Goal: Task Accomplishment & Management: Use online tool/utility

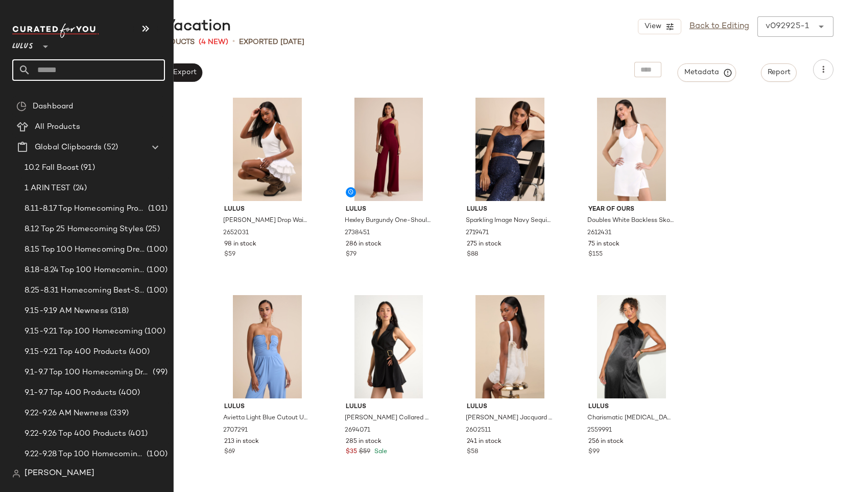
click at [64, 69] on input "text" at bounding box center [98, 69] width 134 height 21
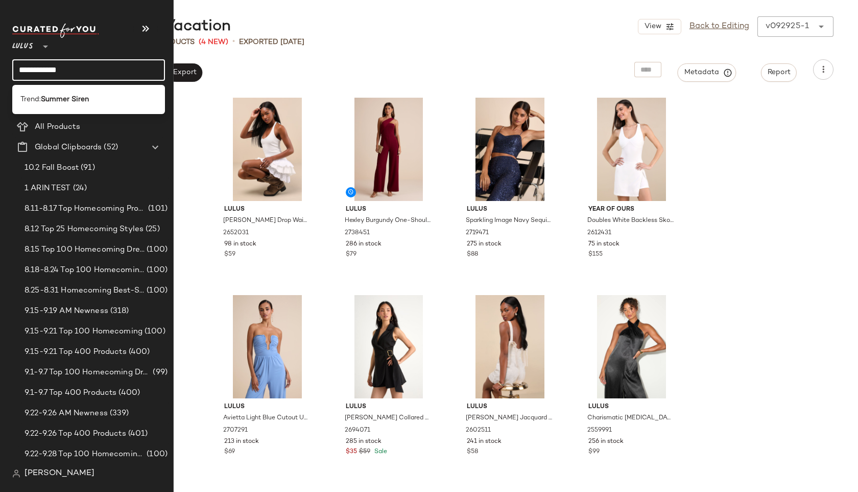
type input "**********"
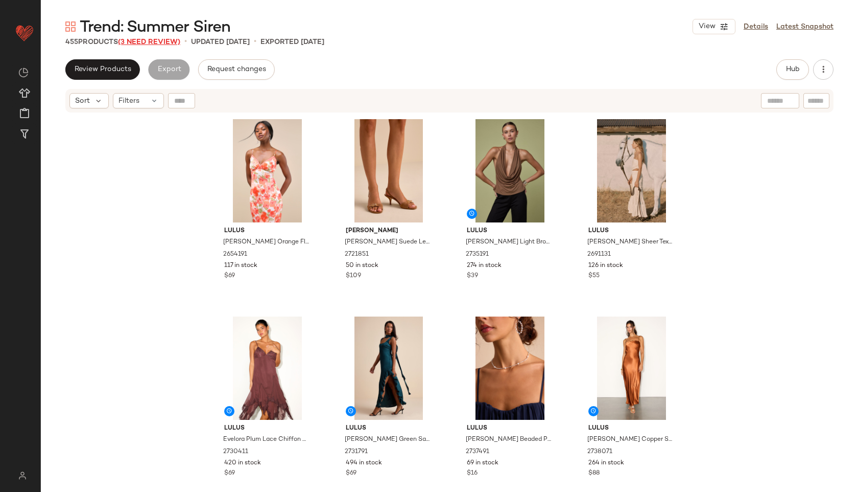
click at [131, 42] on span "(3 Need Review)" at bounding box center [149, 42] width 62 height 8
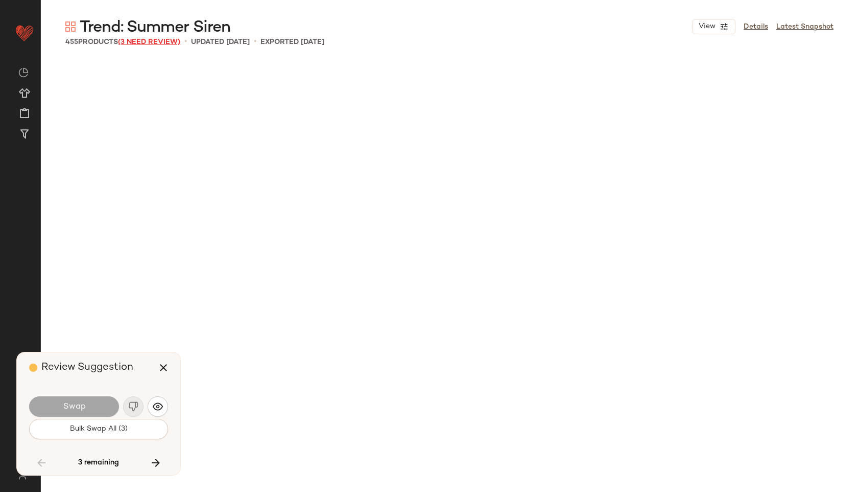
scroll to position [4339, 0]
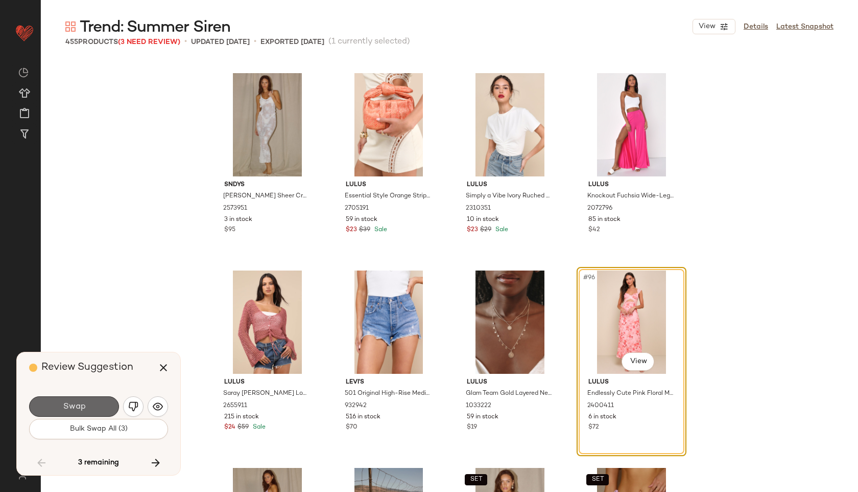
click at [92, 402] on button "Swap" at bounding box center [74, 406] width 90 height 20
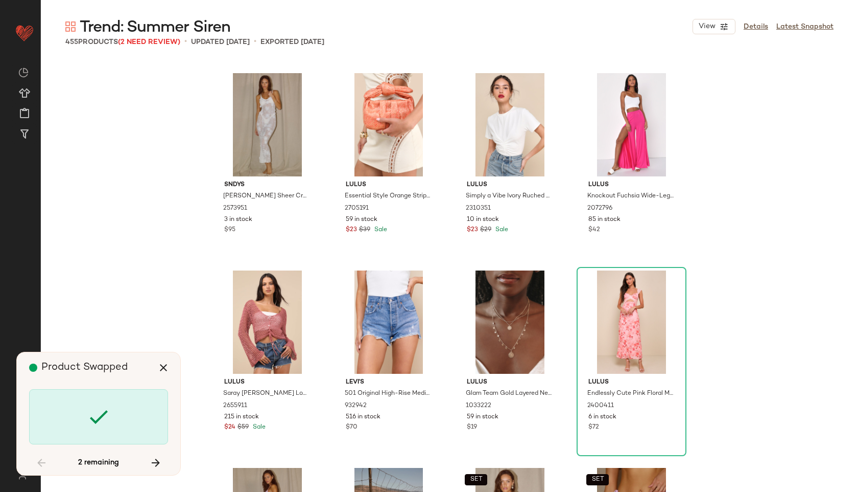
scroll to position [12820, 0]
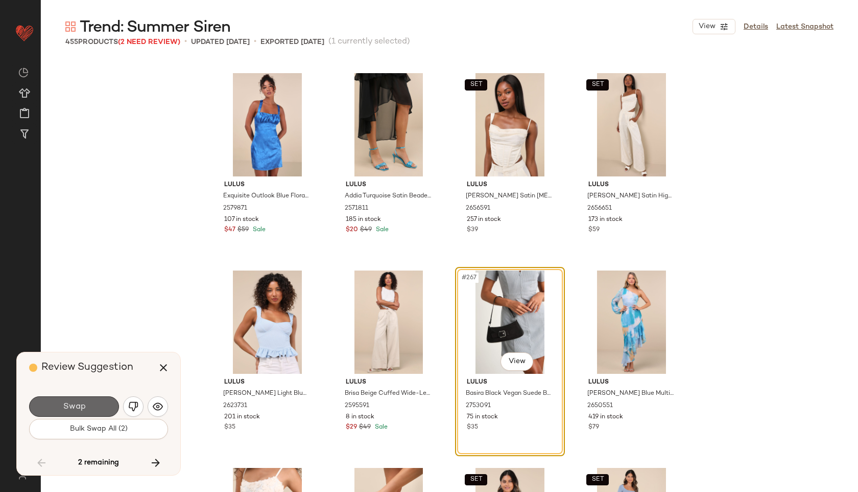
click at [106, 406] on button "Swap" at bounding box center [74, 406] width 90 height 20
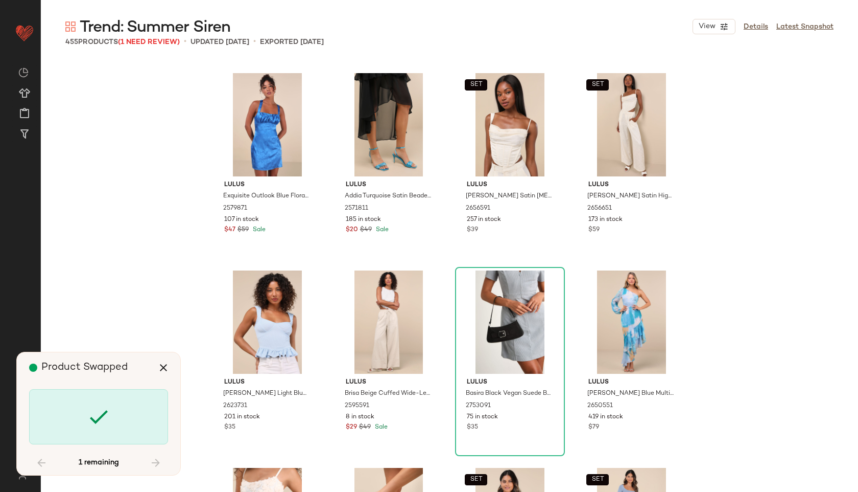
scroll to position [16370, 0]
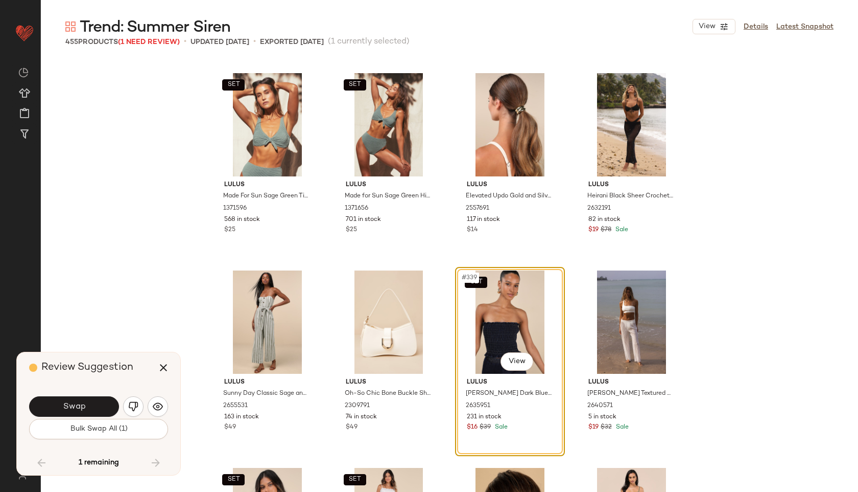
click at [106, 406] on button "Swap" at bounding box center [74, 406] width 90 height 20
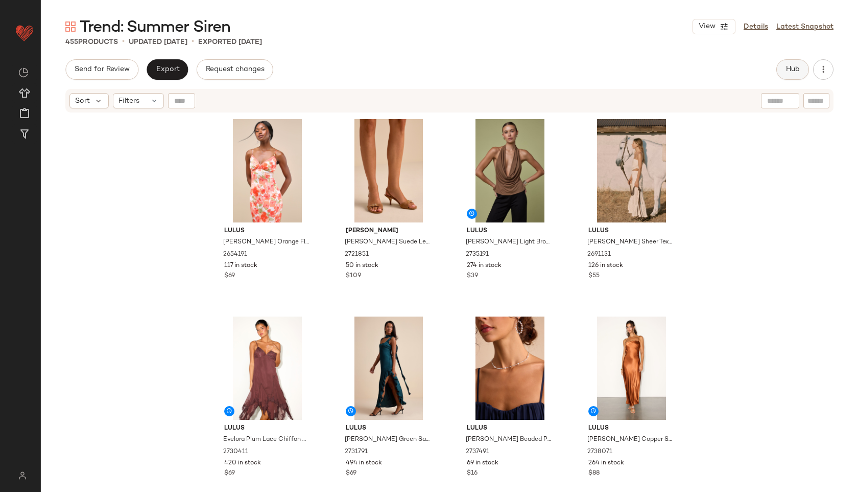
click at [801, 63] on button "Hub" at bounding box center [793, 69] width 33 height 20
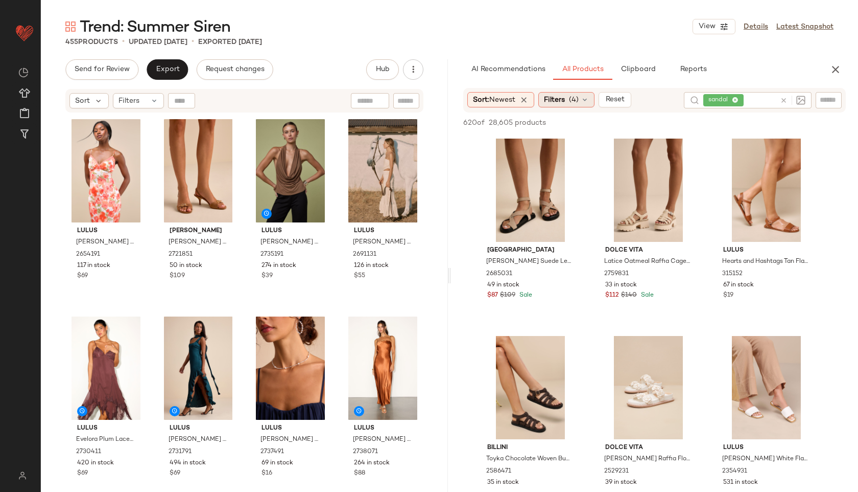
click at [581, 104] on div "Filters (4)" at bounding box center [567, 99] width 56 height 15
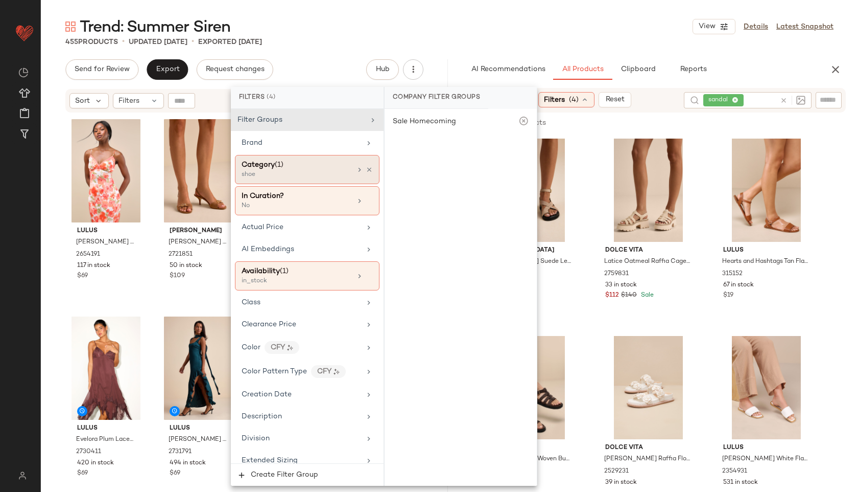
click at [276, 176] on div "shoe" at bounding box center [293, 174] width 102 height 9
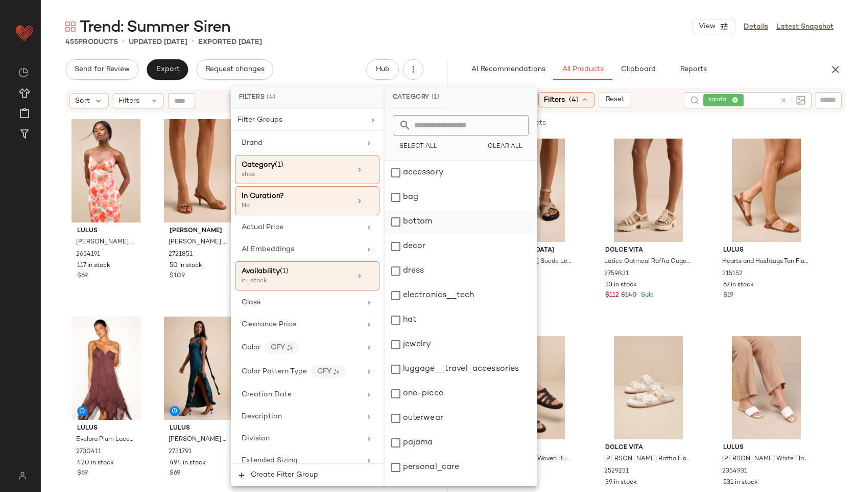
click at [439, 220] on div "bottom" at bounding box center [461, 221] width 152 height 25
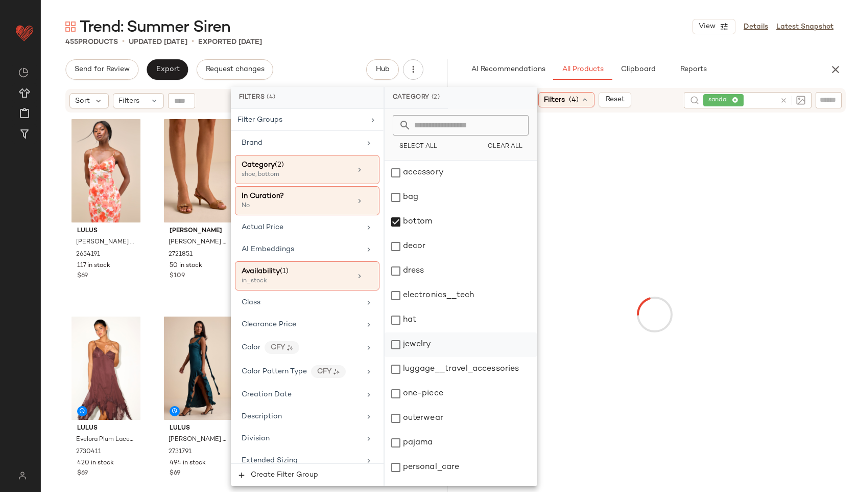
scroll to position [92, 0]
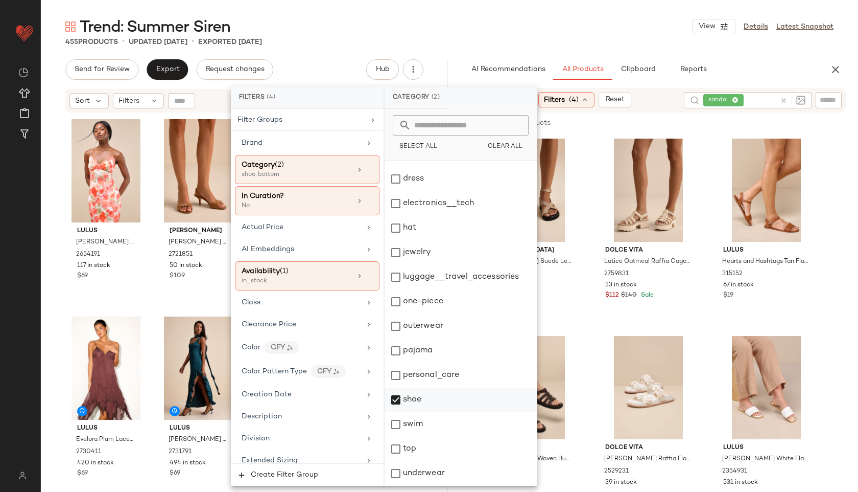
click at [426, 398] on div "shoe" at bounding box center [461, 399] width 152 height 25
click at [415, 445] on div "top" at bounding box center [461, 448] width 152 height 25
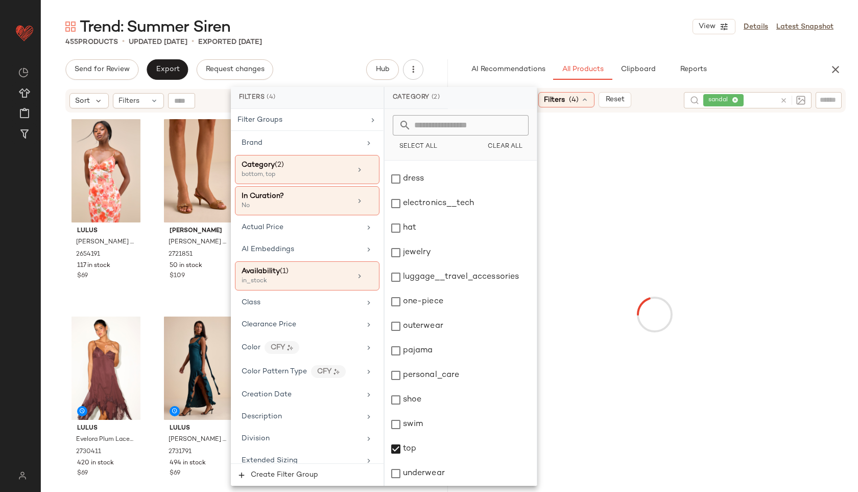
click at [510, 31] on div "Trend: Summer Siren View Details Latest Snapshot" at bounding box center [450, 26] width 818 height 20
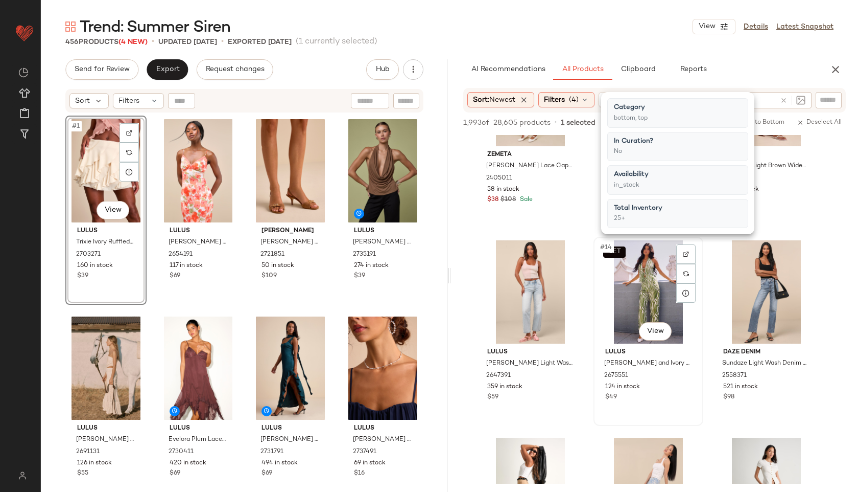
scroll to position [851, 0]
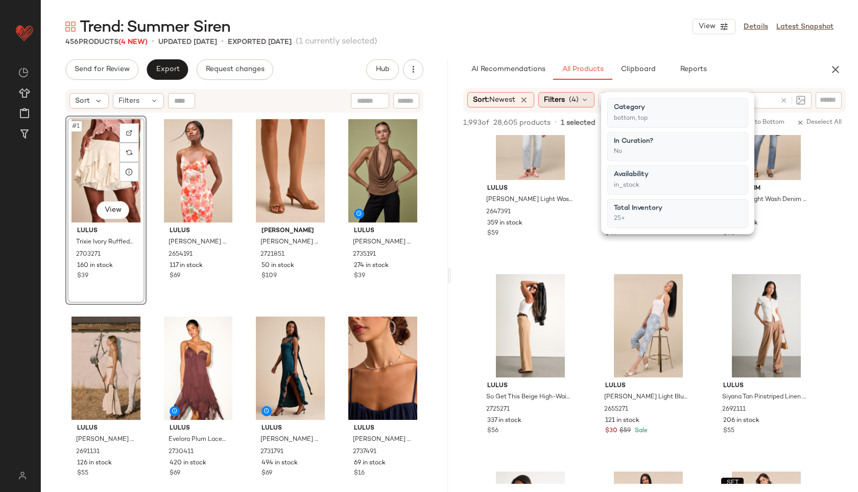
click at [570, 104] on div "Filters (4)" at bounding box center [567, 99] width 56 height 15
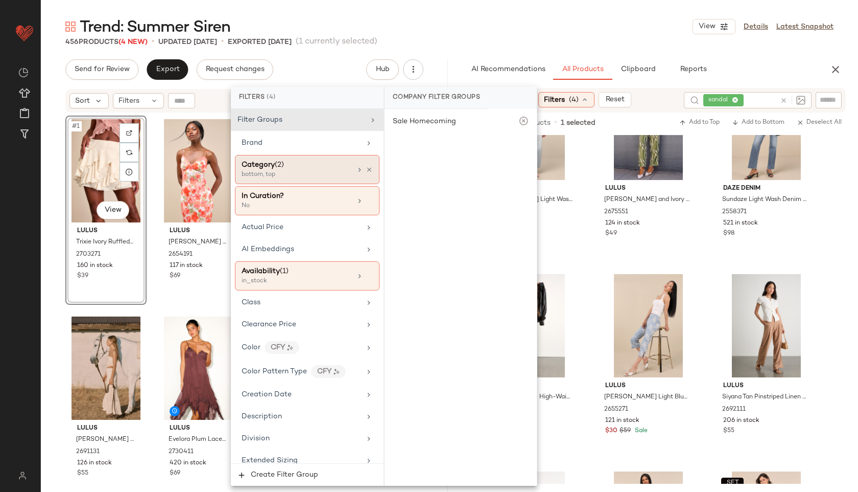
click at [307, 175] on div "bottom, top" at bounding box center [293, 174] width 102 height 9
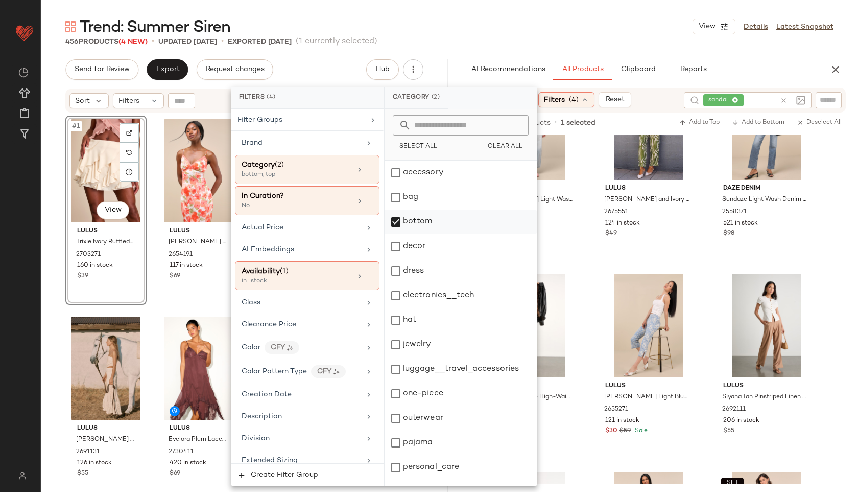
click at [422, 220] on div "bottom" at bounding box center [461, 221] width 152 height 25
click at [564, 31] on div "Trend: Summer Siren View Details Latest Snapshot" at bounding box center [450, 26] width 818 height 20
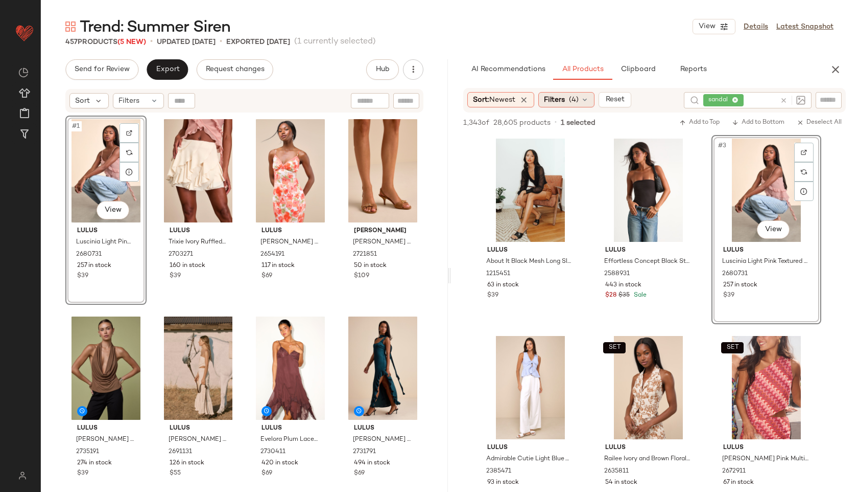
click at [570, 101] on div "Filters (4)" at bounding box center [567, 99] width 56 height 15
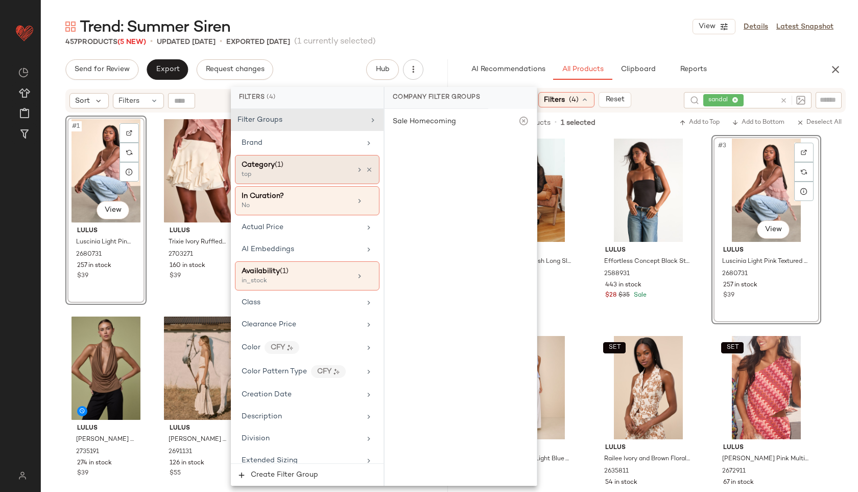
click at [295, 169] on div "Category (1)" at bounding box center [297, 164] width 110 height 11
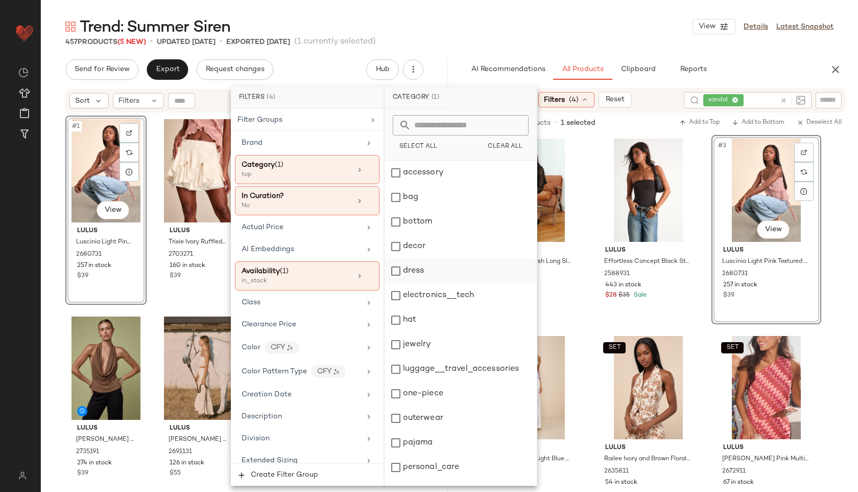
click at [423, 274] on div "dress" at bounding box center [461, 271] width 152 height 25
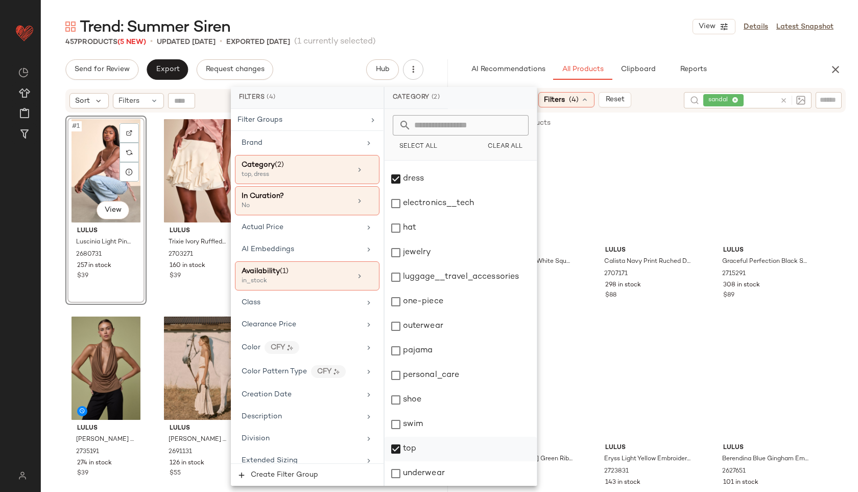
click at [416, 446] on div "top" at bounding box center [461, 448] width 152 height 25
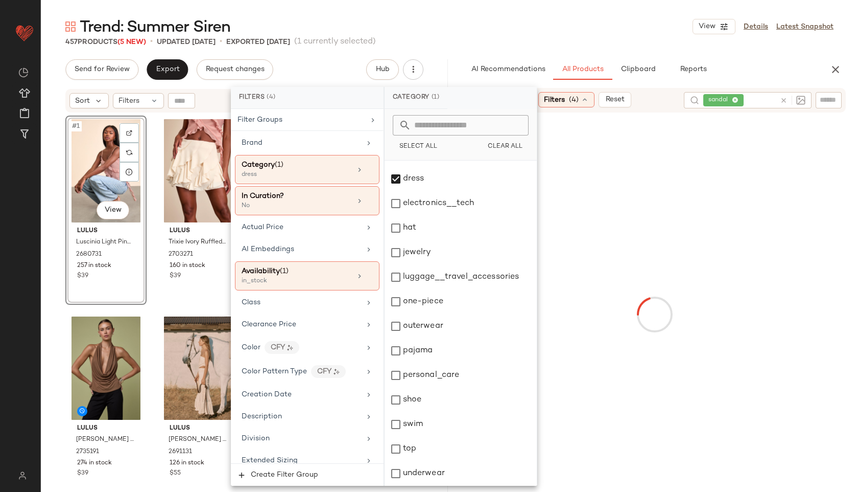
click at [541, 18] on div "Trend: Summer Siren View Details Latest Snapshot" at bounding box center [450, 26] width 818 height 20
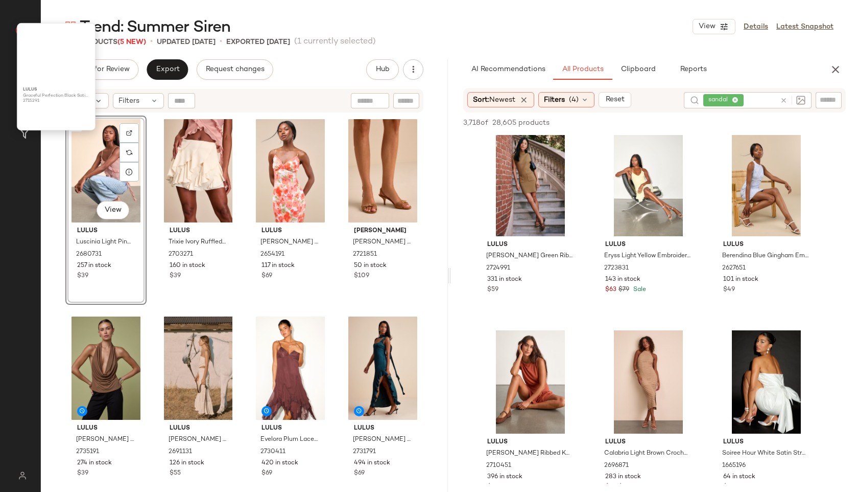
scroll to position [0, 0]
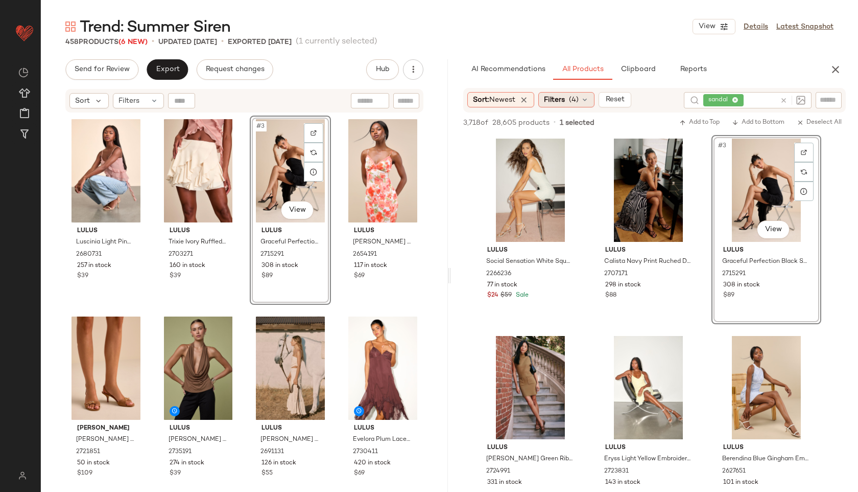
click at [579, 103] on span "(4)" at bounding box center [574, 100] width 10 height 11
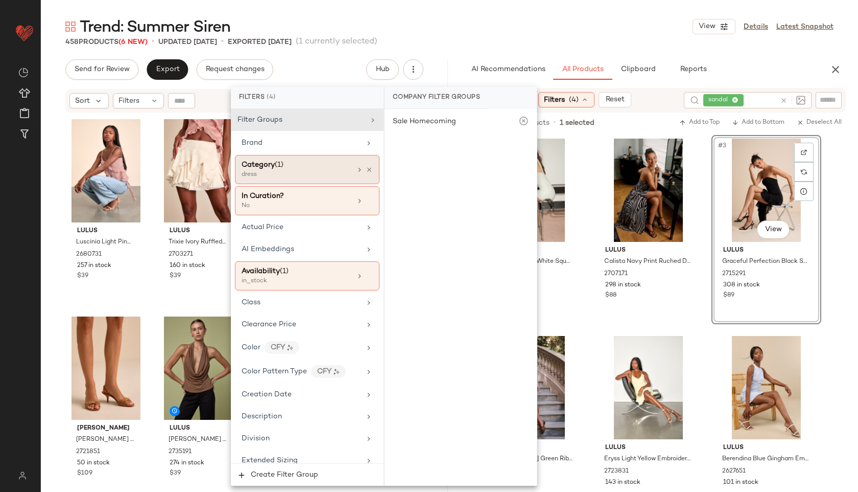
click at [302, 168] on div "Category (1)" at bounding box center [297, 164] width 110 height 11
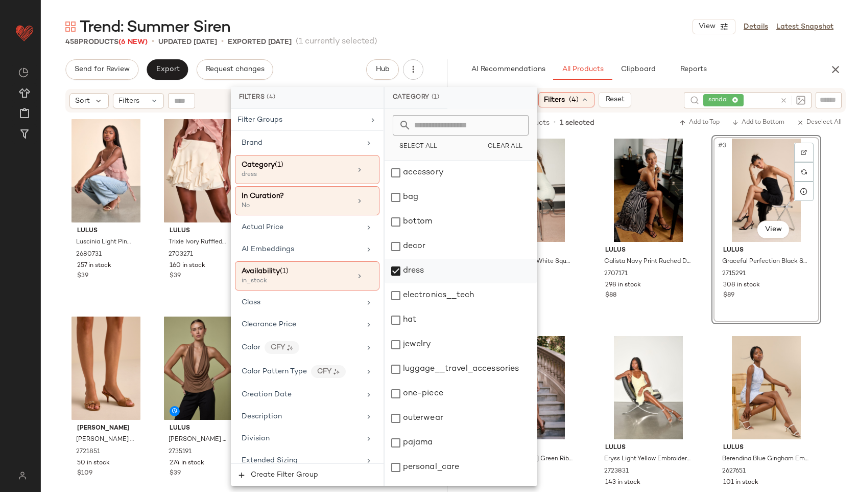
click at [415, 263] on div "dress" at bounding box center [461, 271] width 152 height 25
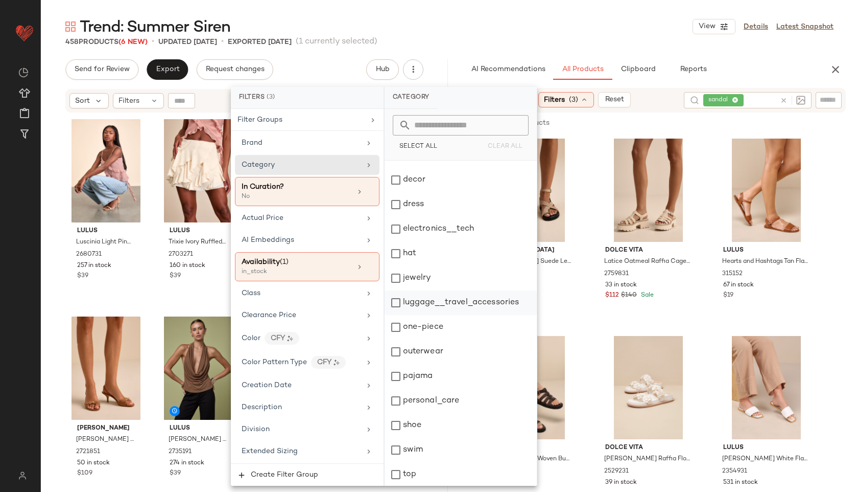
scroll to position [92, 0]
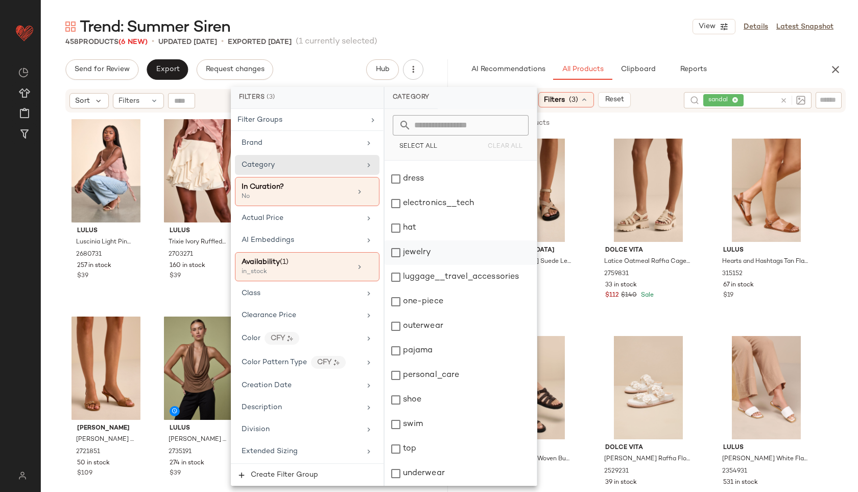
click at [449, 261] on div "jewelry" at bounding box center [461, 252] width 152 height 25
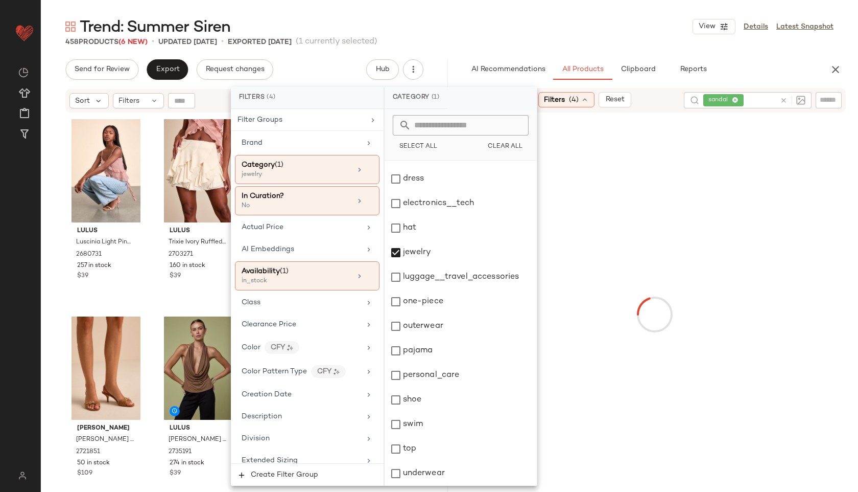
click at [568, 35] on div "Trend: Summer Siren View Details Latest Snapshot" at bounding box center [450, 26] width 818 height 20
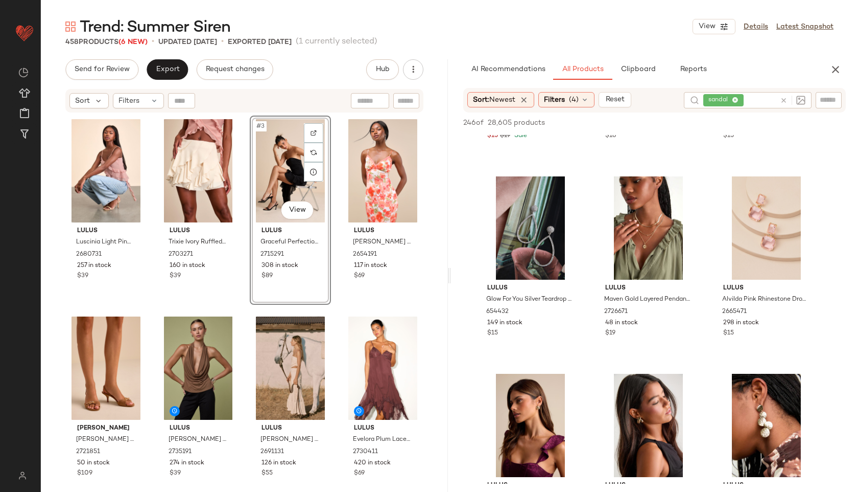
scroll to position [750, 0]
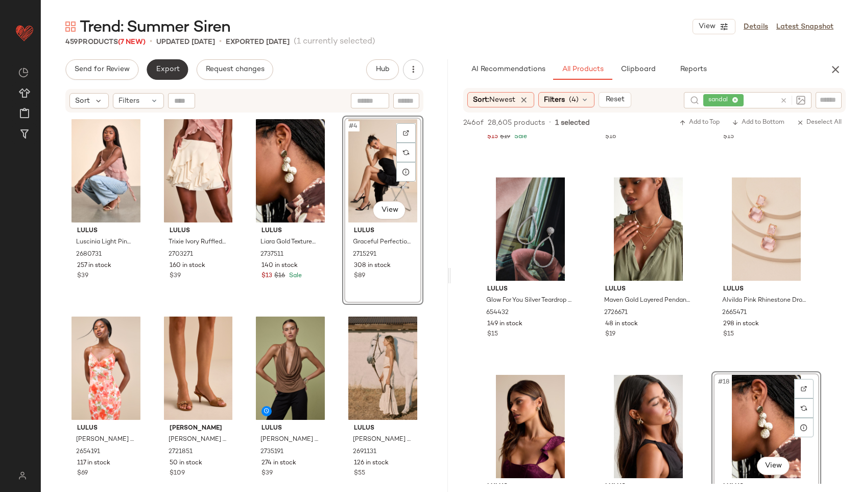
click at [168, 70] on span "Export" at bounding box center [167, 69] width 24 height 8
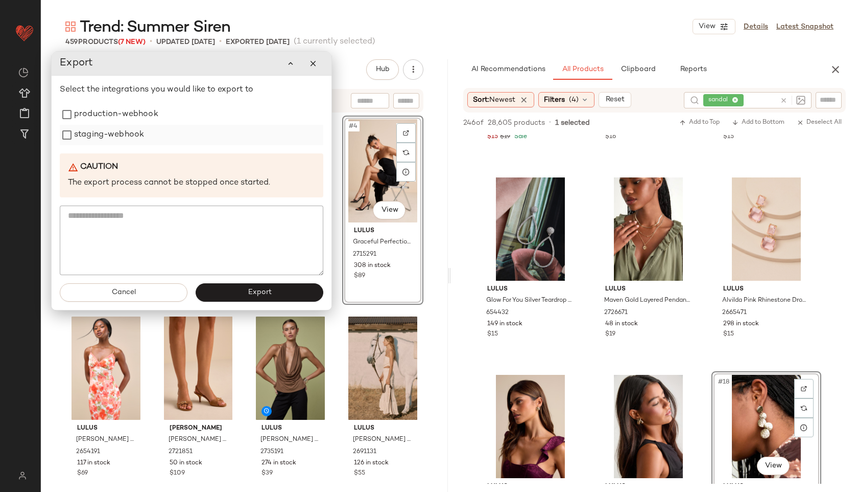
click at [144, 125] on div "staging-webhook" at bounding box center [192, 135] width 264 height 20
click at [135, 120] on label "production-webhook" at bounding box center [116, 114] width 84 height 20
click at [134, 133] on label "staging-webhook" at bounding box center [109, 135] width 70 height 20
click at [280, 286] on button "Export" at bounding box center [260, 292] width 128 height 18
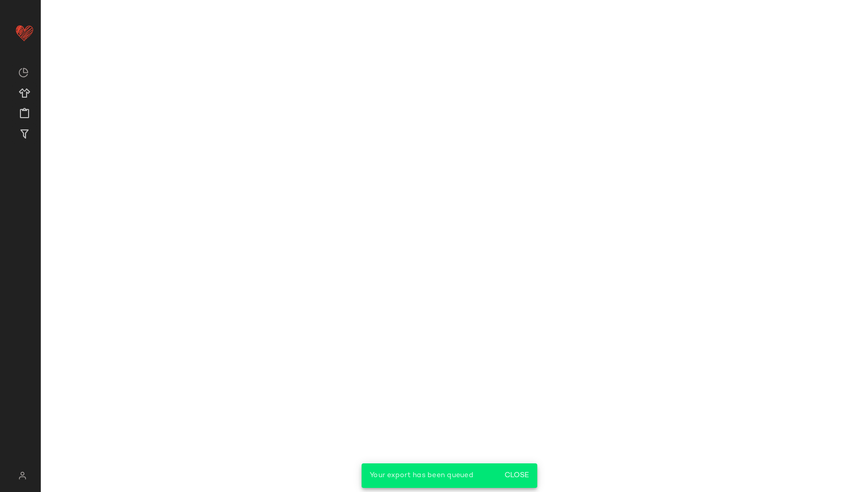
scroll to position [947, 0]
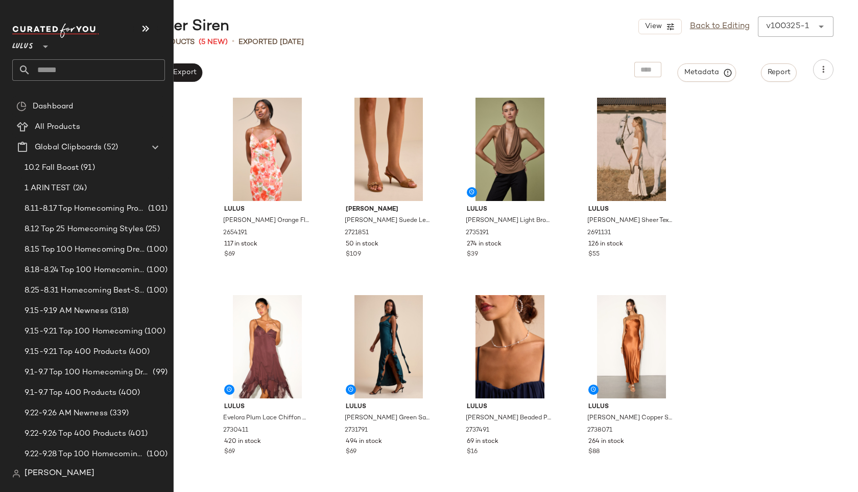
click at [50, 71] on input "text" at bounding box center [98, 69] width 134 height 21
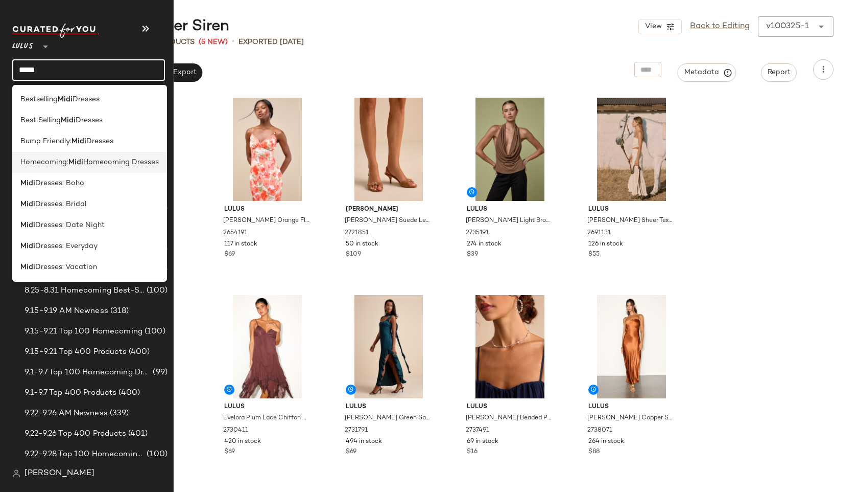
type input "****"
click at [34, 165] on span "Homecoming:" at bounding box center [44, 162] width 48 height 11
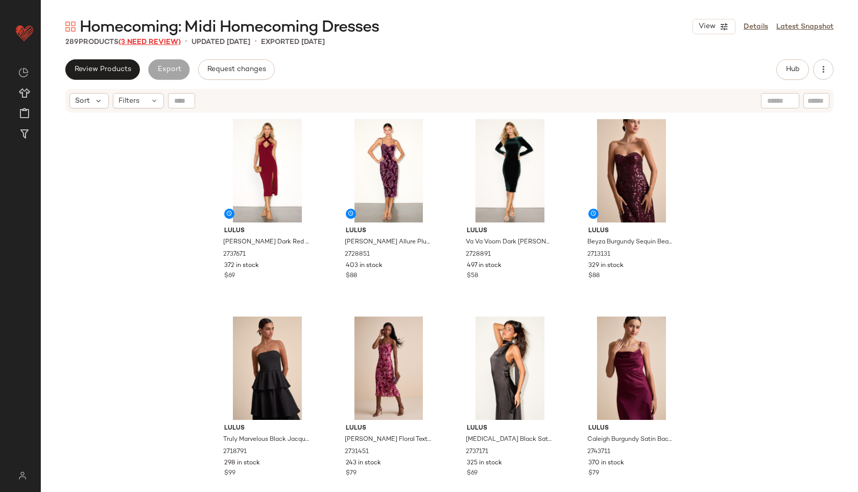
click at [168, 42] on span "(3 Need Review)" at bounding box center [150, 42] width 62 height 8
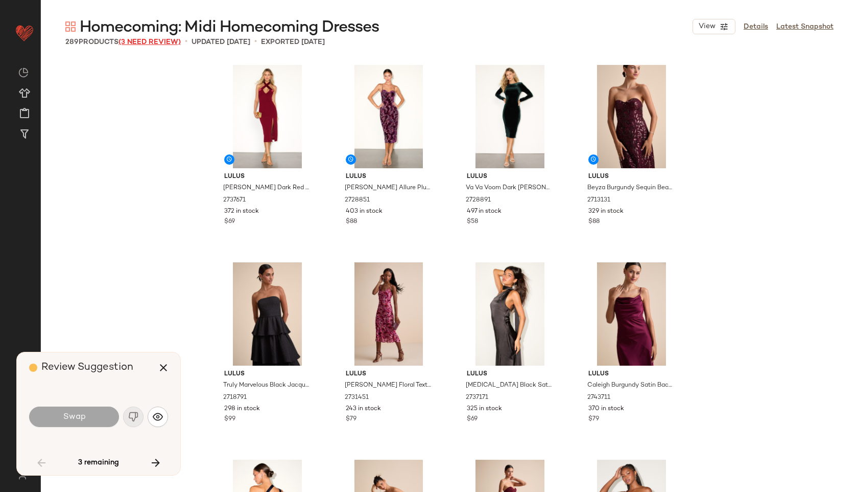
scroll to position [1381, 0]
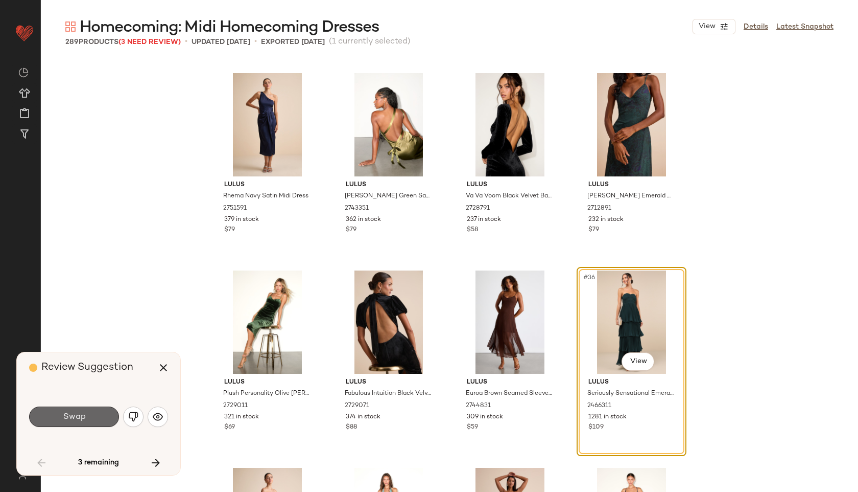
click at [84, 423] on button "Swap" at bounding box center [74, 416] width 90 height 20
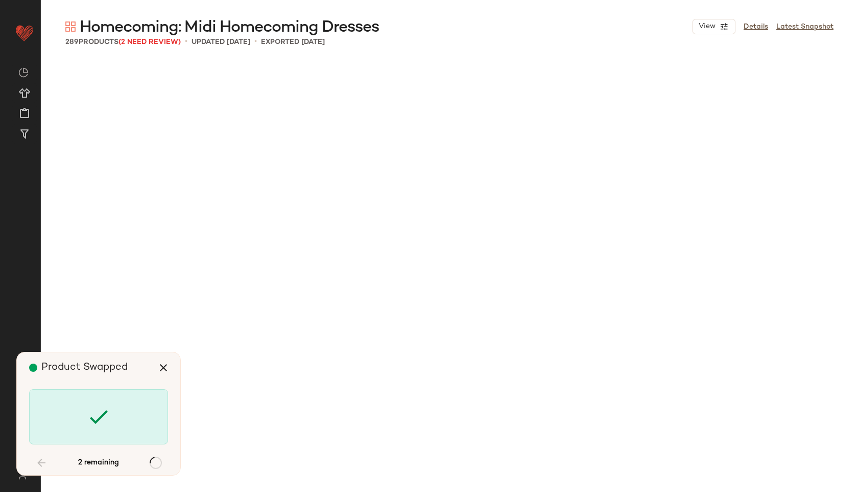
scroll to position [13017, 0]
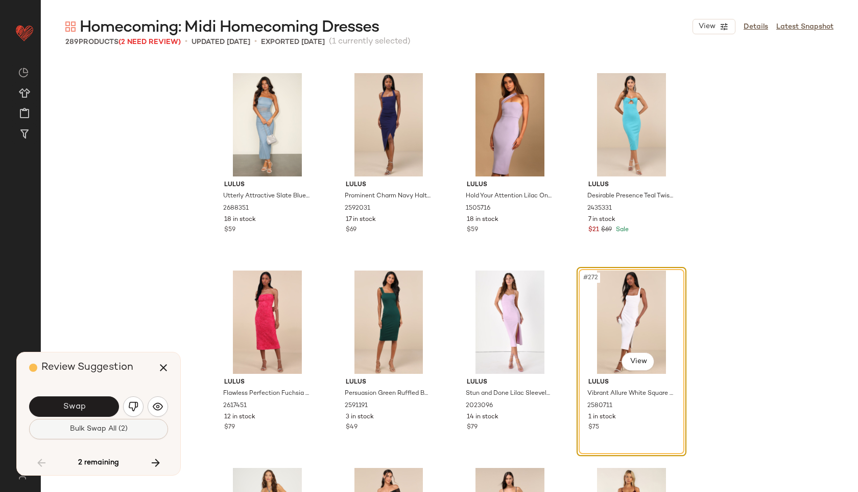
click at [105, 432] on span "Bulk Swap All (2)" at bounding box center [98, 429] width 58 height 8
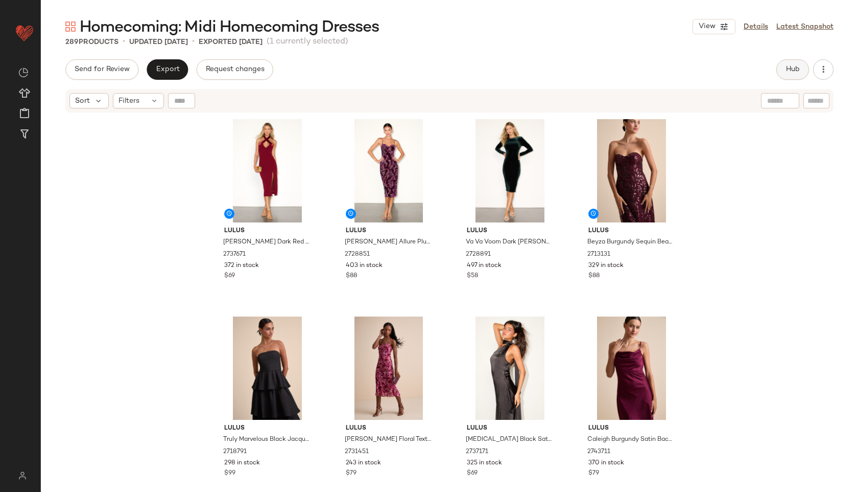
click at [787, 73] on span "Hub" at bounding box center [793, 69] width 14 height 8
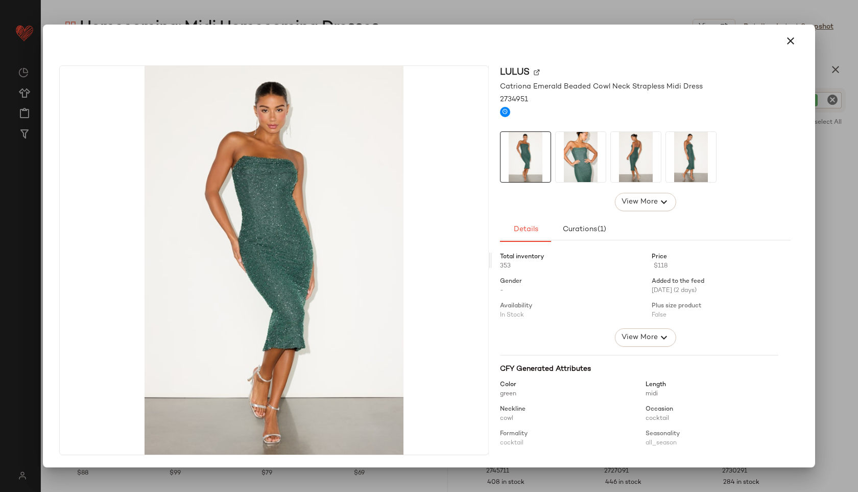
click at [565, 156] on img at bounding box center [581, 157] width 50 height 50
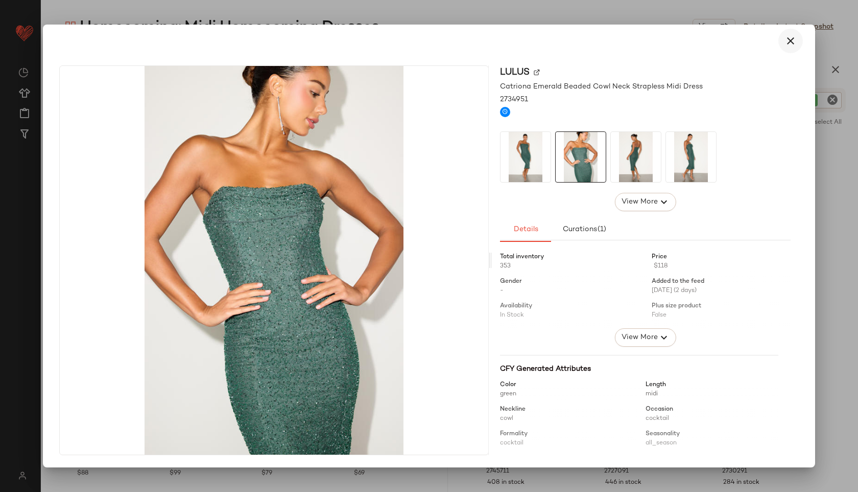
click at [789, 42] on icon "button" at bounding box center [791, 41] width 12 height 12
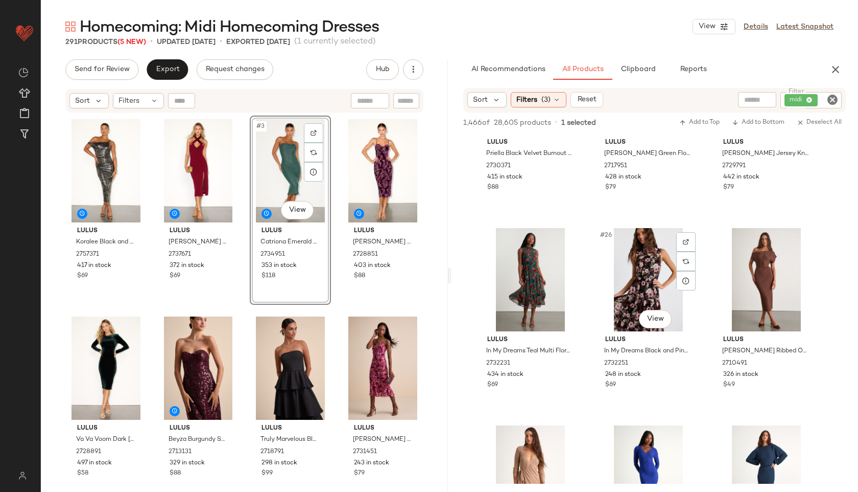
scroll to position [1488, 0]
click at [133, 104] on span "Filters" at bounding box center [129, 101] width 21 height 11
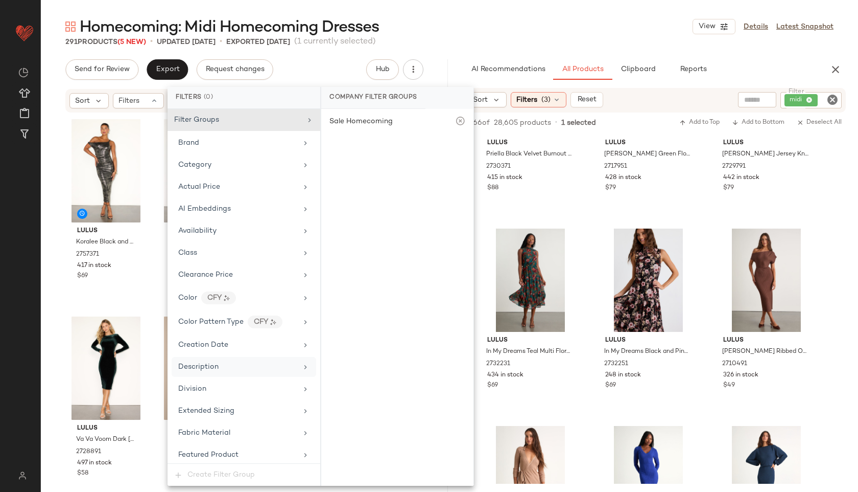
scroll to position [649, 0]
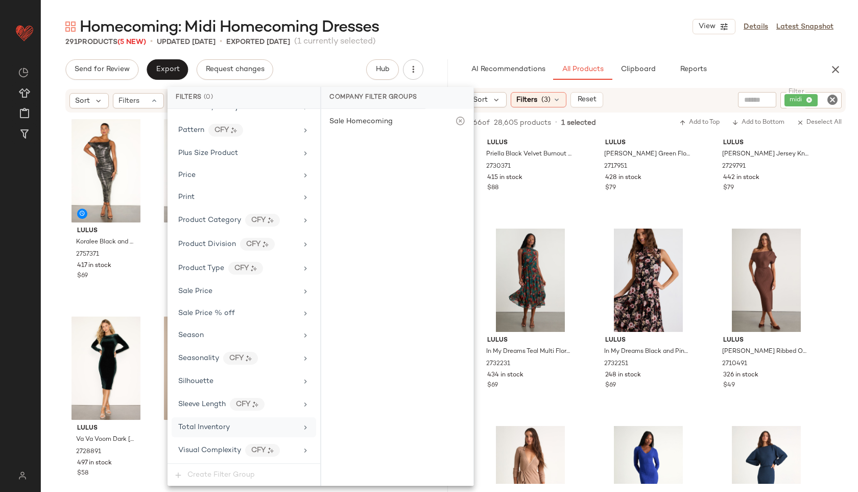
click at [224, 424] on span "Total Inventory" at bounding box center [204, 427] width 52 height 8
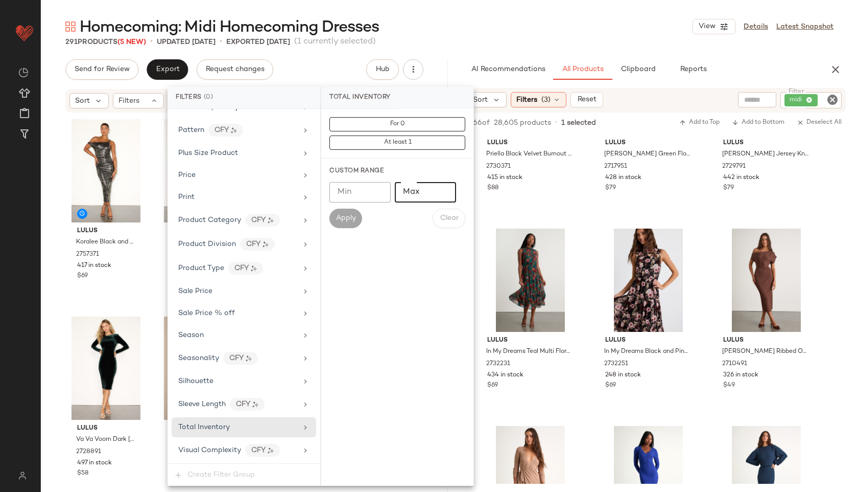
click at [416, 197] on input "Max" at bounding box center [425, 192] width 61 height 20
type input "**"
click at [345, 215] on span "Apply" at bounding box center [346, 218] width 20 height 8
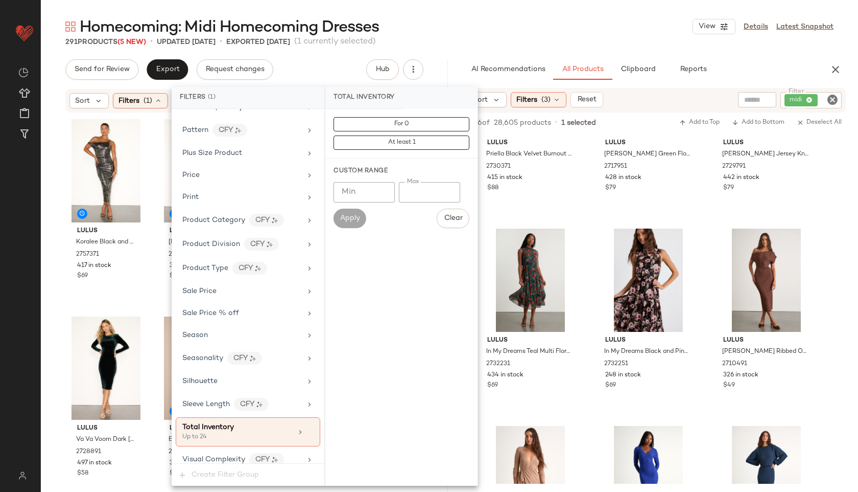
click at [482, 26] on div "Homecoming: Midi Homecoming Dresses View Details Latest Snapshot" at bounding box center [450, 26] width 818 height 20
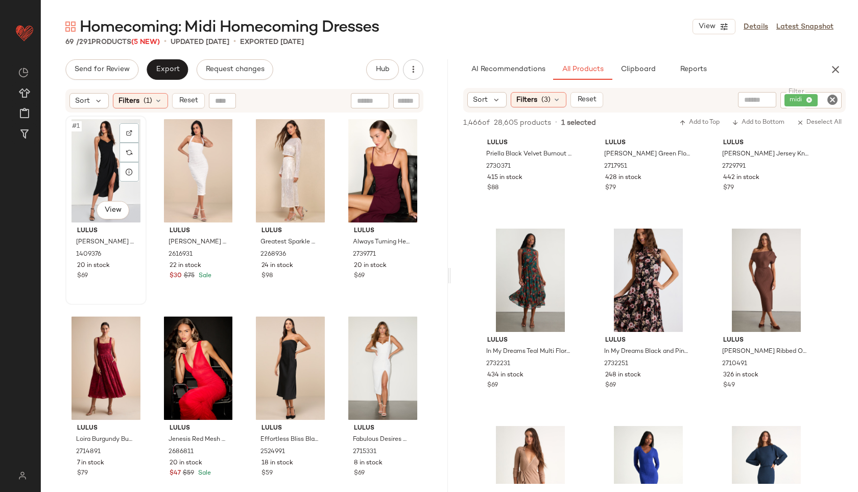
click at [86, 166] on div "#1 View" at bounding box center [106, 170] width 74 height 103
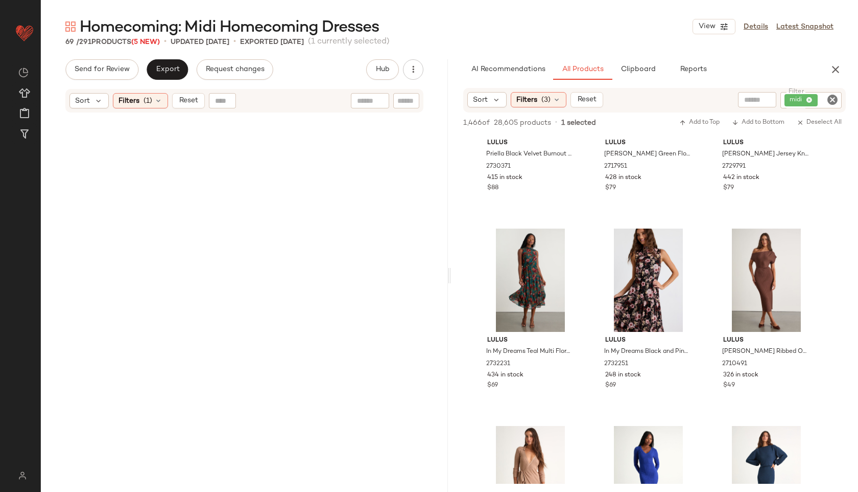
scroll to position [3149, 0]
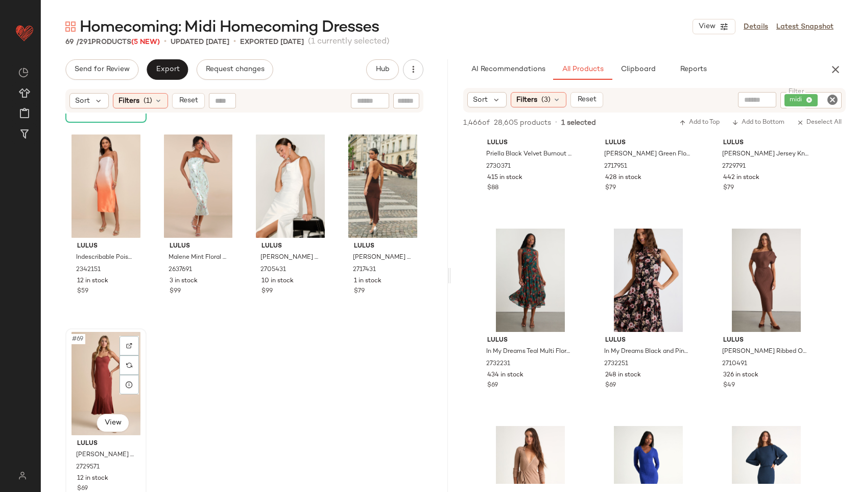
click at [98, 371] on div "#69 View" at bounding box center [106, 383] width 74 height 103
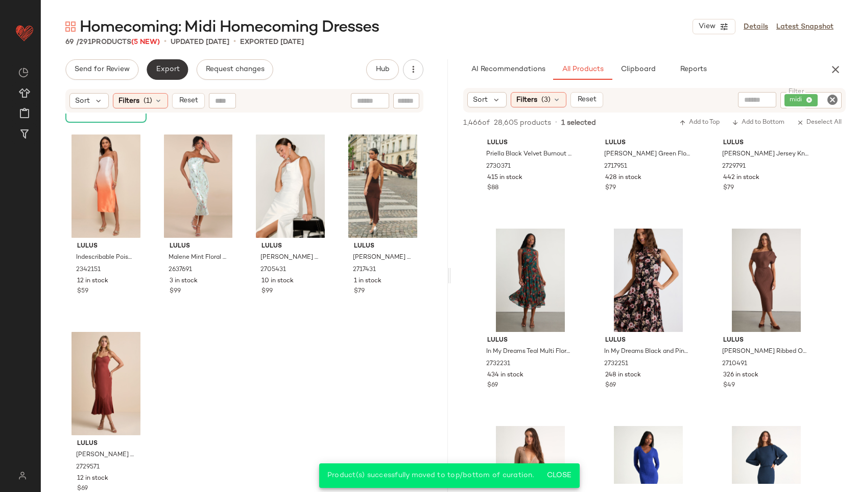
click at [171, 67] on span "Export" at bounding box center [167, 69] width 24 height 8
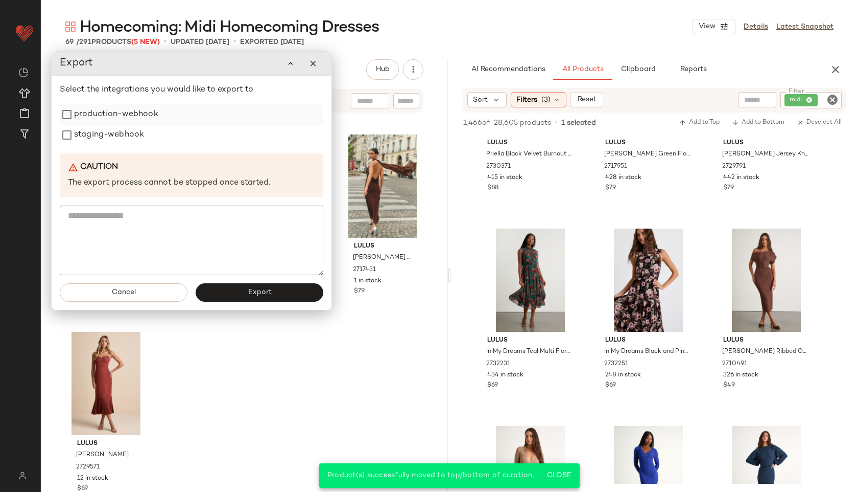
click at [146, 118] on label "production-webhook" at bounding box center [116, 114] width 84 height 20
click at [135, 142] on label "staging-webhook" at bounding box center [109, 135] width 70 height 20
click at [243, 300] on button "Export" at bounding box center [260, 292] width 128 height 18
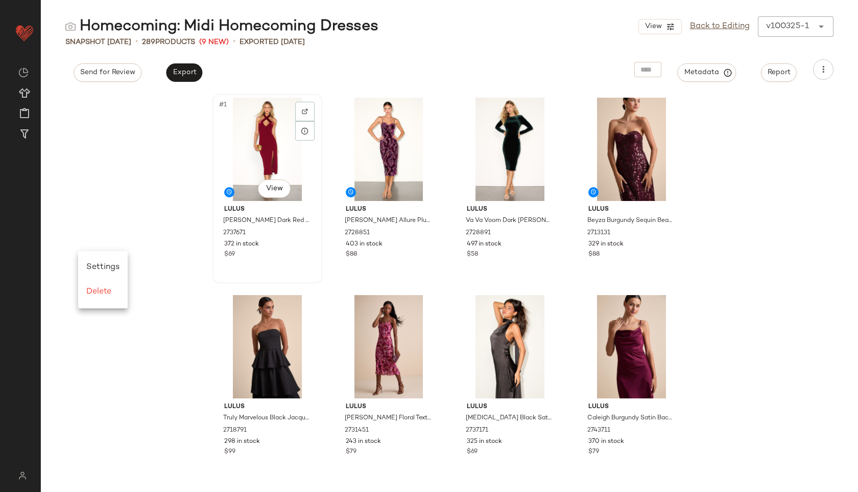
click at [243, 280] on div "#1 View Lulus Rossie Dark Red Cross-Front Halter Midi Dress 2737671 372 in stoc…" at bounding box center [268, 188] width 108 height 187
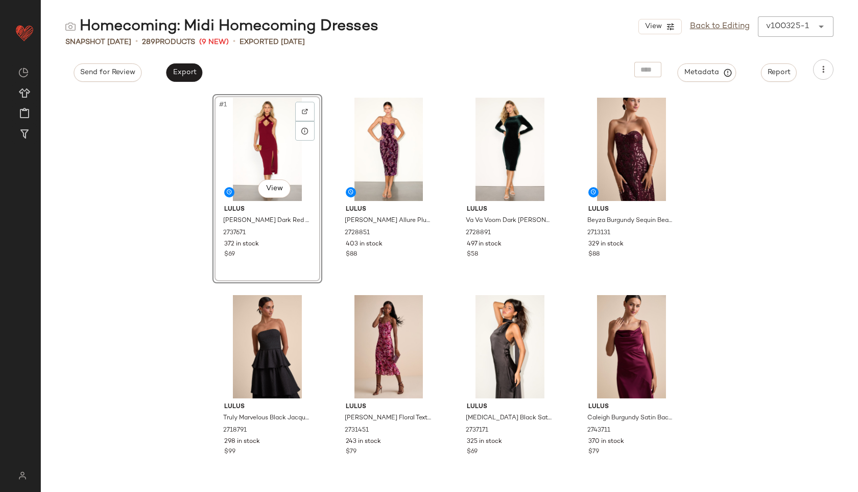
click at [137, 266] on div "#1 View Lulus Rossie Dark Red Cross-Front Halter Midi Dress 2737671 372 in stoc…" at bounding box center [450, 292] width 818 height 400
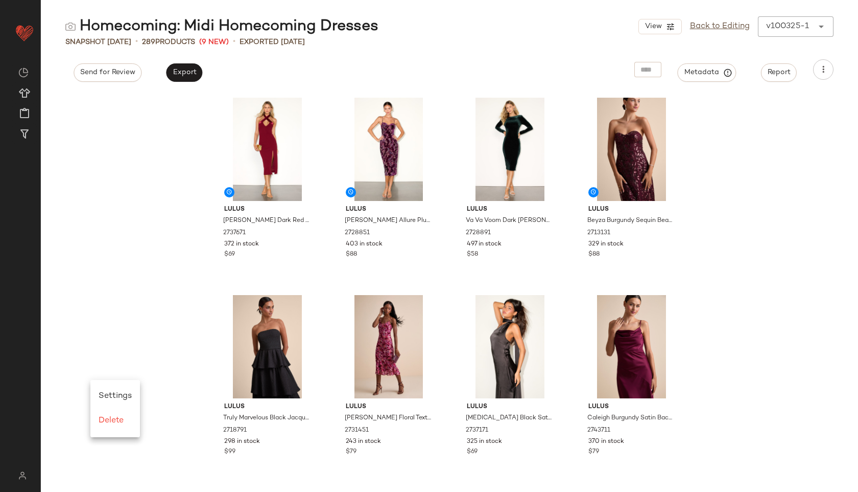
click at [127, 379] on div "Lulus Rossie Dark Red Cross-Front Halter Midi Dress 2737671 372 in stock $69 Lu…" at bounding box center [450, 292] width 818 height 400
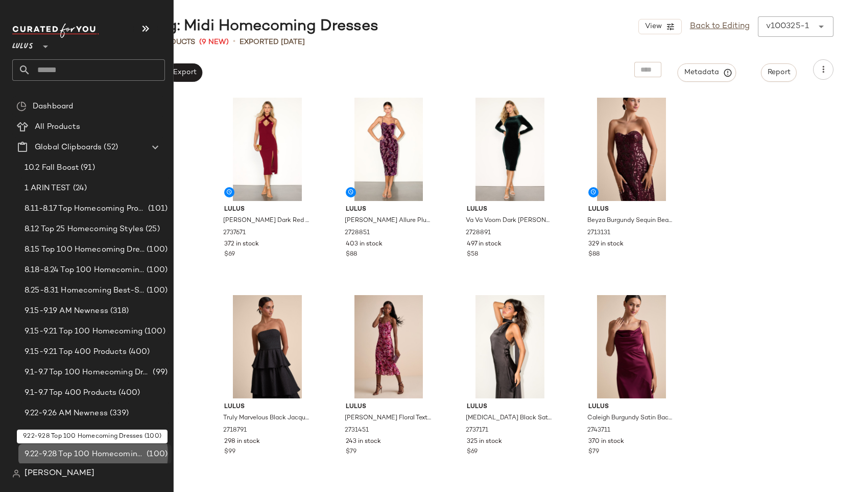
click at [86, 449] on span "9.22-9.28 Top 100 Homecoming Dresses" at bounding box center [85, 454] width 120 height 12
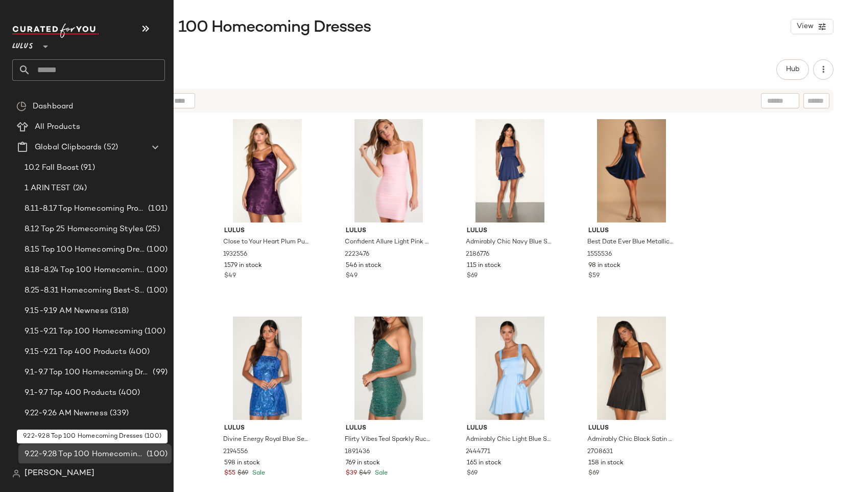
click at [106, 449] on span "9.22-9.28 Top 100 Homecoming Dresses" at bounding box center [85, 454] width 120 height 12
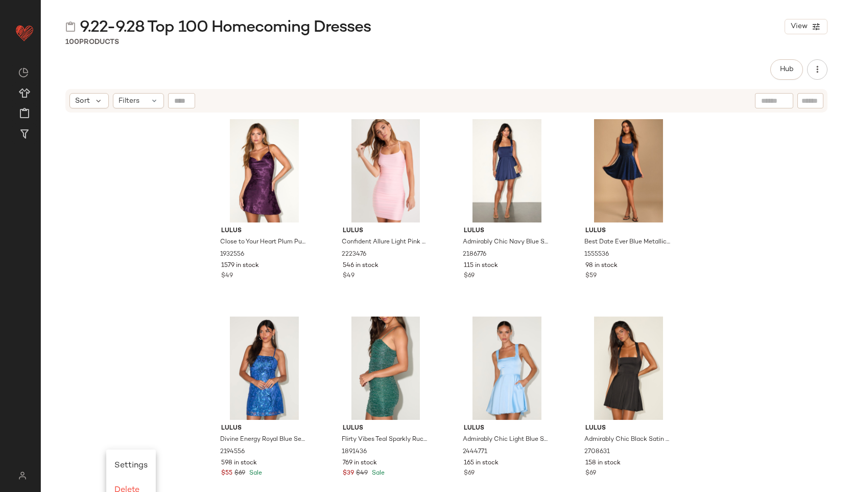
click at [144, 321] on div "Lulus Close to Your Heart Plum Purple Satin Jacquard Cowl Slip Dress 1932556 15…" at bounding box center [446, 315] width 811 height 404
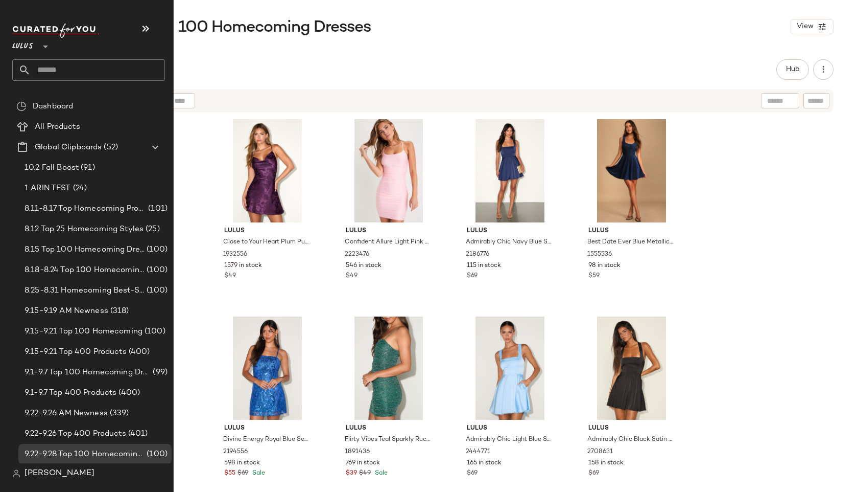
click at [74, 63] on input "text" at bounding box center [98, 69] width 134 height 21
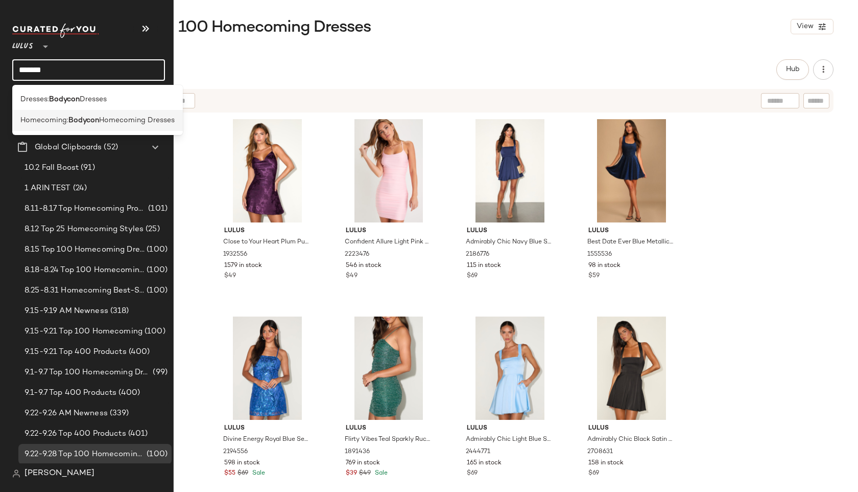
type input "*******"
click at [49, 120] on span "Homecoming:" at bounding box center [44, 120] width 48 height 11
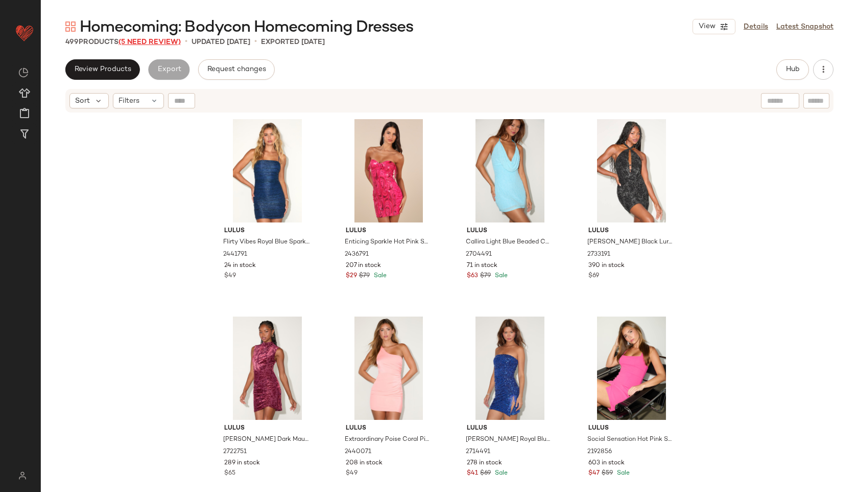
click at [153, 44] on span "(5 Need Review)" at bounding box center [150, 42] width 62 height 8
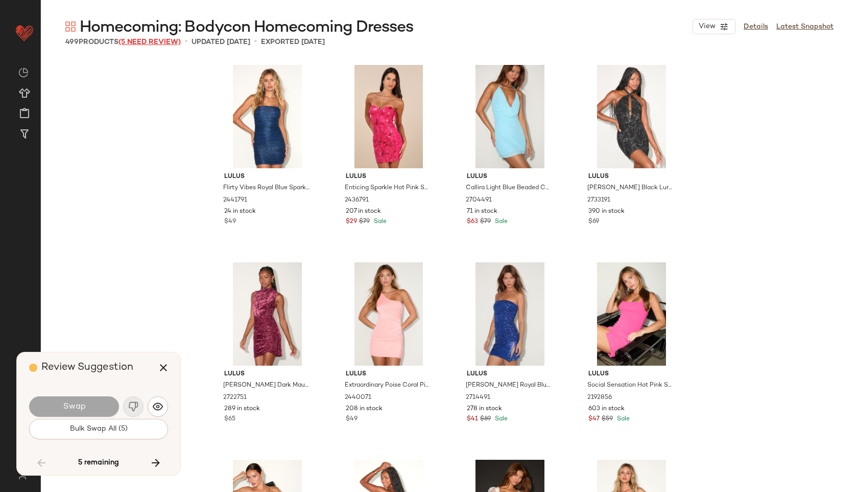
scroll to position [18737, 0]
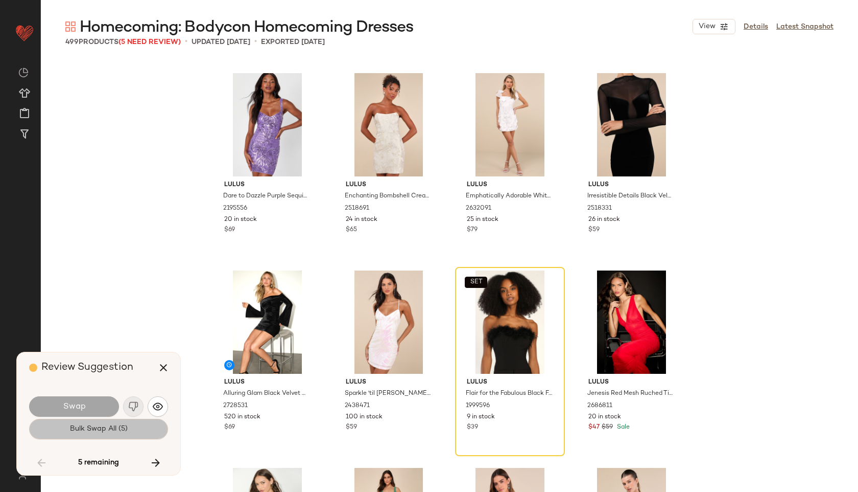
click at [101, 423] on button "Bulk Swap All (5)" at bounding box center [98, 428] width 139 height 20
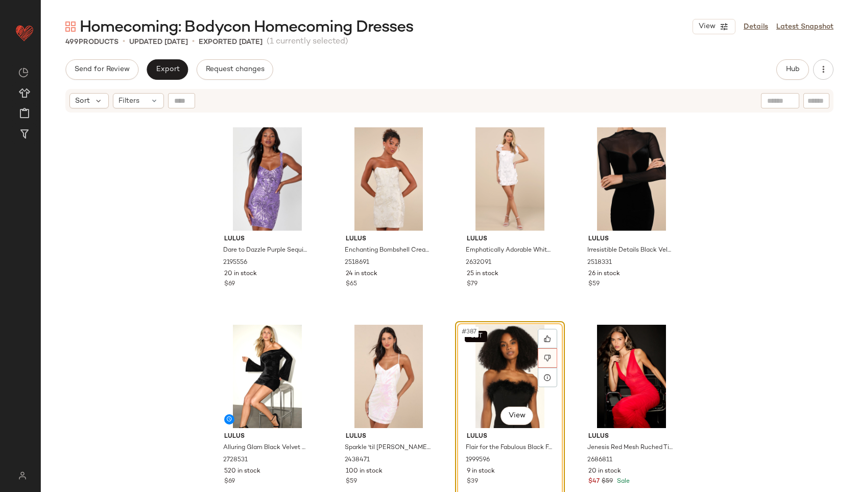
click at [544, 354] on icon at bounding box center [547, 357] width 7 height 7
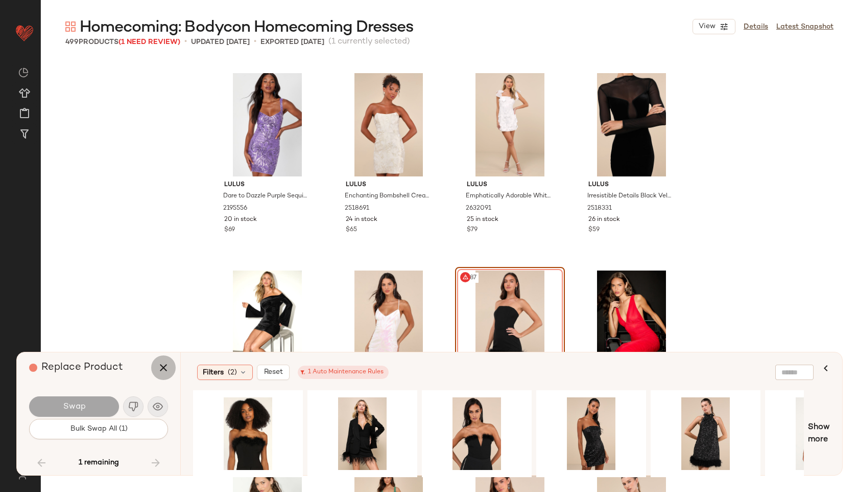
click at [167, 364] on icon "button" at bounding box center [163, 367] width 12 height 12
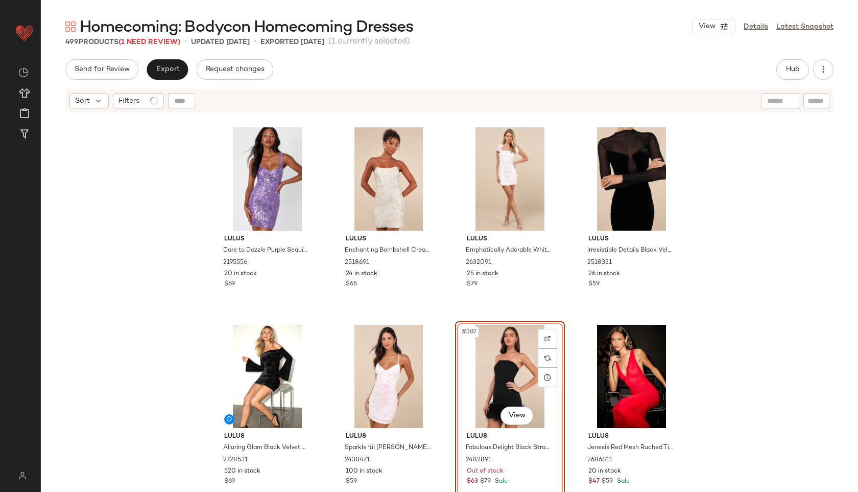
click at [510, 363] on div "#387 View" at bounding box center [510, 375] width 103 height 103
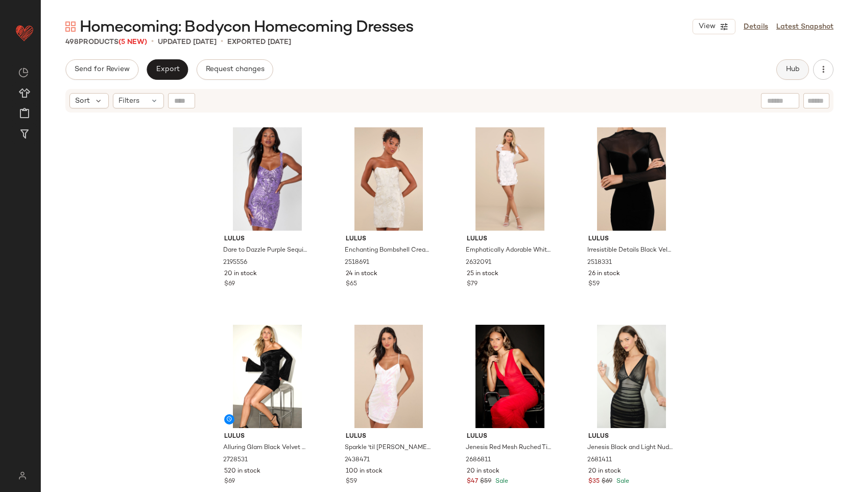
click at [801, 70] on button "Hub" at bounding box center [793, 69] width 33 height 20
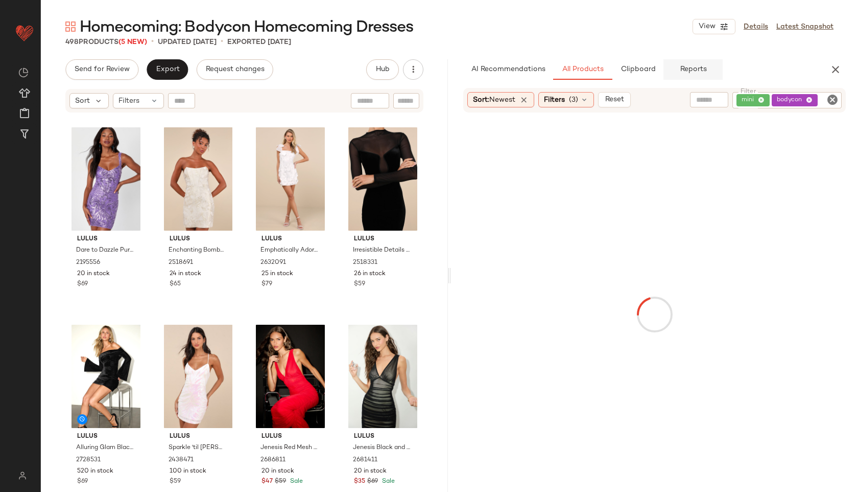
click at [690, 73] on span "Reports" at bounding box center [693, 69] width 27 height 8
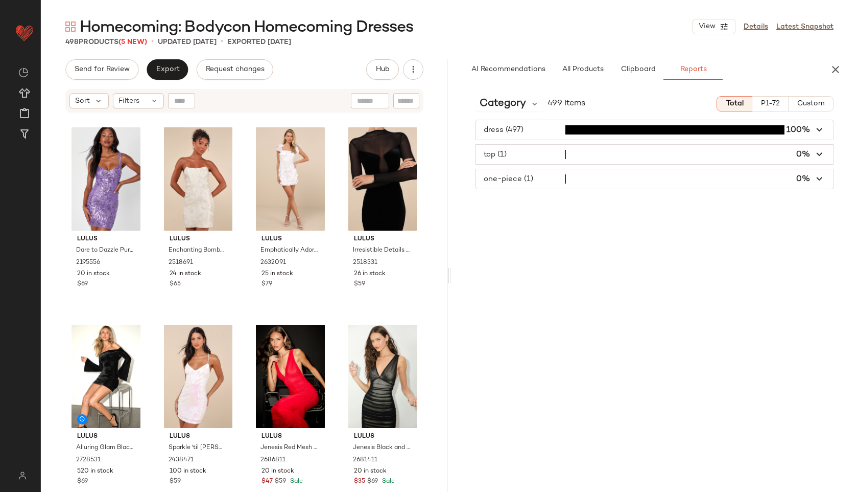
click at [601, 153] on span "button" at bounding box center [654, 154] width 357 height 19
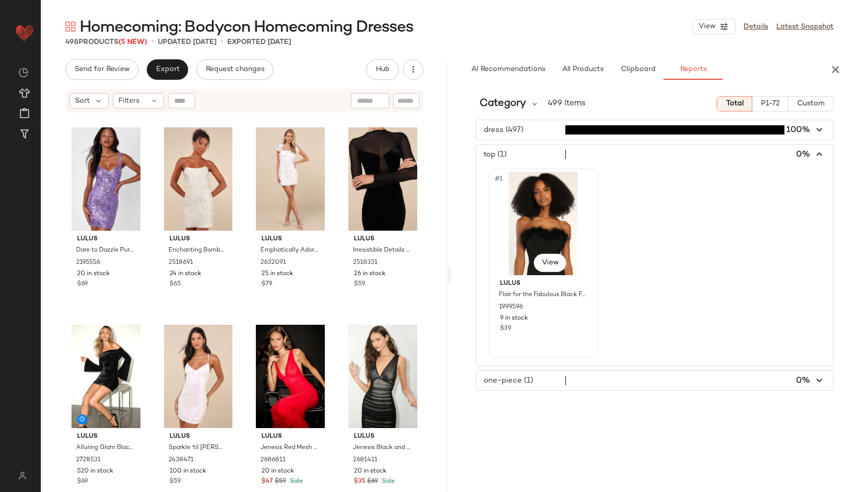
click at [537, 224] on div "#1 View" at bounding box center [543, 223] width 103 height 103
click at [548, 377] on span "button" at bounding box center [654, 379] width 357 height 19
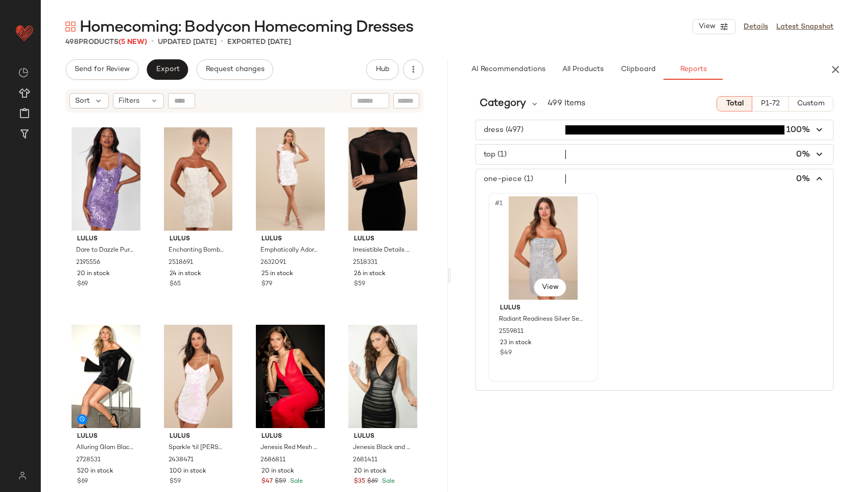
click at [528, 243] on div "#1 View" at bounding box center [543, 247] width 103 height 103
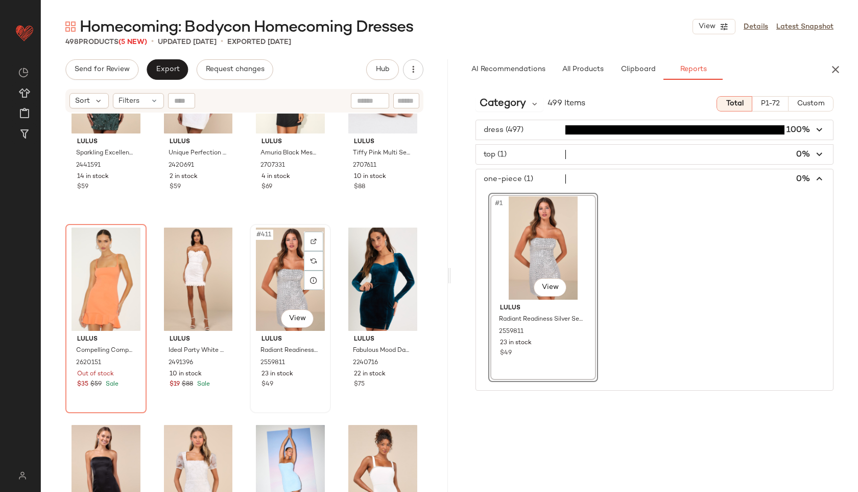
scroll to position [20018, 0]
click at [94, 282] on div "#409 View" at bounding box center [106, 278] width 74 height 103
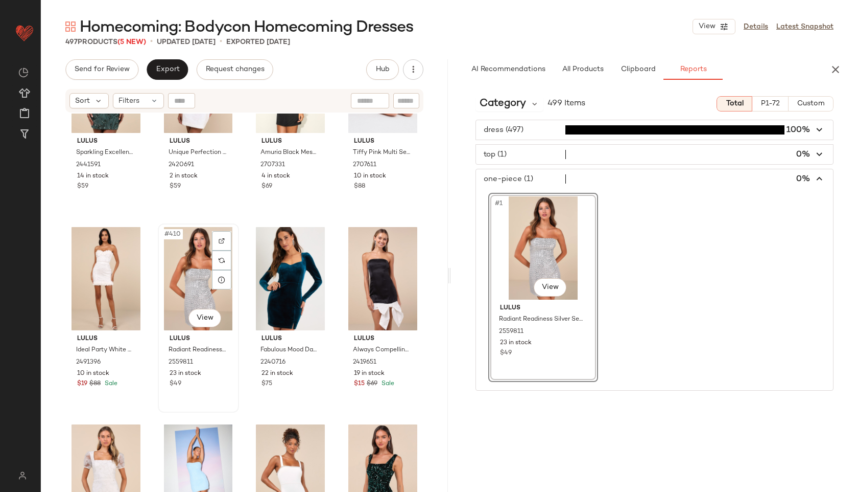
click at [186, 265] on div "#410 View" at bounding box center [198, 278] width 74 height 103
click at [188, 292] on div "#410 View" at bounding box center [198, 278] width 74 height 103
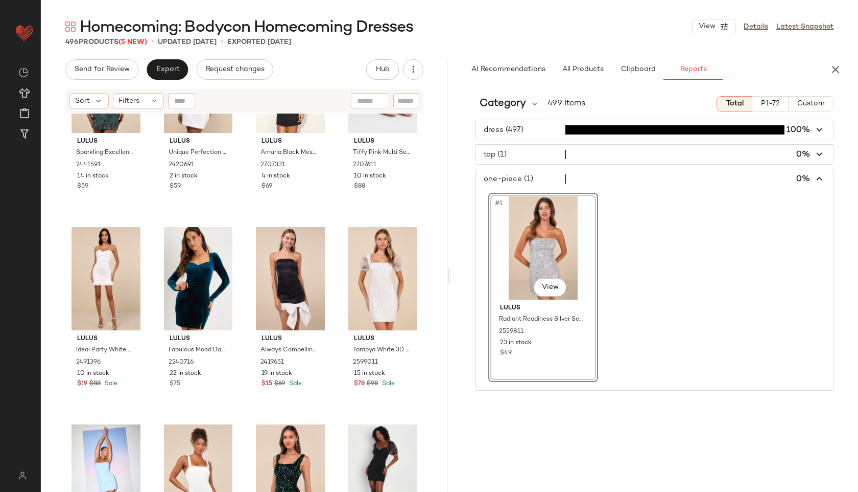
click at [141, 92] on div "Sort Filters" at bounding box center [244, 101] width 358 height 24
click at [150, 107] on div "Filters" at bounding box center [138, 100] width 51 height 15
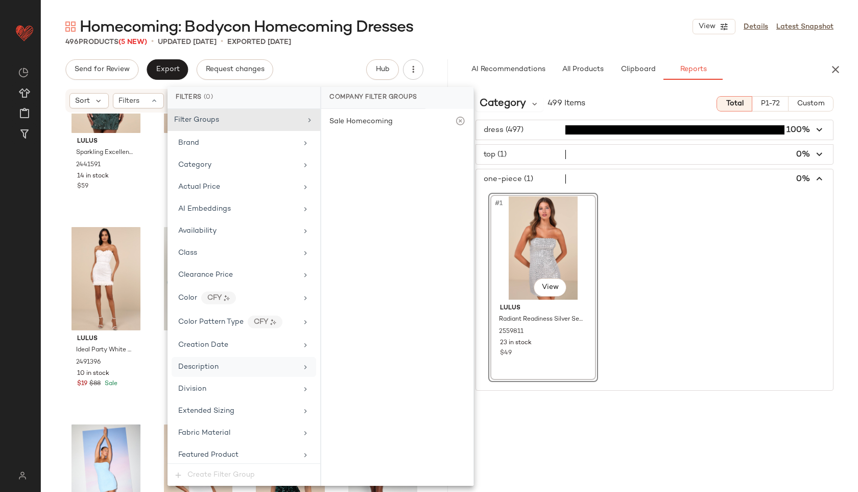
scroll to position [649, 0]
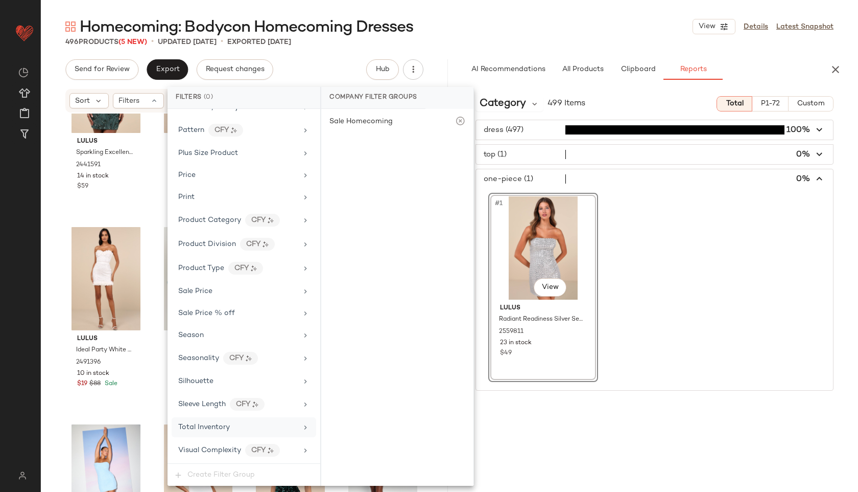
click at [209, 422] on div "Total Inventory" at bounding box center [204, 427] width 52 height 11
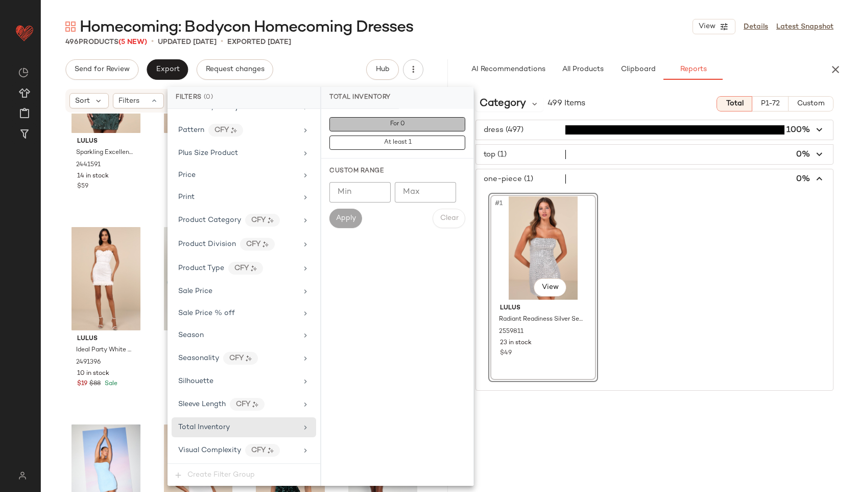
click at [405, 124] on span "For 0" at bounding box center [397, 124] width 15 height 7
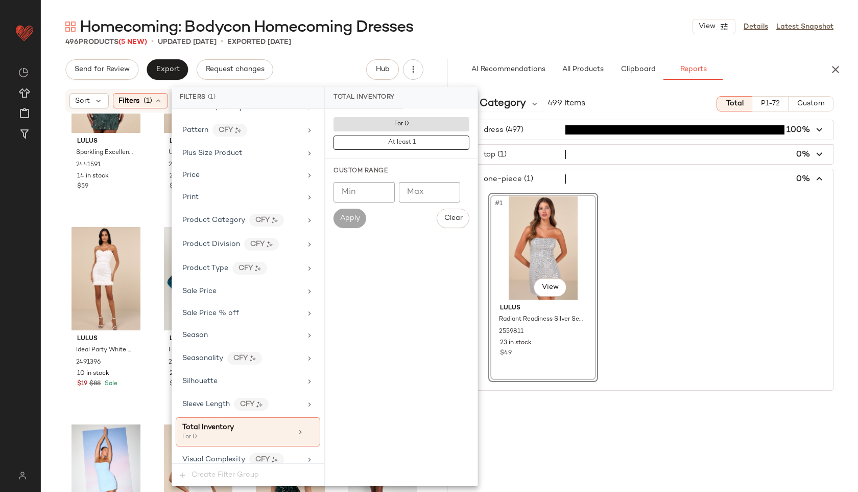
click at [480, 38] on div "496 Products (5 New) • updated Oct 6th • Exported Oct 3rd" at bounding box center [450, 42] width 818 height 10
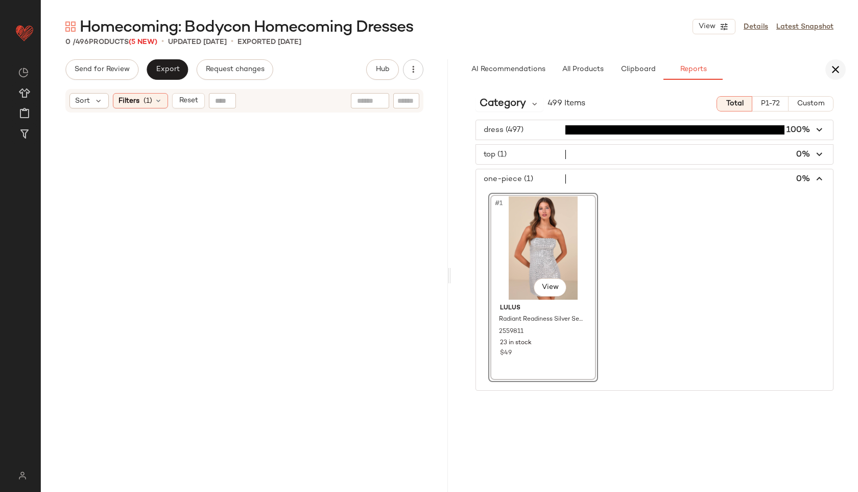
click at [828, 69] on button "button" at bounding box center [836, 69] width 20 height 20
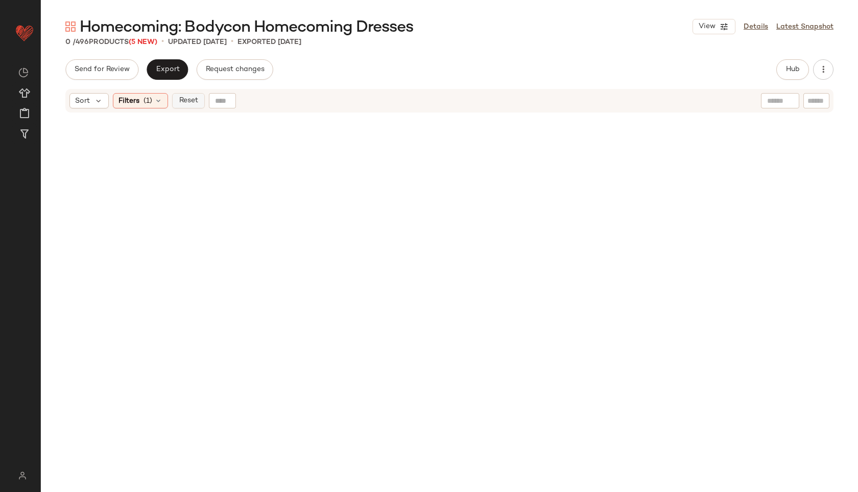
click at [184, 103] on span "Reset" at bounding box center [187, 101] width 19 height 8
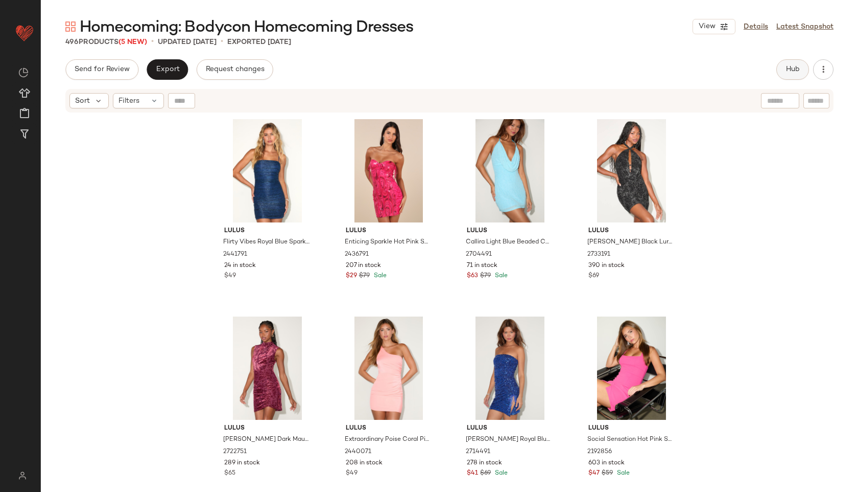
click at [798, 65] on span "Hub" at bounding box center [793, 69] width 14 height 8
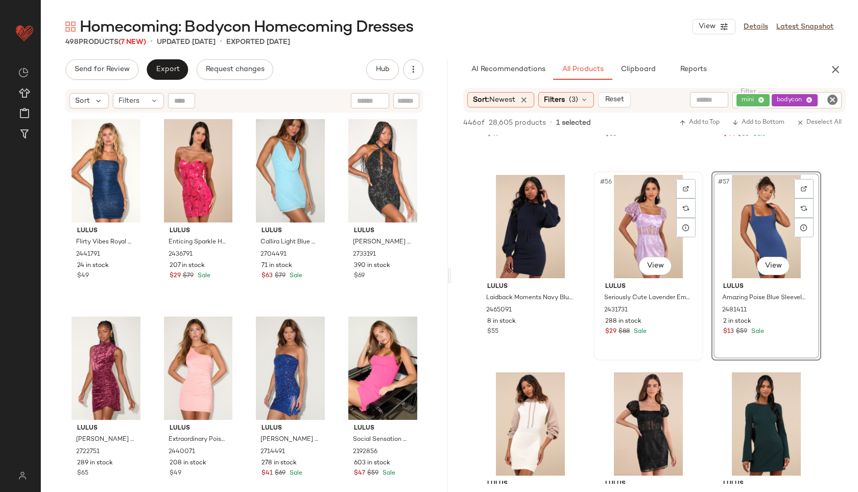
scroll to position [3673, 0]
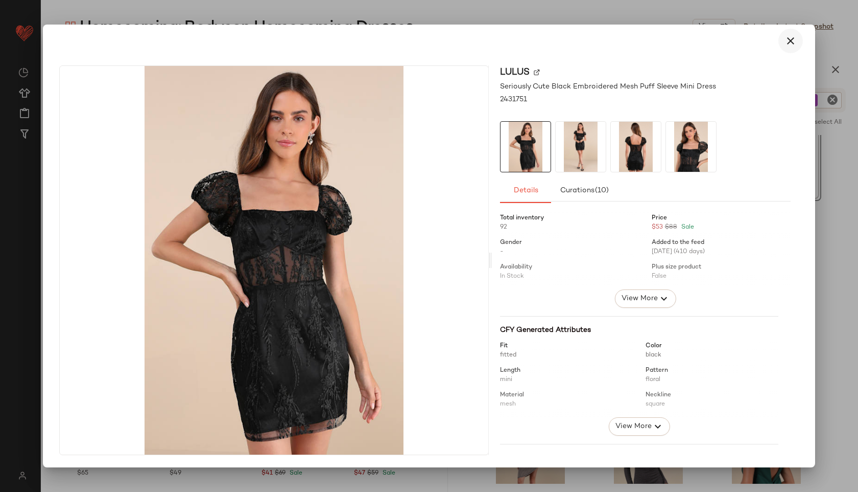
click at [792, 44] on icon "button" at bounding box center [791, 41] width 12 height 12
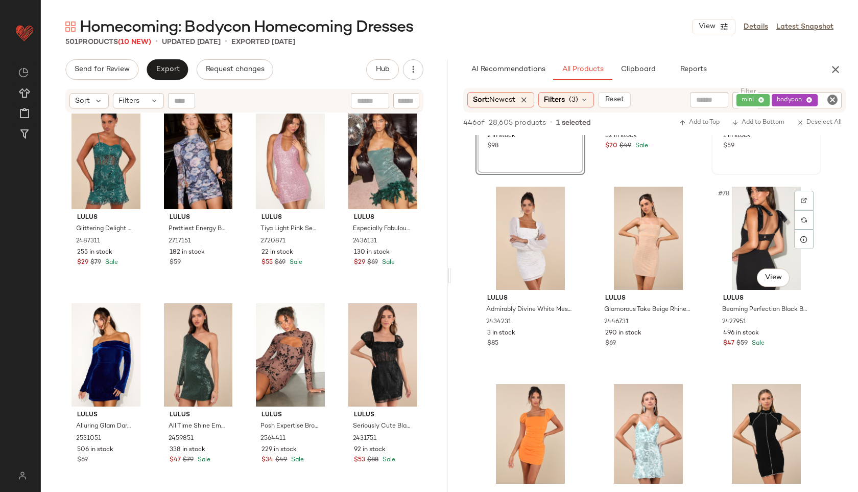
scroll to position [4884, 0]
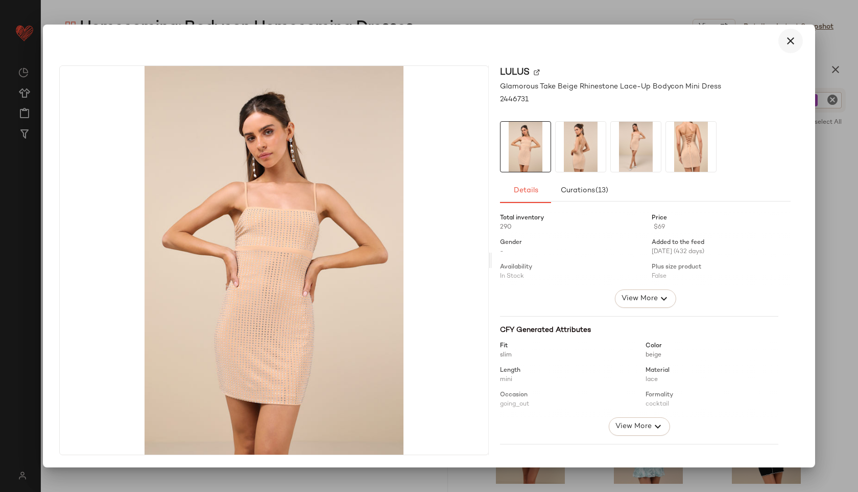
click at [796, 38] on icon "button" at bounding box center [791, 41] width 12 height 12
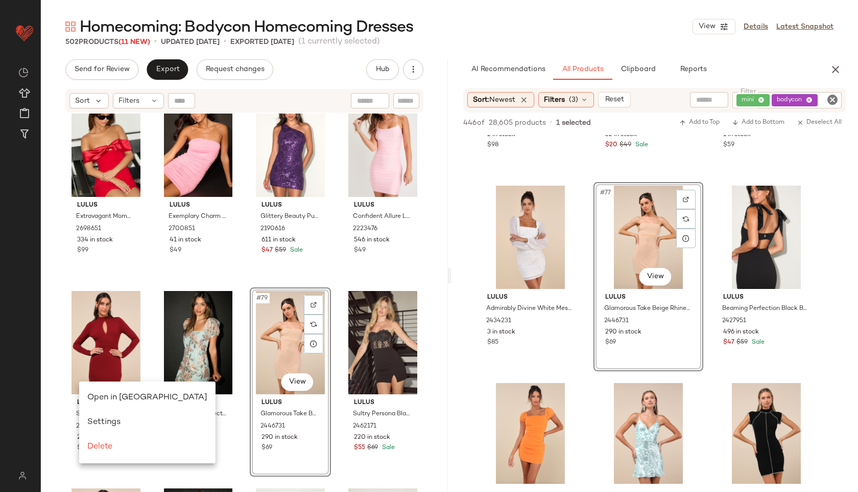
scroll to position [0, 0]
click at [107, 392] on div "Open in [GEOGRAPHIC_DATA]" at bounding box center [147, 397] width 120 height 12
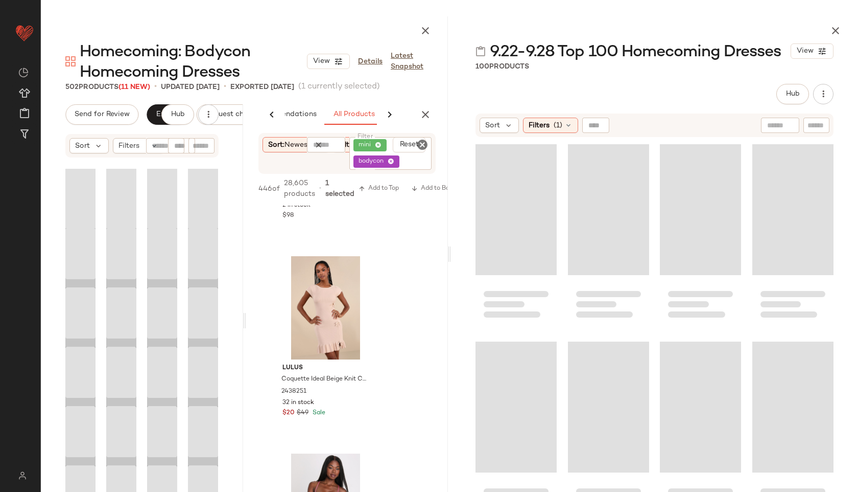
scroll to position [0, 81]
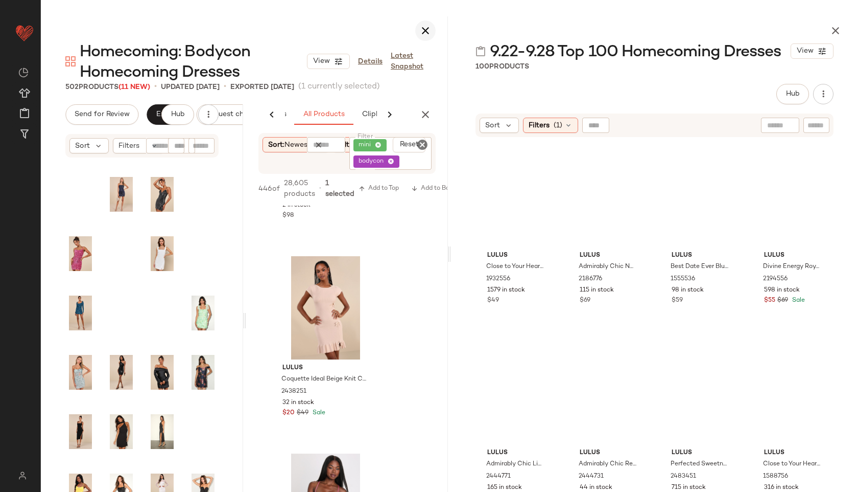
click at [421, 24] on button "button" at bounding box center [425, 30] width 20 height 20
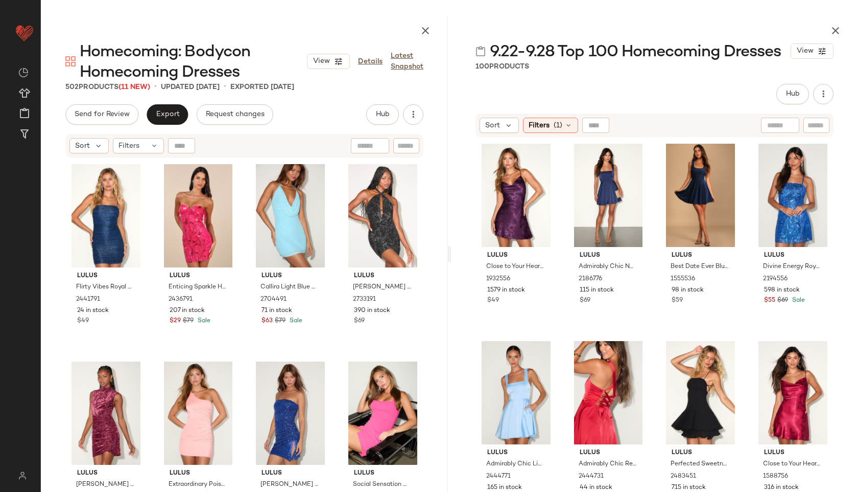
click at [813, 126] on input "text" at bounding box center [817, 125] width 18 height 11
type input "*******"
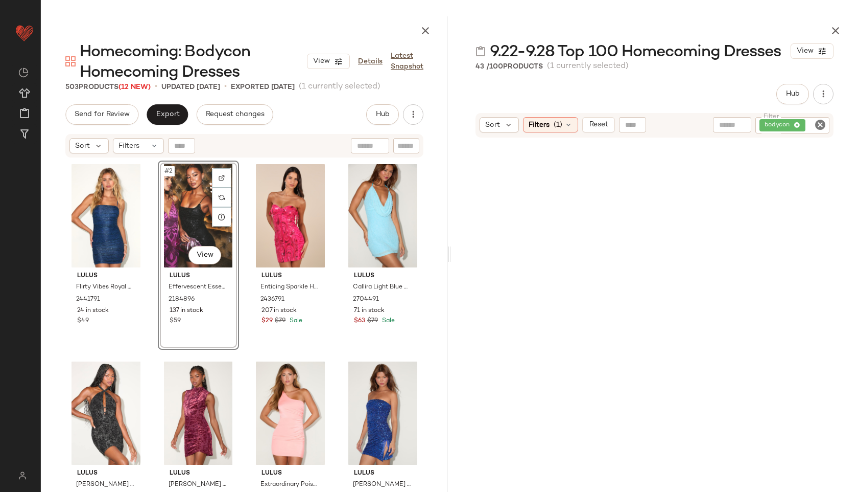
click at [822, 122] on icon "Clear Filter" at bounding box center [820, 125] width 12 height 12
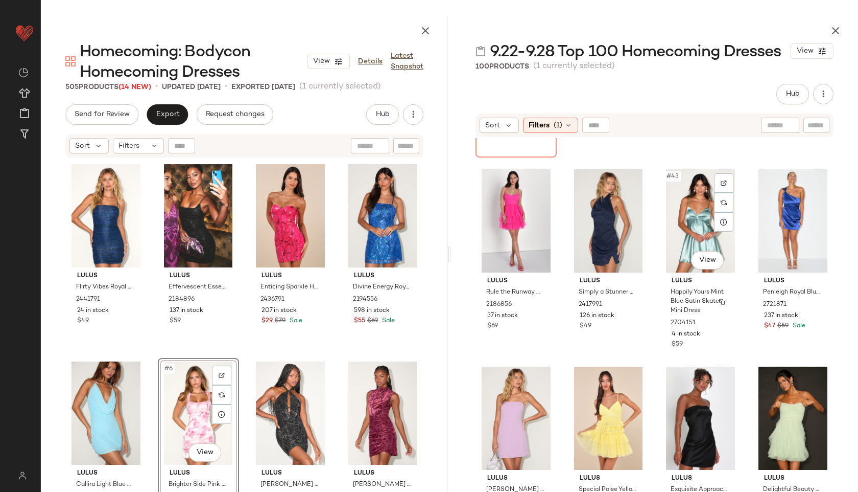
scroll to position [1965, 0]
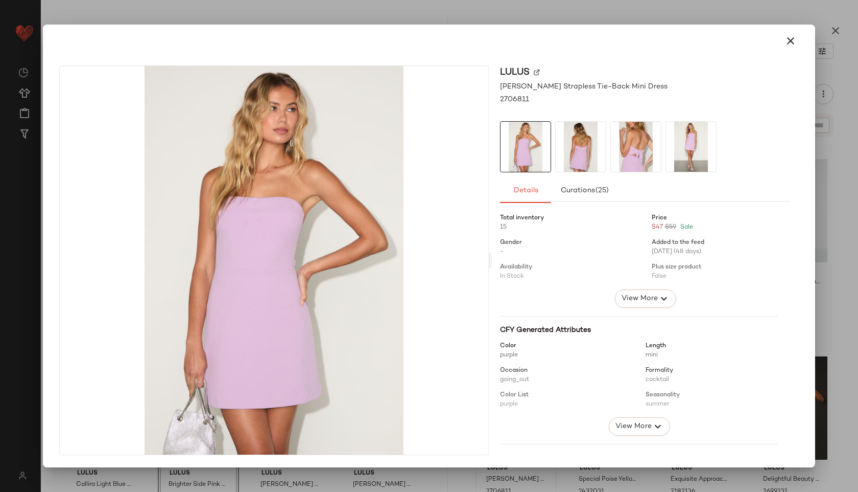
click at [569, 157] on img at bounding box center [581, 147] width 50 height 50
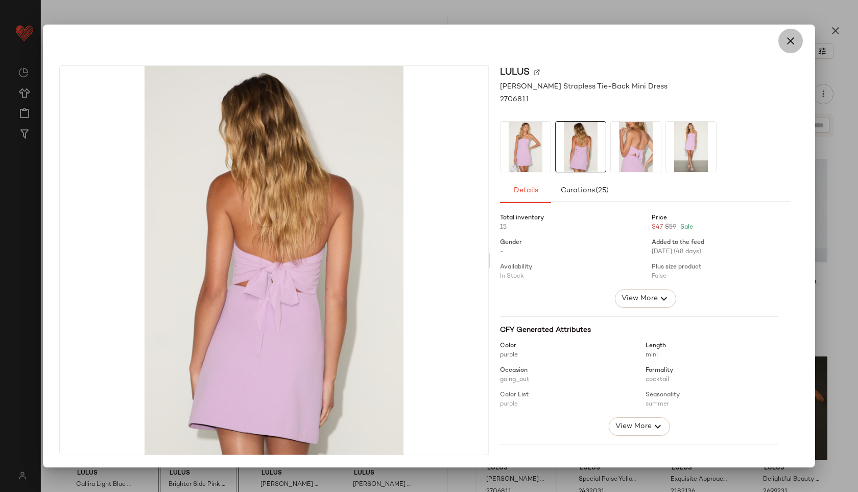
click at [790, 36] on icon "button" at bounding box center [791, 41] width 12 height 12
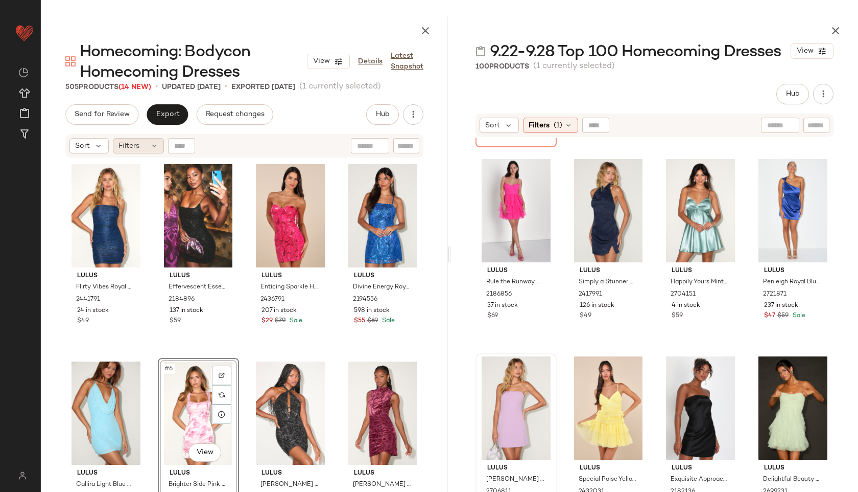
click at [140, 151] on div "Filters" at bounding box center [138, 145] width 51 height 15
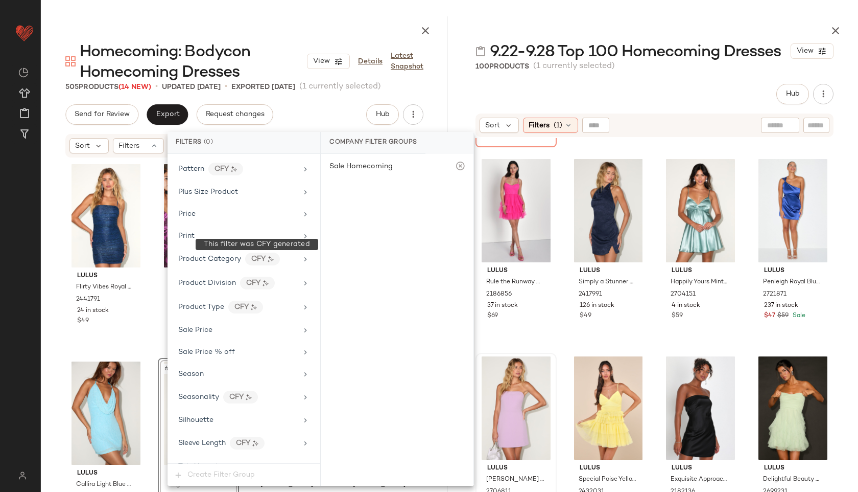
scroll to position [694, 0]
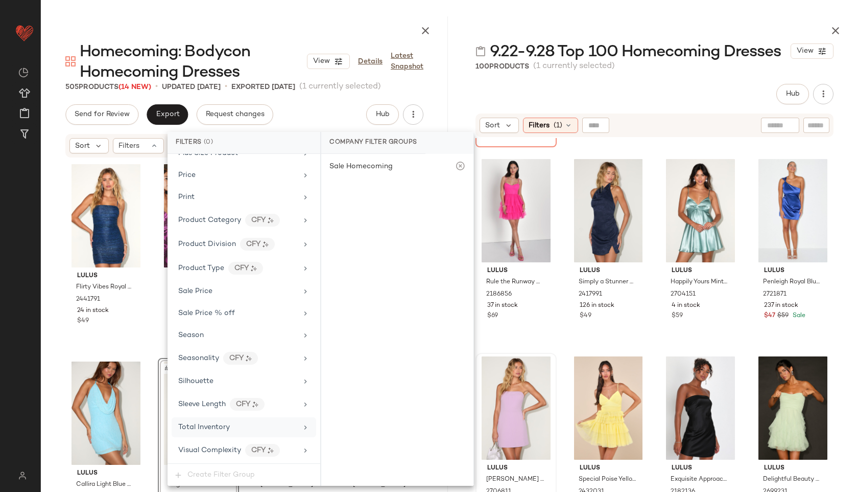
click at [228, 417] on div "Total Inventory" at bounding box center [244, 427] width 145 height 20
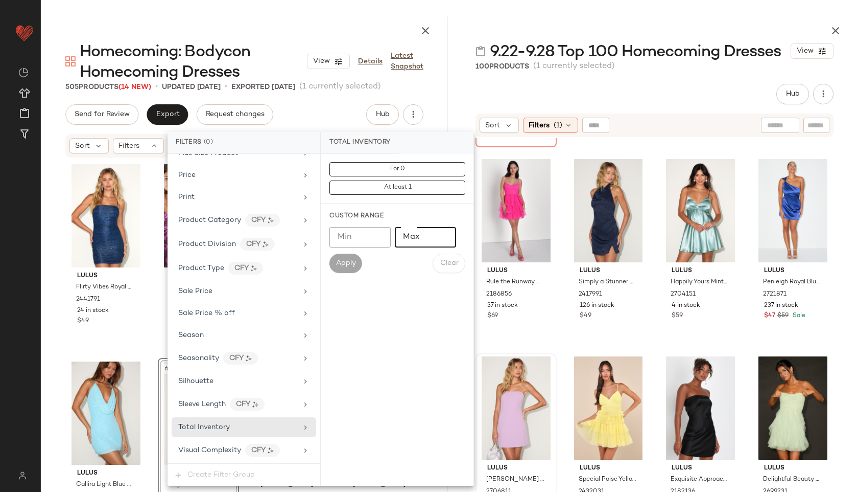
click at [412, 242] on input "Max" at bounding box center [425, 237] width 61 height 20
type input "**"
click at [337, 265] on span "Apply" at bounding box center [346, 263] width 20 height 8
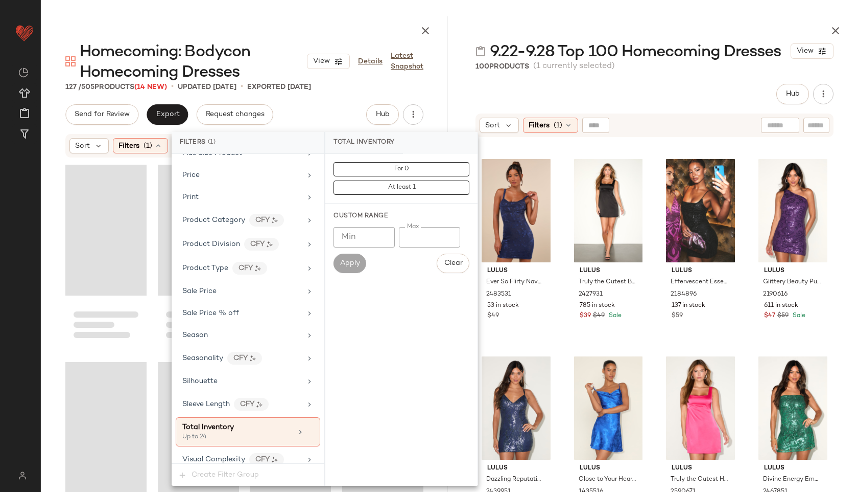
click at [514, 21] on div at bounding box center [654, 28] width 407 height 25
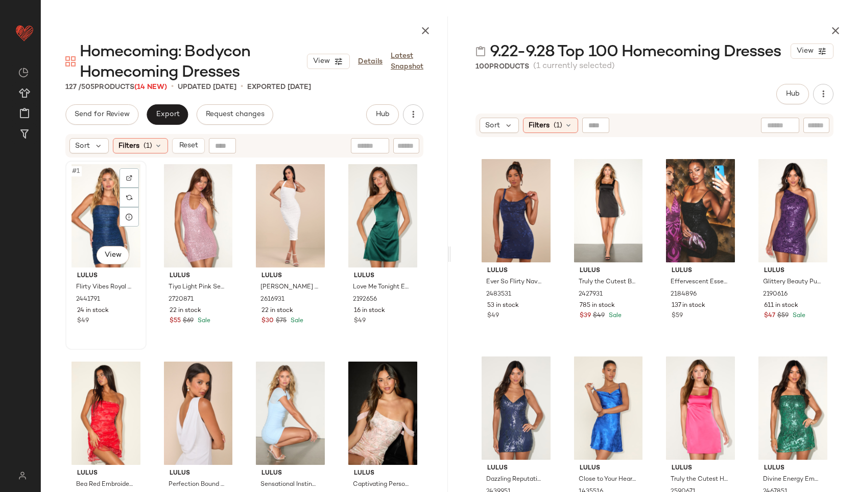
click at [80, 203] on div "#1 View" at bounding box center [106, 215] width 74 height 103
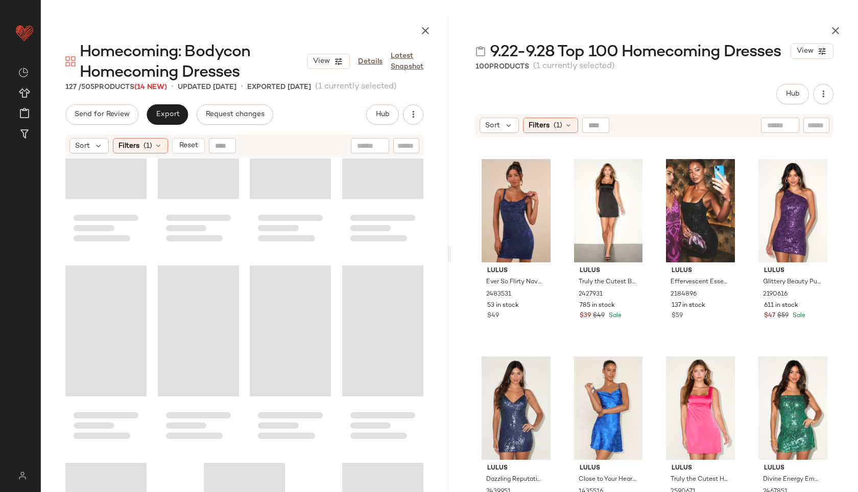
scroll to position [5910, 0]
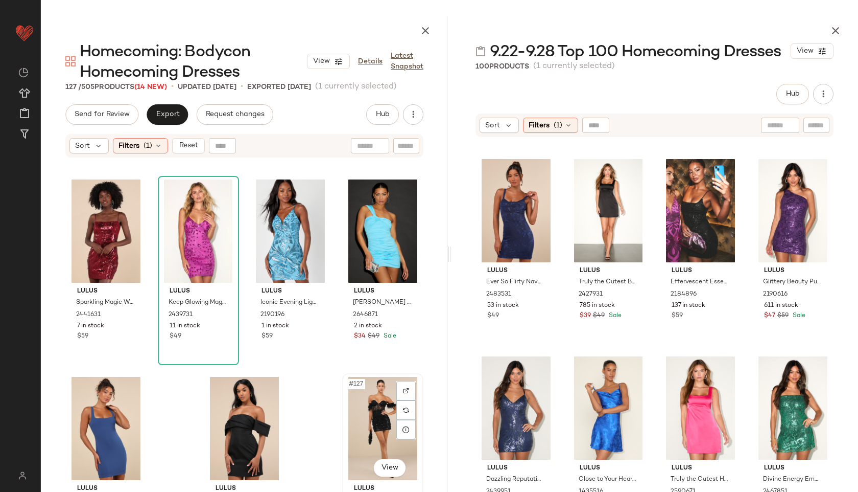
click at [379, 406] on div "#127 View" at bounding box center [383, 428] width 74 height 103
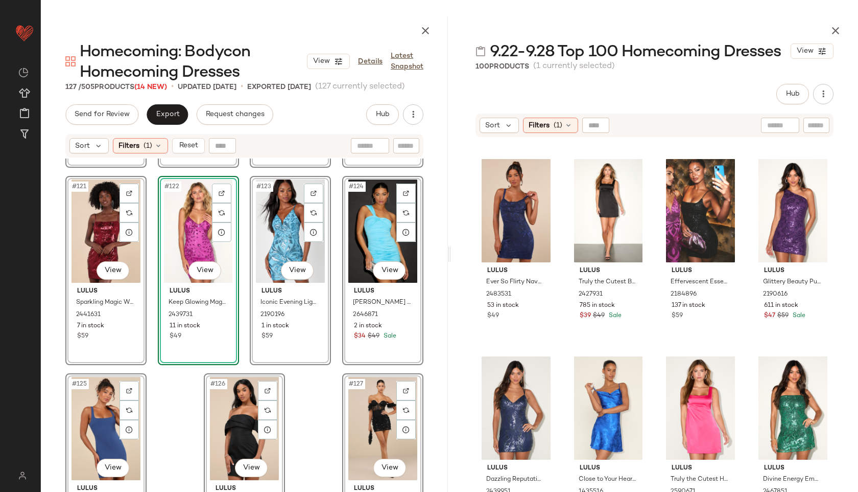
click at [846, 27] on div at bounding box center [654, 28] width 407 height 25
click at [836, 31] on icon "button" at bounding box center [836, 31] width 12 height 12
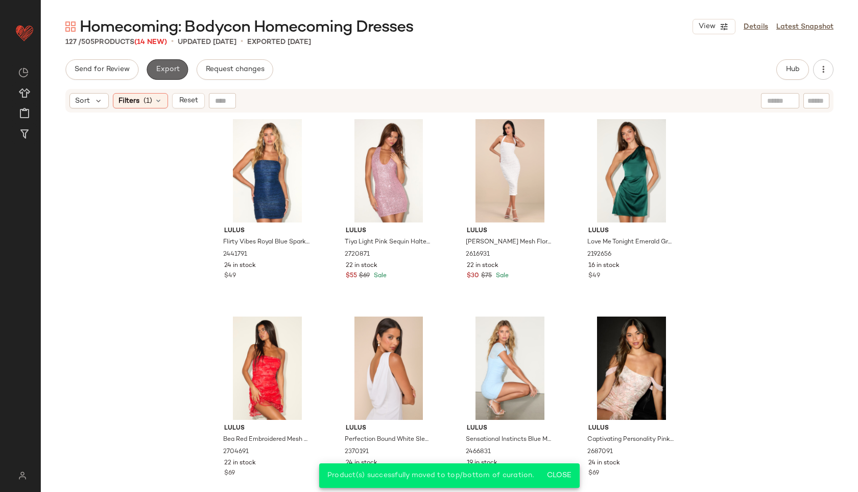
click at [160, 61] on button "Export" at bounding box center [167, 69] width 41 height 20
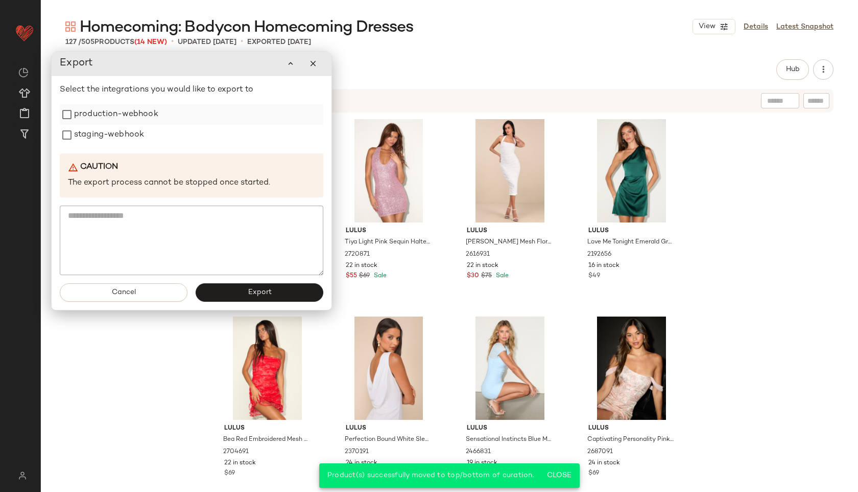
click at [106, 114] on label "production-webhook" at bounding box center [116, 114] width 84 height 20
click at [113, 129] on label "staging-webhook" at bounding box center [109, 135] width 70 height 20
click at [278, 291] on button "Export" at bounding box center [260, 292] width 128 height 18
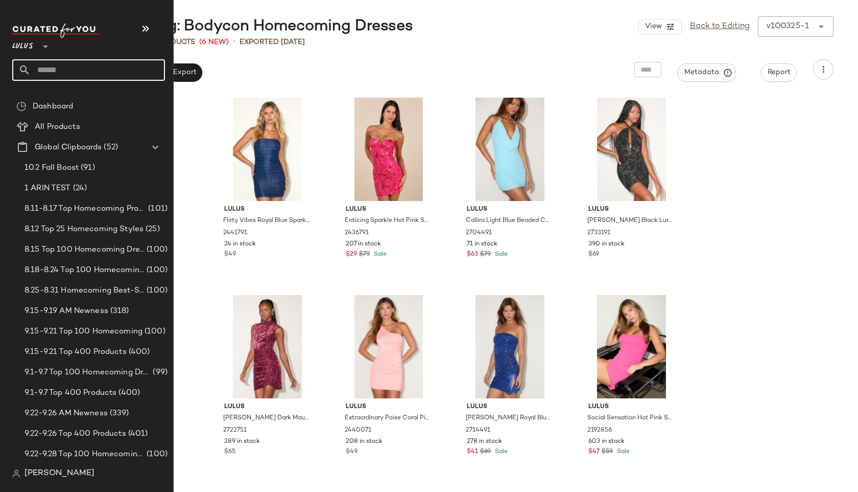
click at [65, 65] on input "text" at bounding box center [98, 69] width 134 height 21
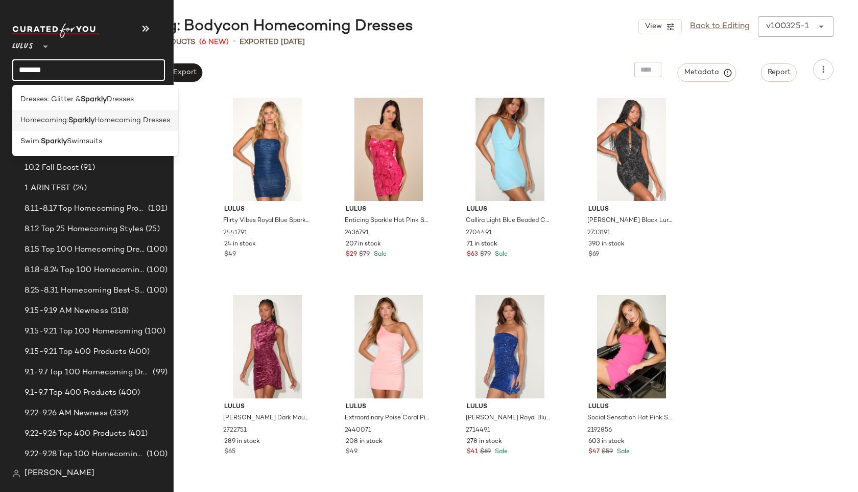
type input "*******"
click at [82, 121] on b "Sparkly" at bounding box center [81, 120] width 26 height 11
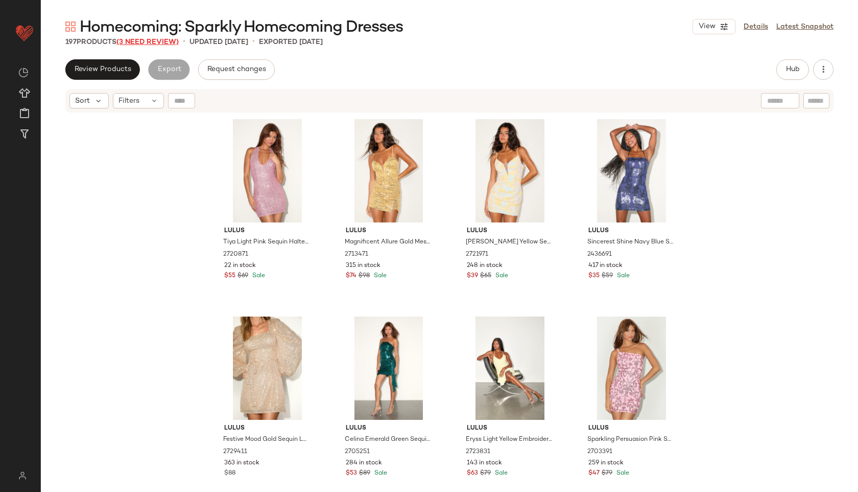
click at [167, 43] on span "(3 Need Review)" at bounding box center [147, 42] width 62 height 8
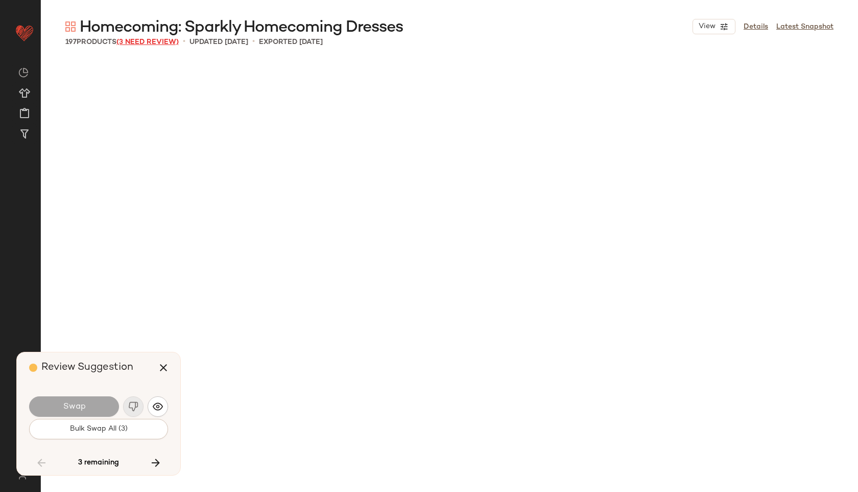
scroll to position [8875, 0]
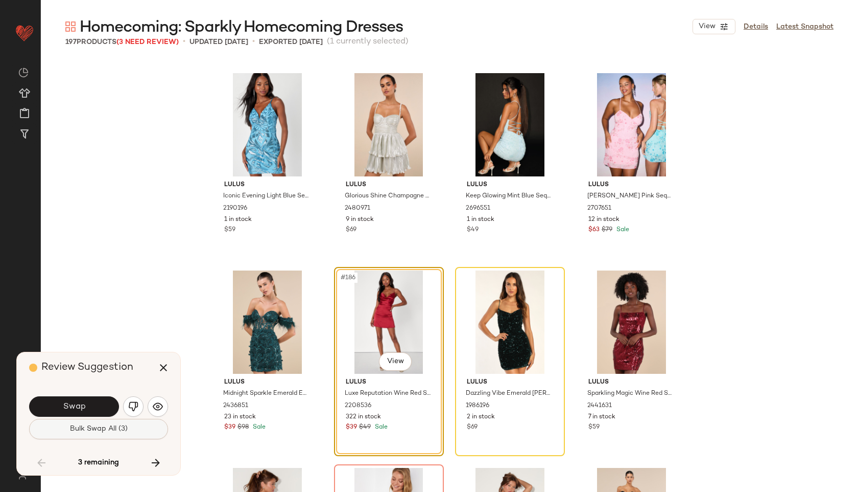
click at [112, 427] on span "Bulk Swap All (3)" at bounding box center [98, 429] width 58 height 8
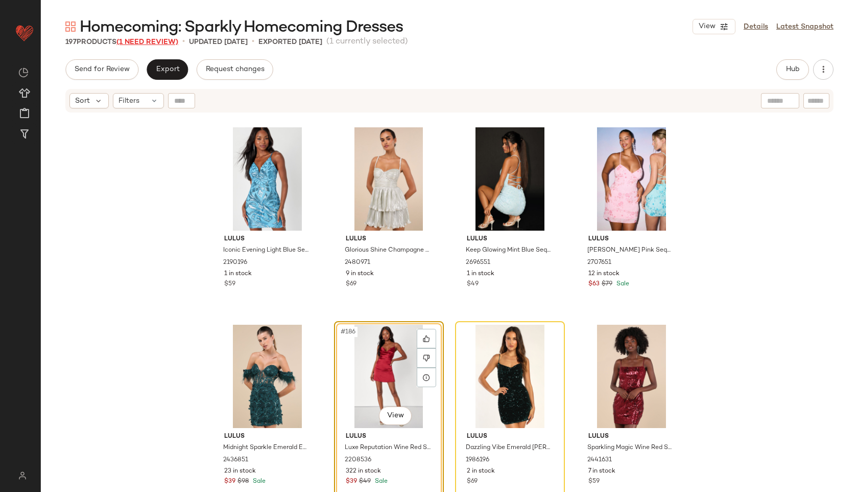
click at [145, 42] on span "(1 Need Review)" at bounding box center [147, 42] width 62 height 8
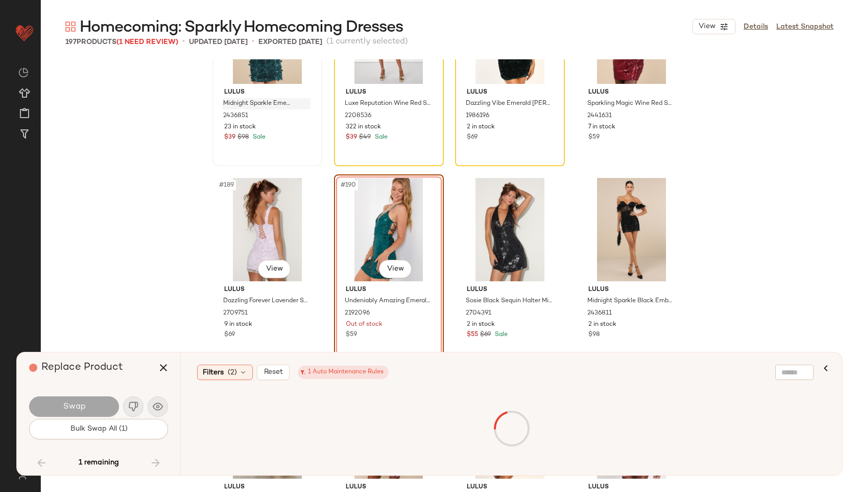
scroll to position [9166, 0]
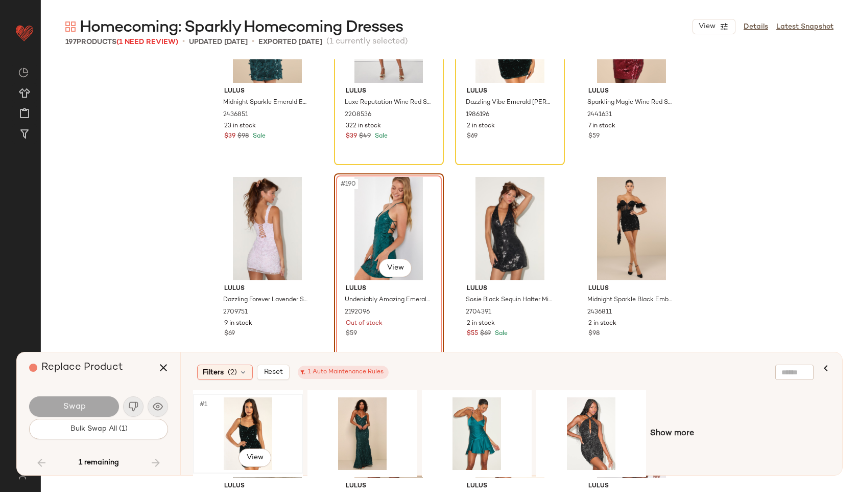
click at [239, 422] on div "#1 View" at bounding box center [248, 433] width 103 height 73
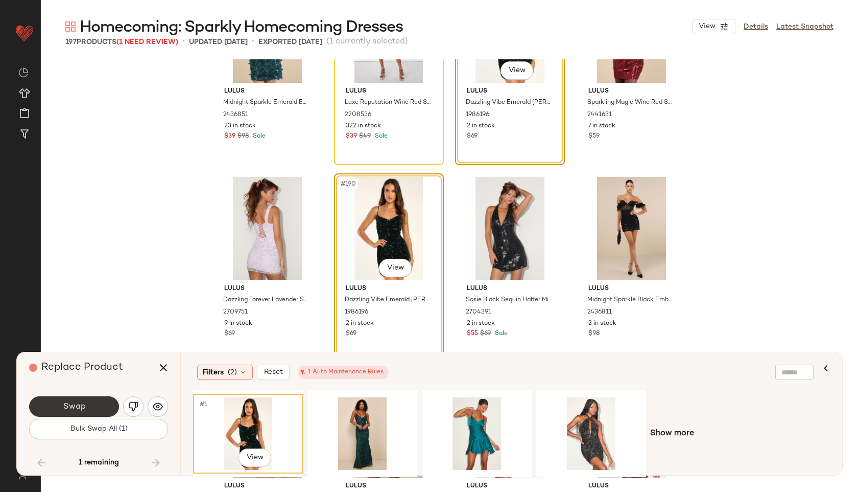
click at [94, 403] on button "Swap" at bounding box center [74, 406] width 90 height 20
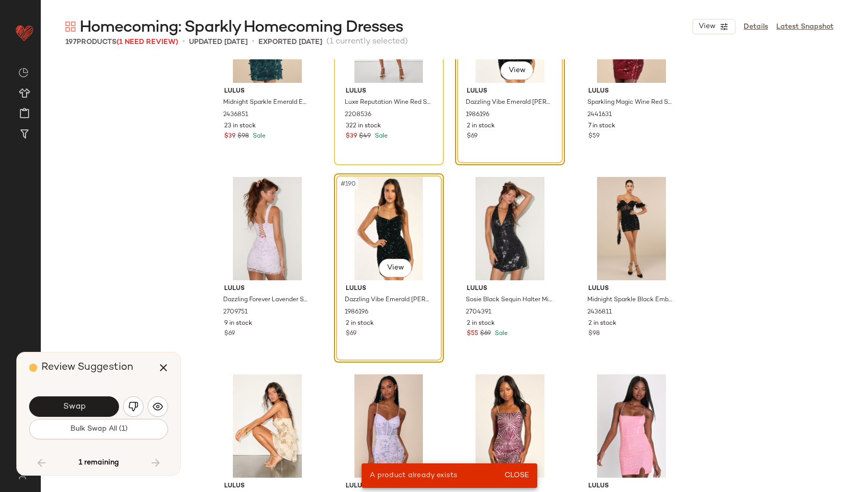
scroll to position [8875, 0]
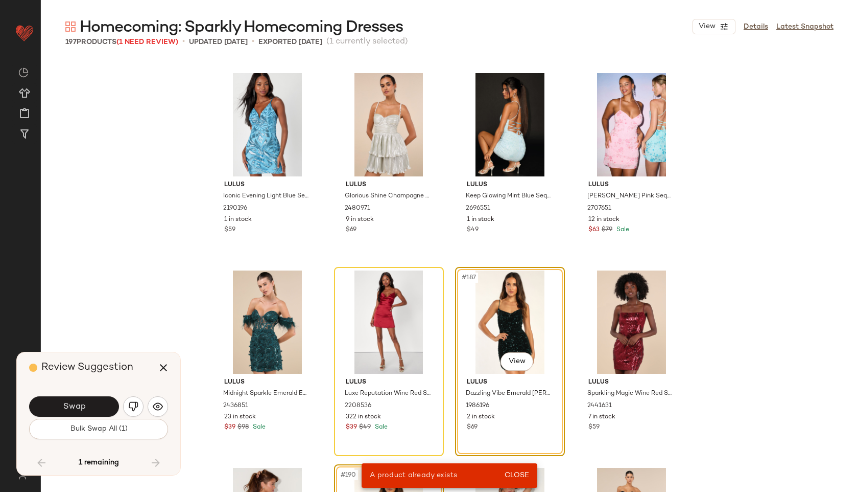
click at [133, 296] on div "Lulus Iconic Evening Light Blue Sequin Bodycon Mini Dress 2190196 1 in stock $5…" at bounding box center [450, 275] width 818 height 432
click at [126, 431] on span "Bulk Swap All (1)" at bounding box center [98, 429] width 58 height 8
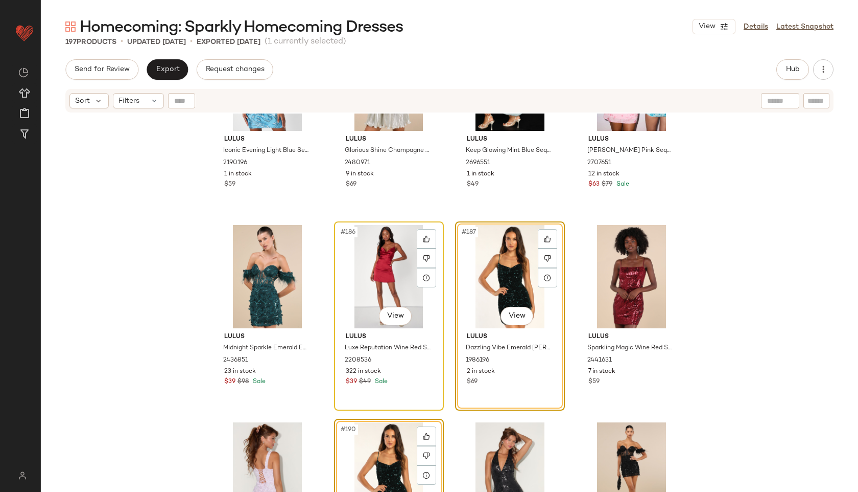
scroll to position [8976, 0]
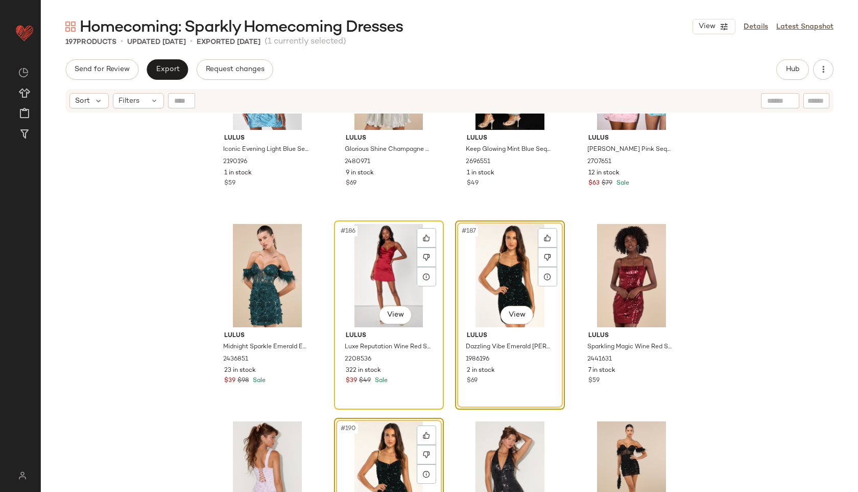
click at [382, 261] on div "#186 View" at bounding box center [389, 275] width 103 height 103
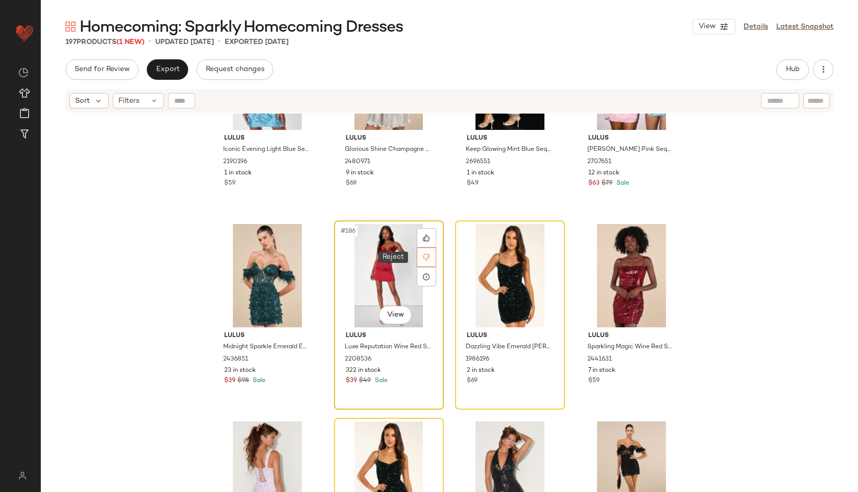
click at [426, 254] on icon at bounding box center [426, 256] width 7 height 7
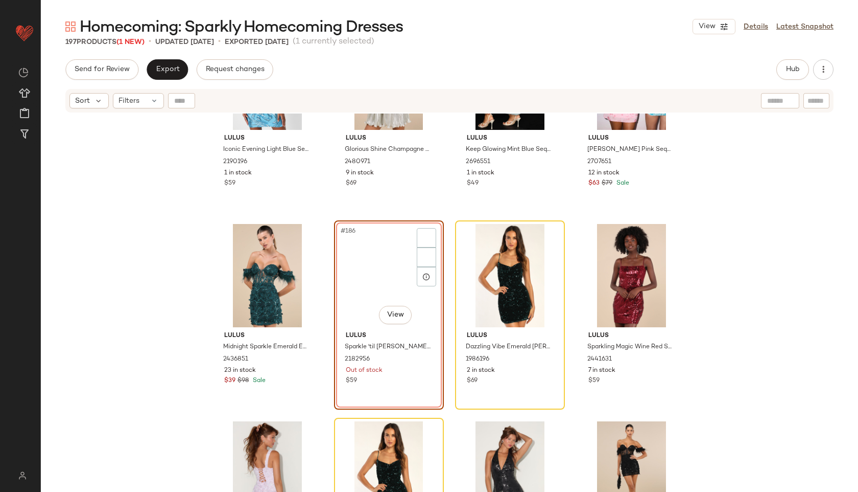
scroll to position [8875, 0]
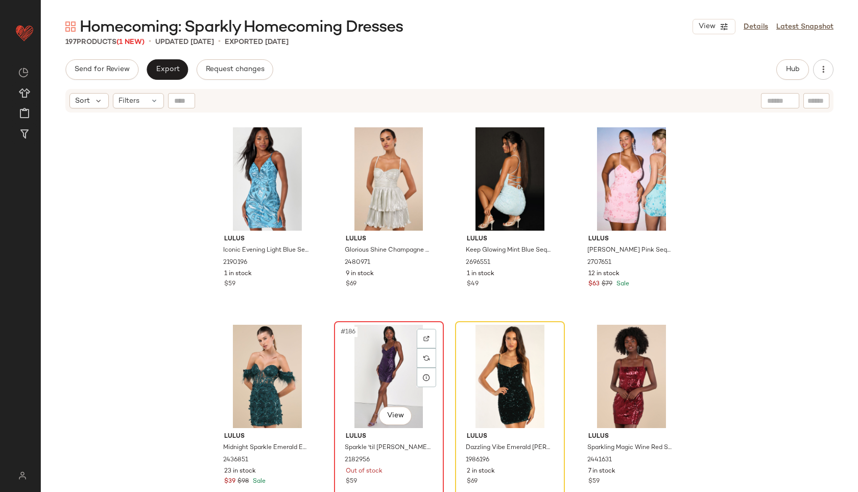
click at [381, 381] on div "#186 View" at bounding box center [389, 375] width 103 height 103
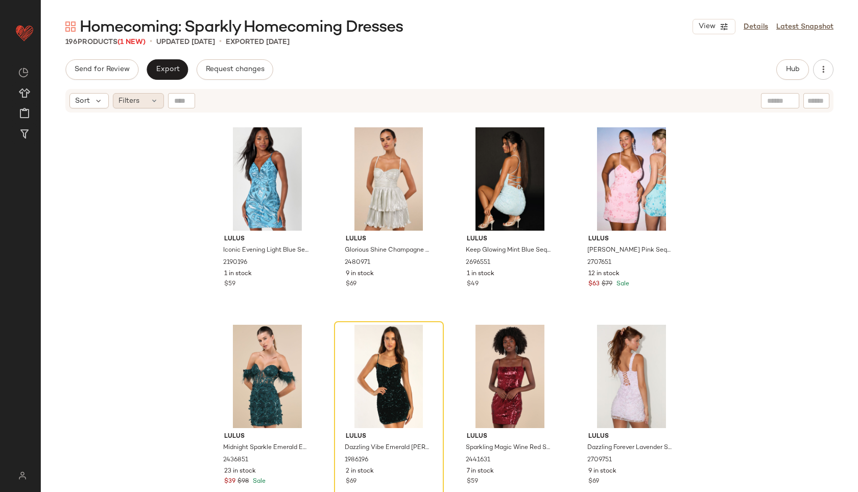
click at [160, 98] on div "Filters" at bounding box center [138, 100] width 51 height 15
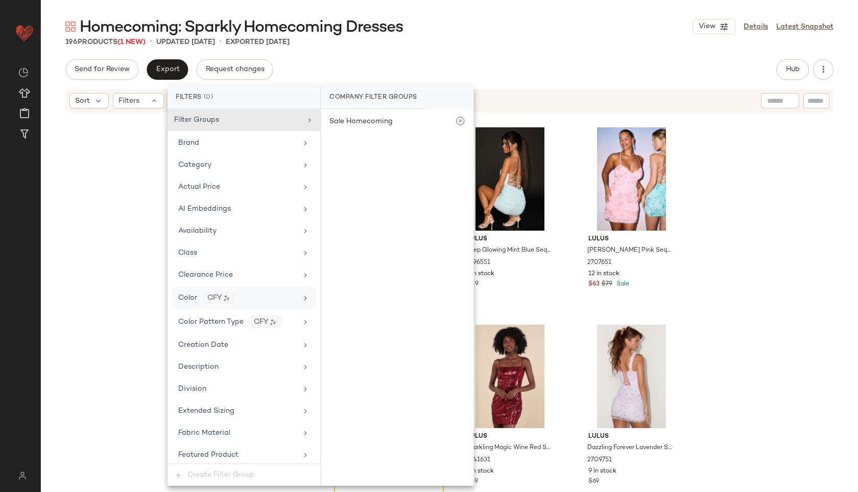
scroll to position [627, 0]
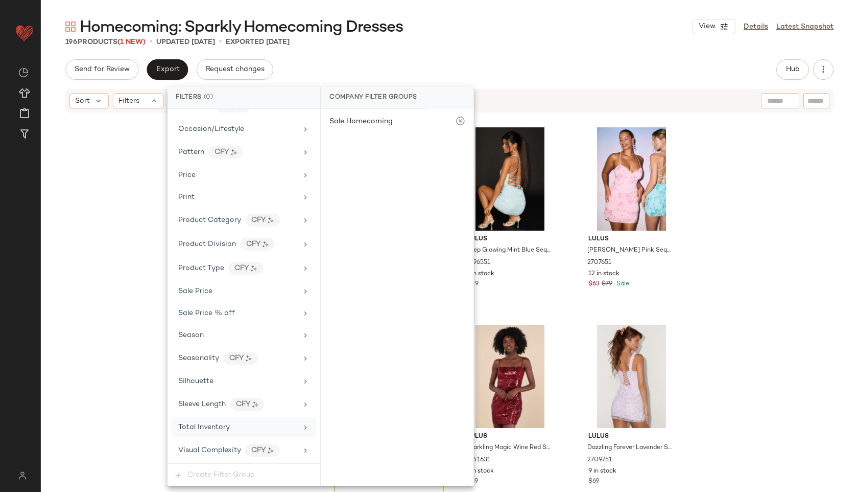
click at [246, 422] on div "Total Inventory" at bounding box center [237, 427] width 119 height 11
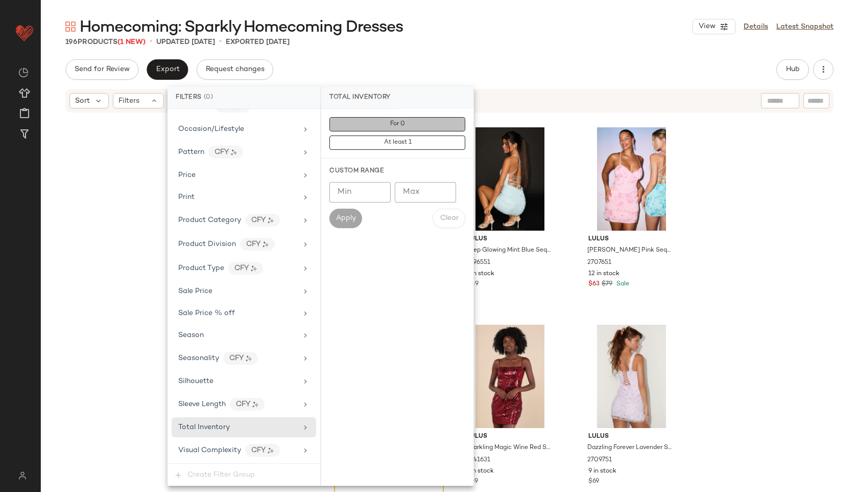
click at [402, 123] on span "For 0" at bounding box center [397, 124] width 15 height 7
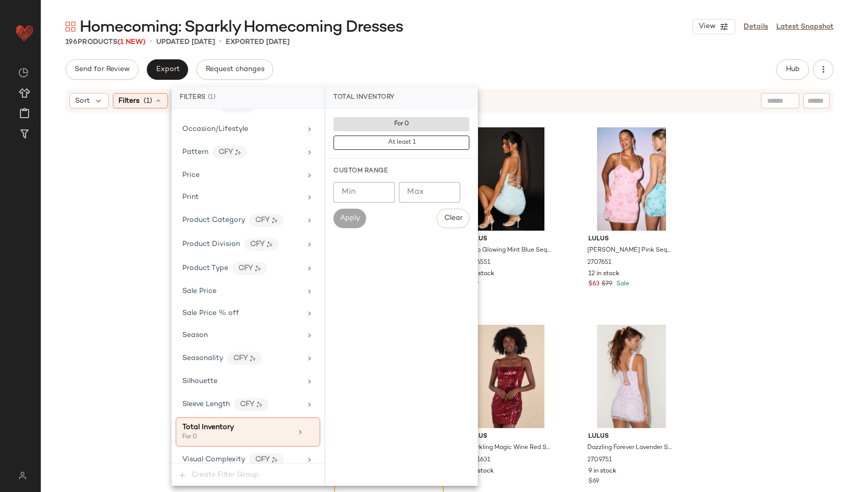
click at [465, 61] on div "Send for Review Export Request changes Hub Send for Review External Review Inte…" at bounding box center [449, 69] width 768 height 20
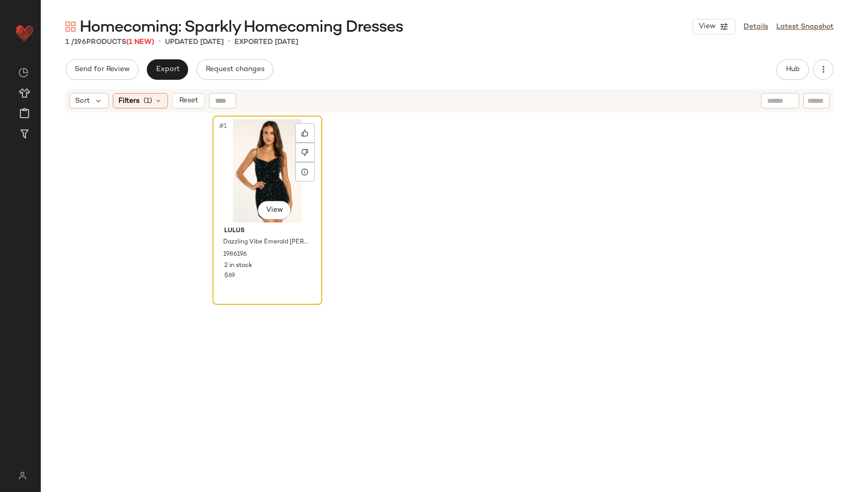
click at [269, 161] on div "#1 View" at bounding box center [267, 170] width 103 height 103
click at [295, 153] on div at bounding box center [304, 152] width 19 height 19
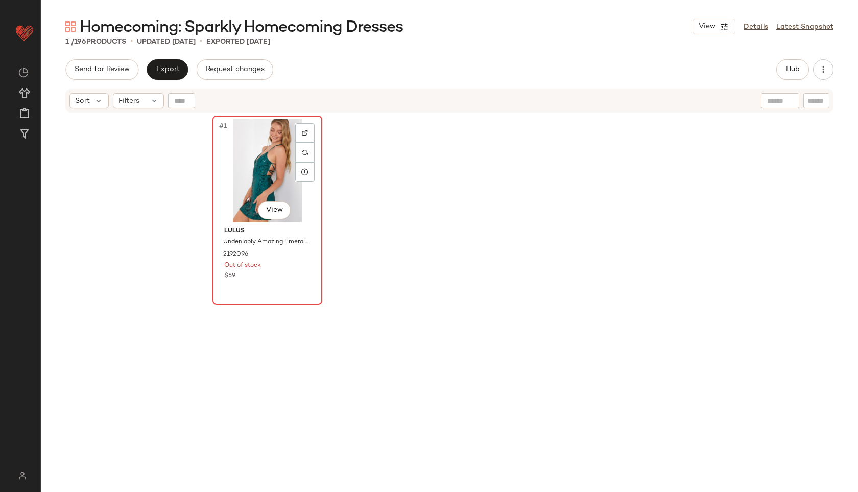
click at [267, 160] on div "#1 View" at bounding box center [267, 170] width 103 height 103
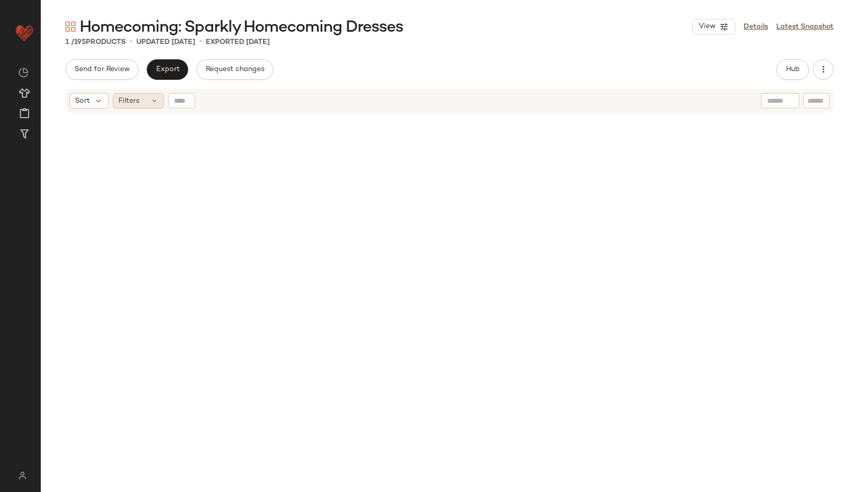
click at [137, 95] on div "Filters" at bounding box center [138, 100] width 51 height 15
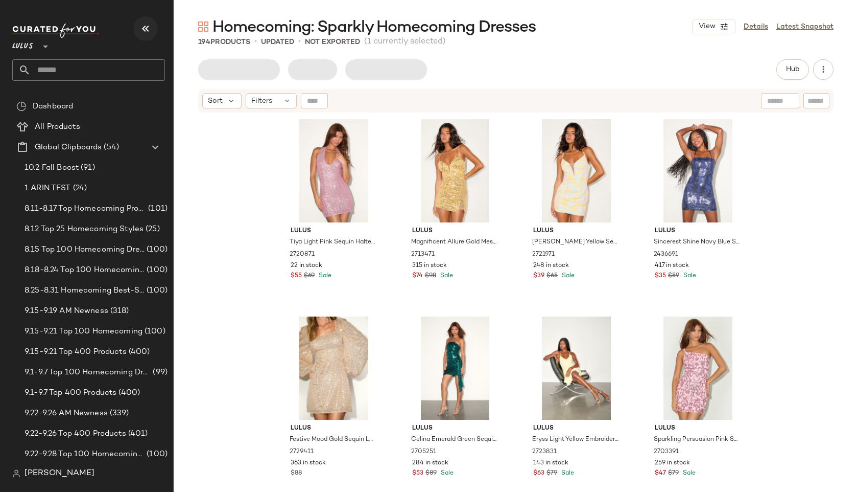
click at [144, 31] on icon "button" at bounding box center [145, 28] width 12 height 12
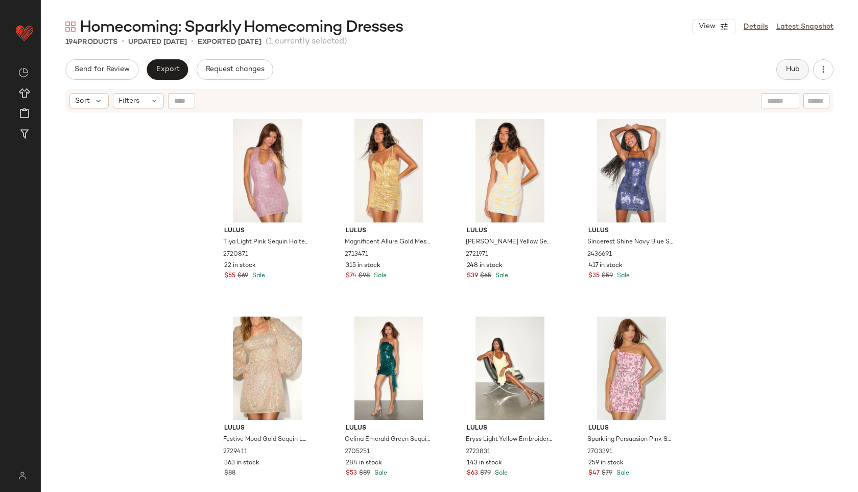
click at [794, 71] on span "Hub" at bounding box center [793, 69] width 14 height 8
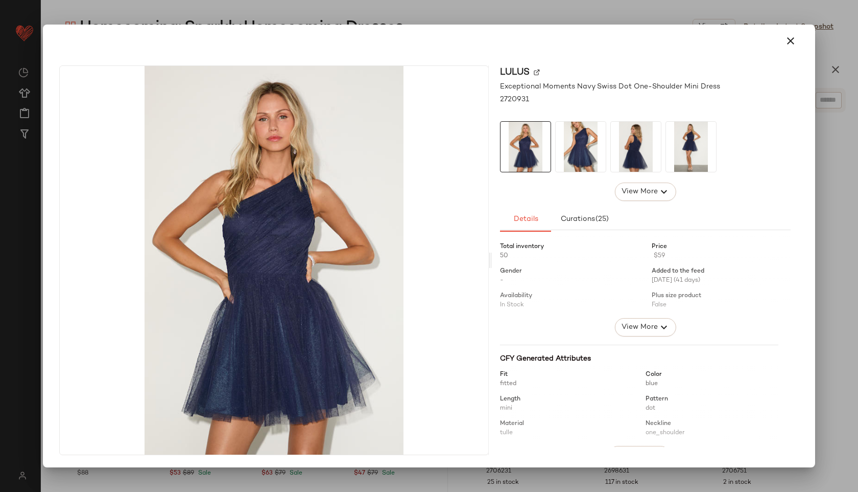
click at [586, 150] on img at bounding box center [581, 147] width 50 height 50
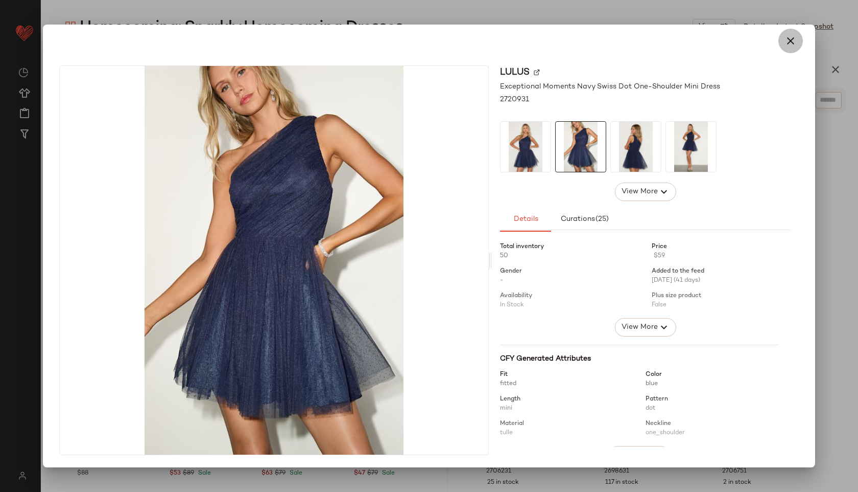
click at [792, 33] on button "button" at bounding box center [791, 41] width 25 height 25
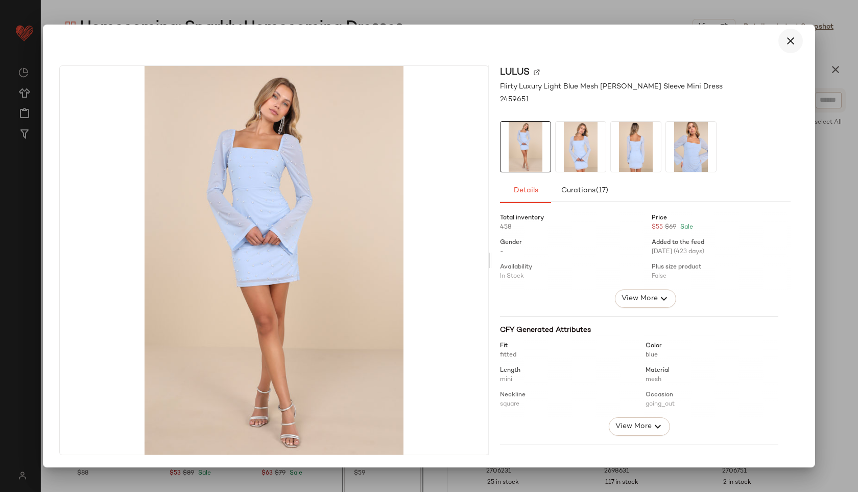
click at [786, 43] on icon "button" at bounding box center [791, 41] width 12 height 12
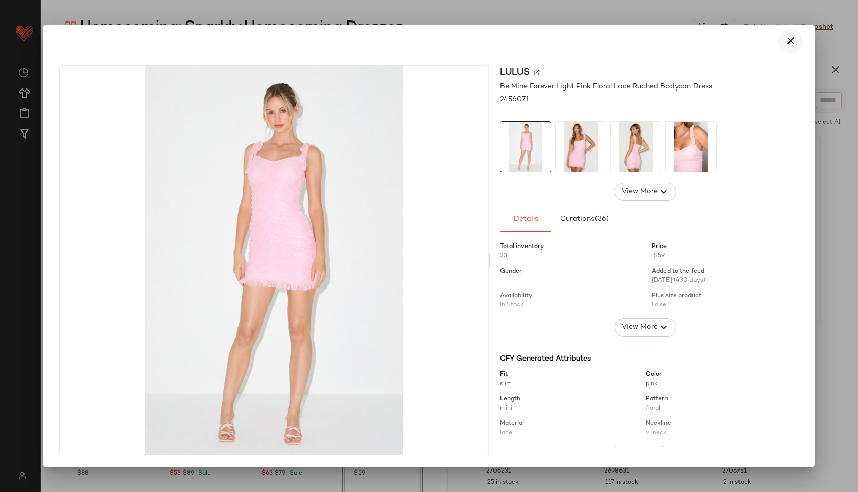
click at [788, 40] on icon "button" at bounding box center [791, 41] width 12 height 12
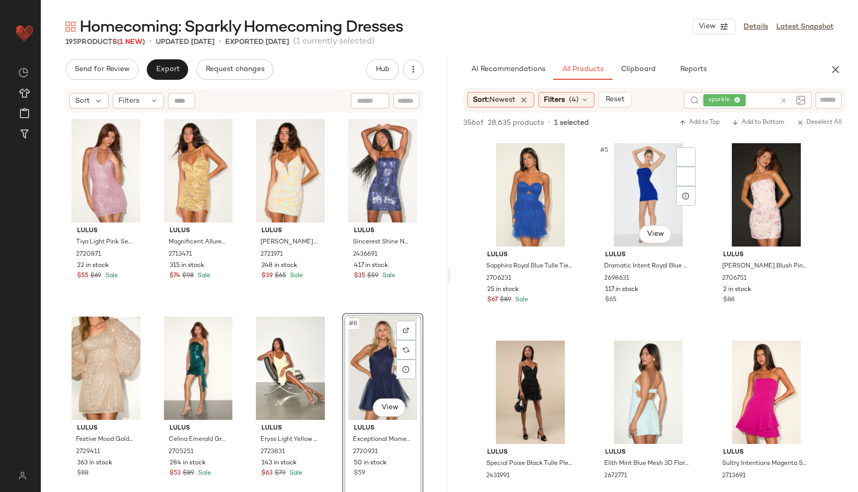
scroll to position [194, 0]
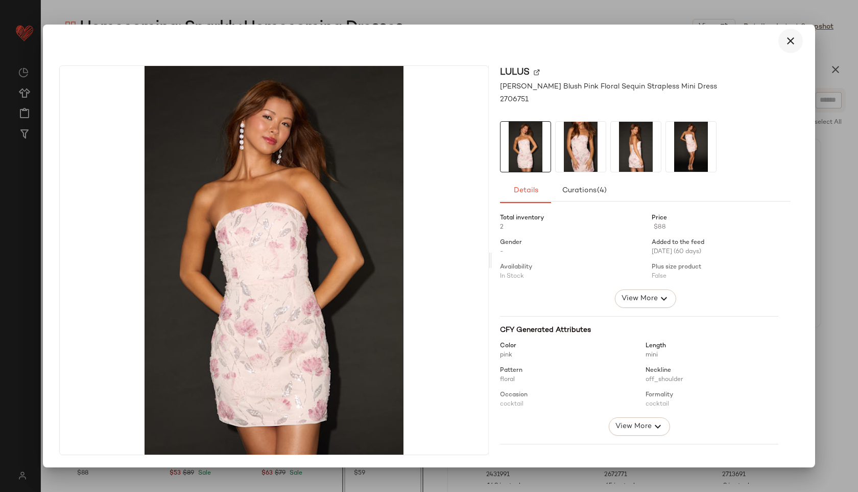
click at [788, 47] on button "button" at bounding box center [791, 41] width 25 height 25
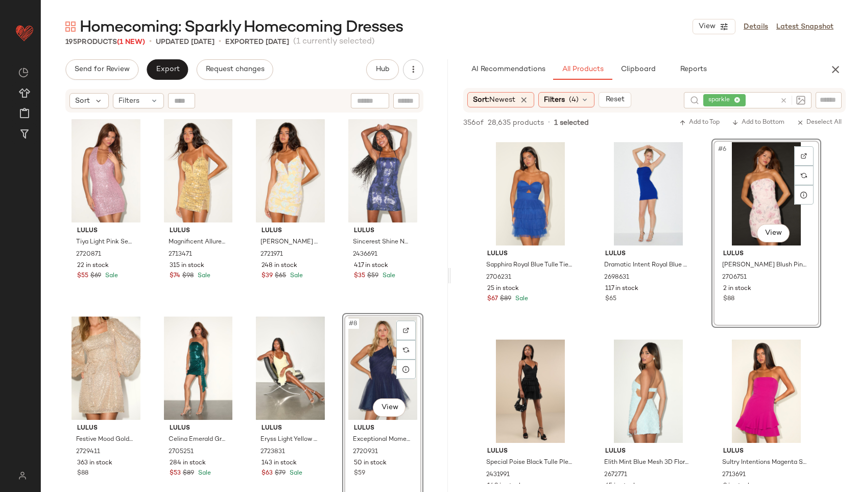
scroll to position [2, 0]
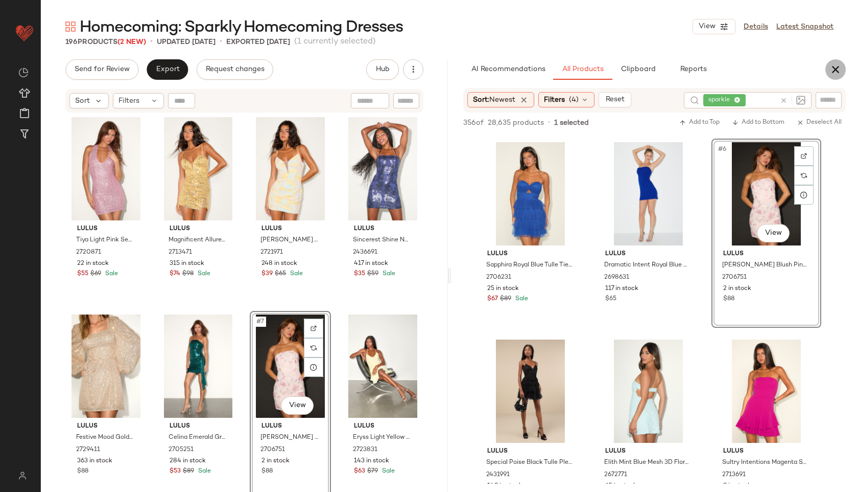
click at [838, 74] on icon "button" at bounding box center [836, 69] width 12 height 12
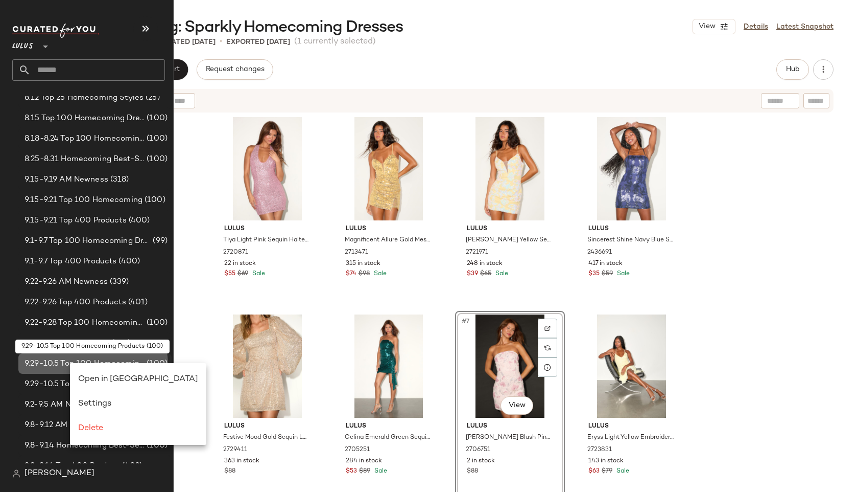
scroll to position [0, 0]
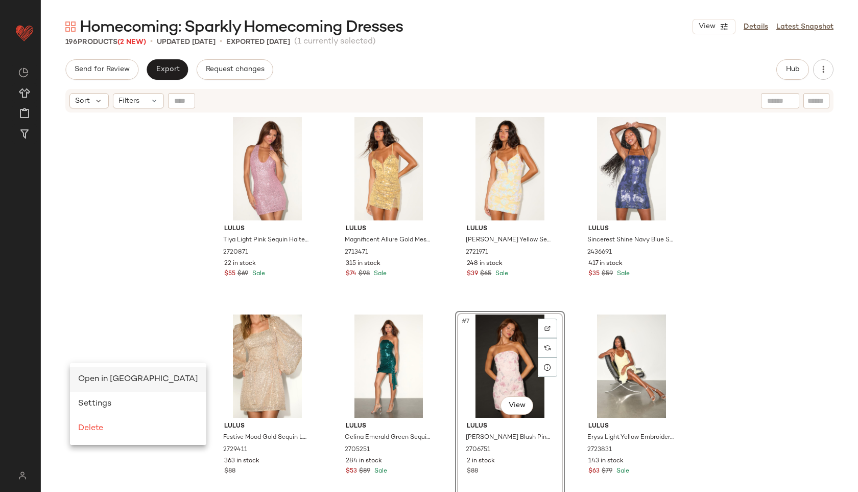
click at [89, 380] on span "Open in [GEOGRAPHIC_DATA]" at bounding box center [138, 379] width 120 height 9
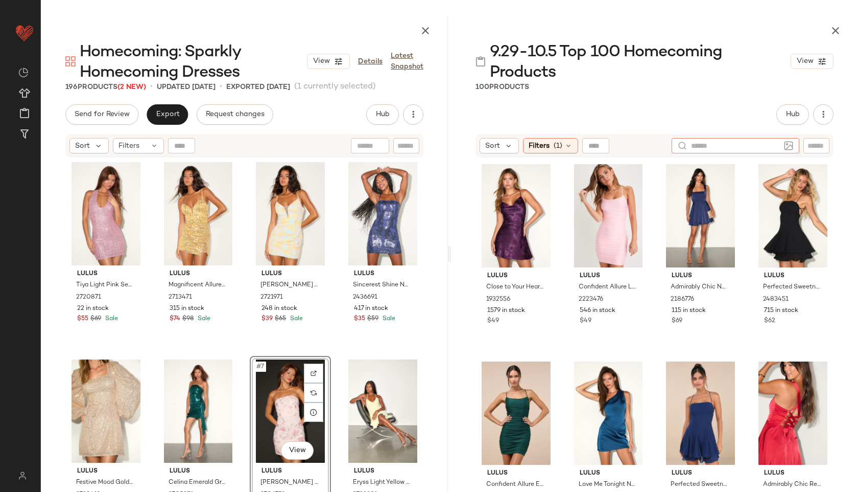
click at [785, 142] on div at bounding box center [736, 145] width 128 height 15
type input "*******"
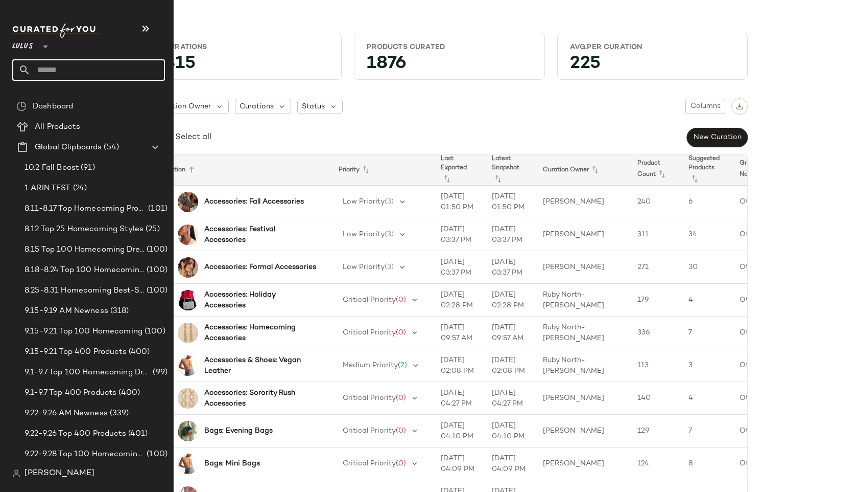
click at [39, 68] on input "text" at bounding box center [98, 69] width 134 height 21
type input "*******"
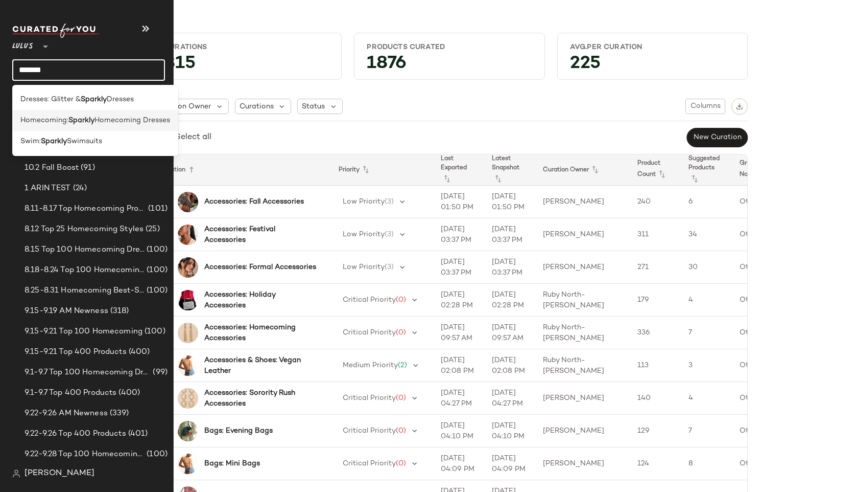
click at [34, 115] on span "Homecoming:" at bounding box center [44, 120] width 48 height 11
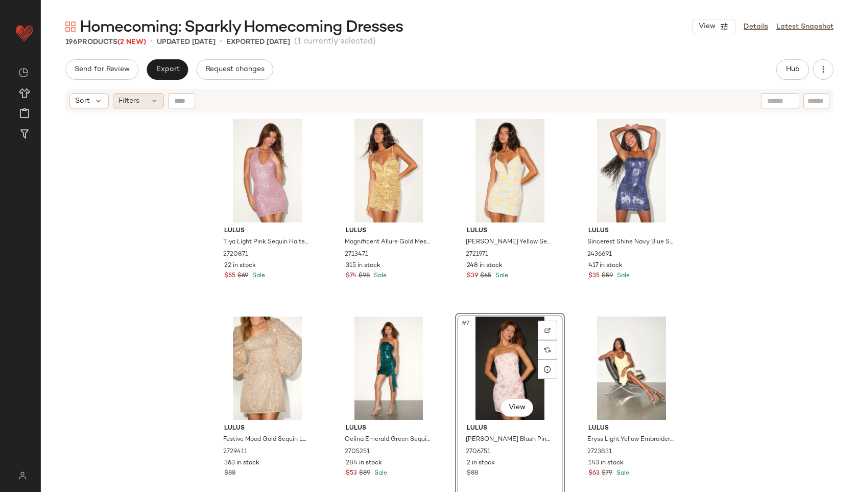
click at [132, 99] on span "Filters" at bounding box center [129, 101] width 21 height 11
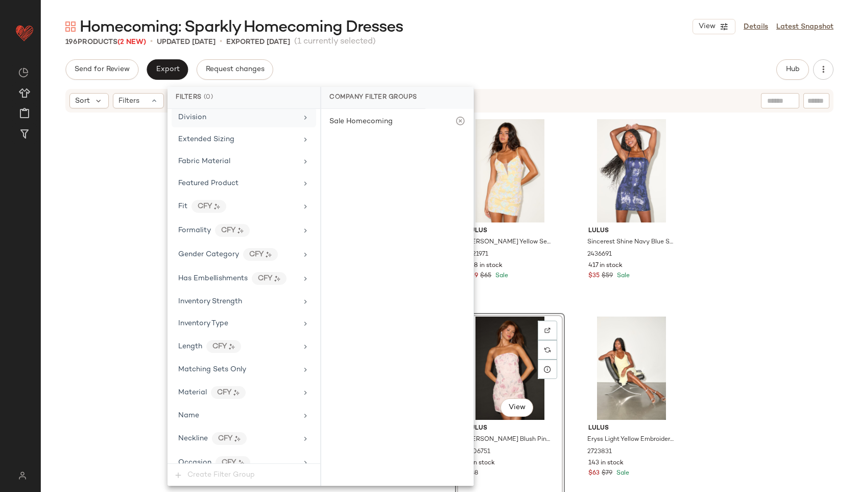
scroll to position [627, 0]
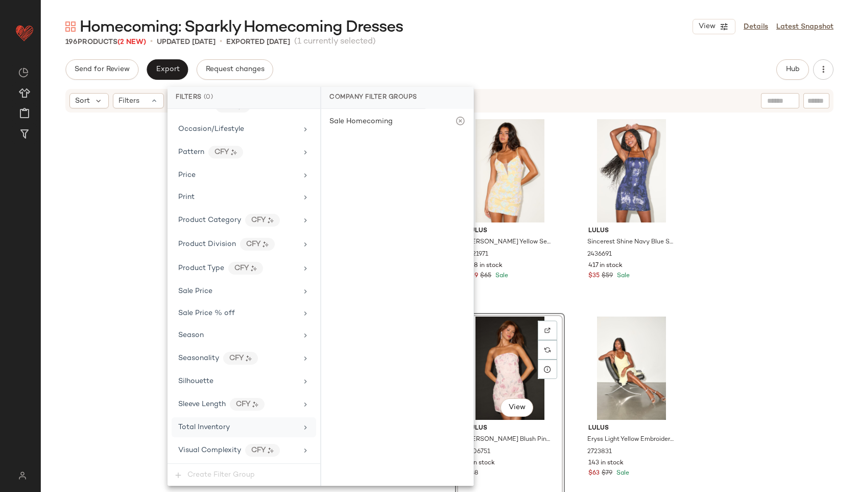
click at [232, 424] on div "Total Inventory" at bounding box center [237, 427] width 119 height 11
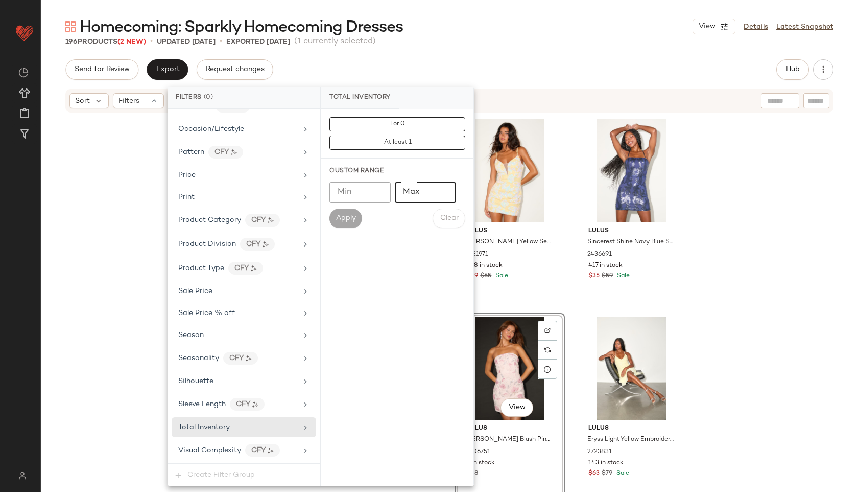
click at [426, 189] on input "Max" at bounding box center [425, 192] width 61 height 20
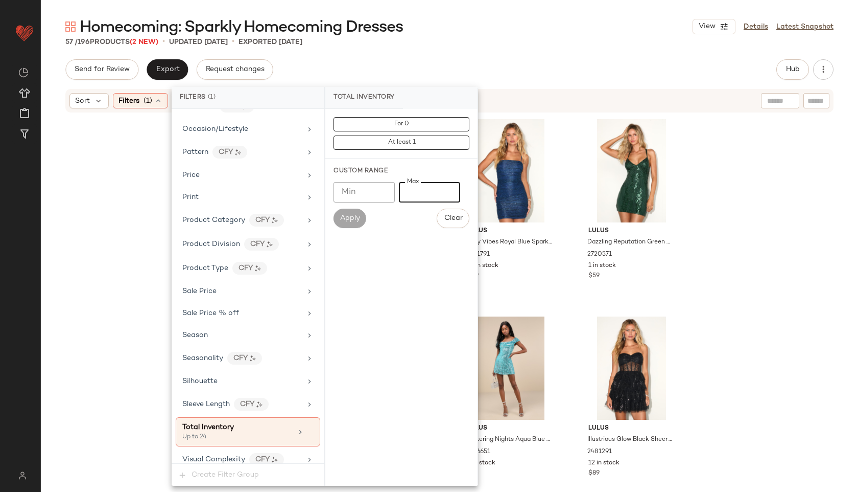
type input "**"
click at [544, 28] on div "Homecoming: Sparkly Homecoming Dresses View Details Latest Snapshot" at bounding box center [450, 26] width 818 height 20
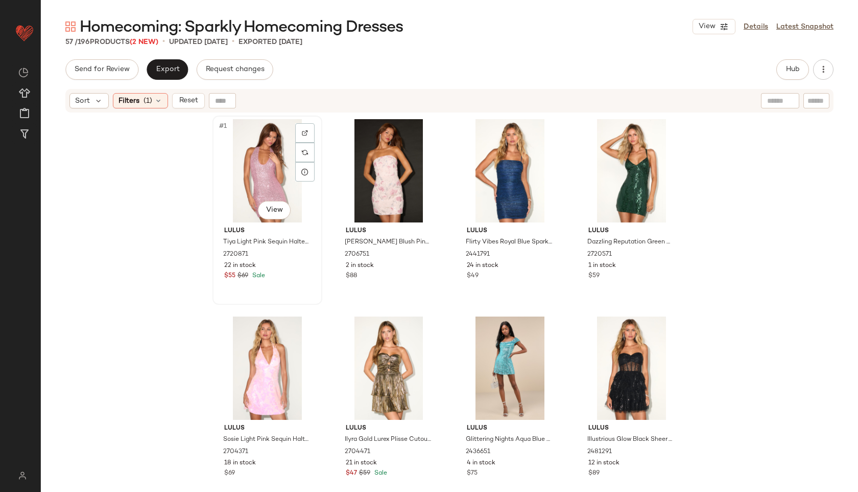
click at [277, 157] on div "#1 View" at bounding box center [267, 170] width 103 height 103
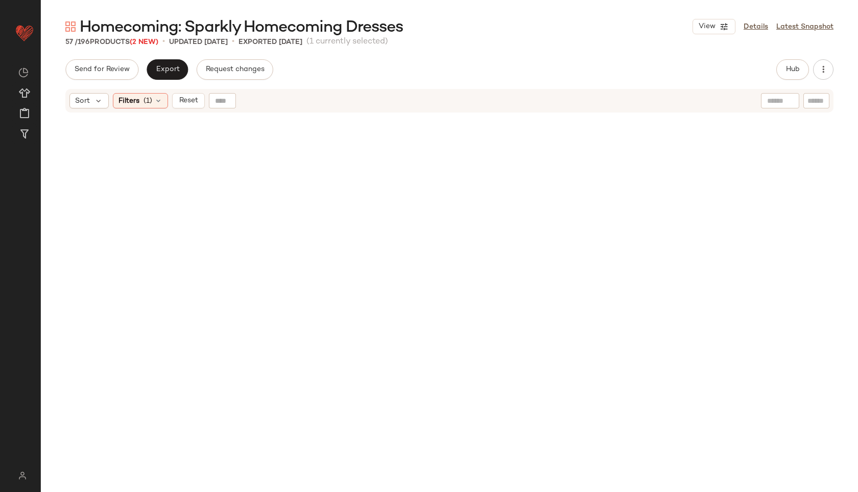
scroll to position [2557, 0]
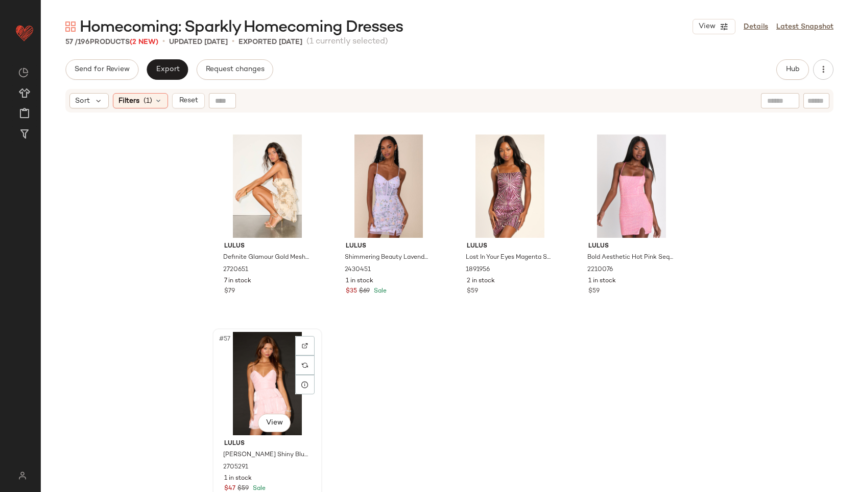
click at [247, 383] on div "#57 View" at bounding box center [267, 383] width 103 height 103
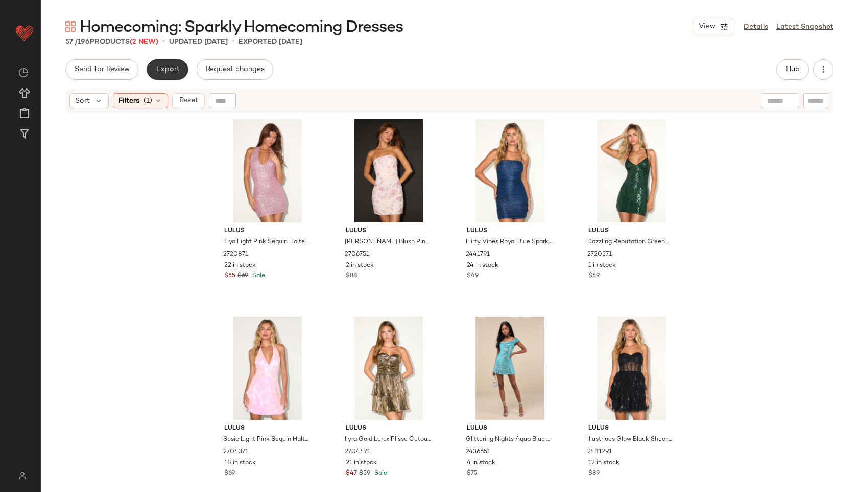
click at [167, 64] on button "Export" at bounding box center [167, 69] width 41 height 20
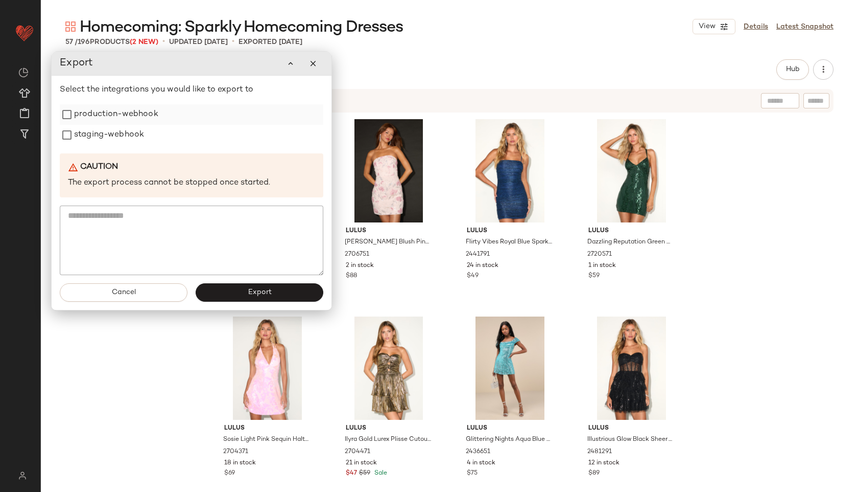
click at [129, 112] on label "production-webhook" at bounding box center [116, 114] width 84 height 20
click at [125, 136] on label "staging-webhook" at bounding box center [109, 135] width 70 height 20
click at [277, 285] on button "Export" at bounding box center [260, 292] width 128 height 18
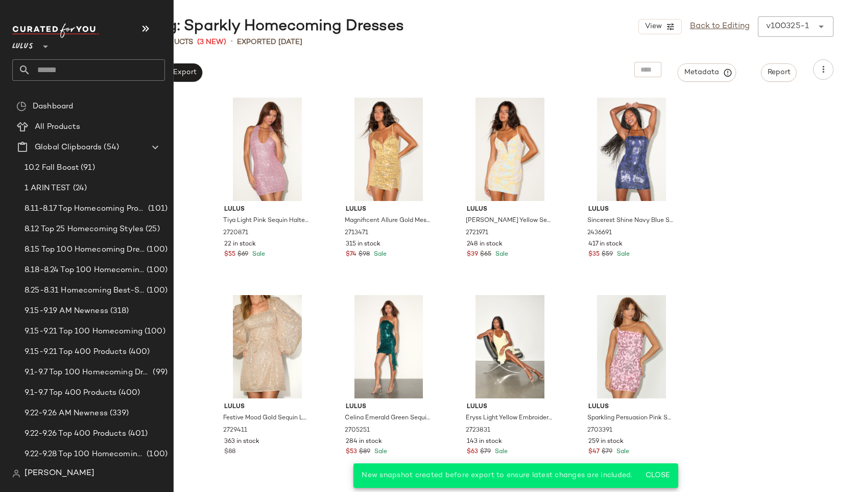
click at [67, 66] on input "text" at bounding box center [98, 69] width 134 height 21
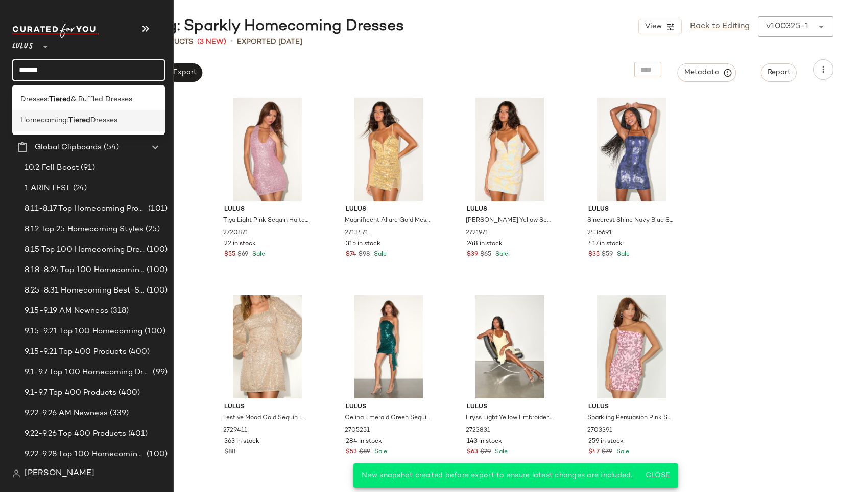
type input "******"
click at [51, 119] on span "Homecoming:" at bounding box center [44, 120] width 48 height 11
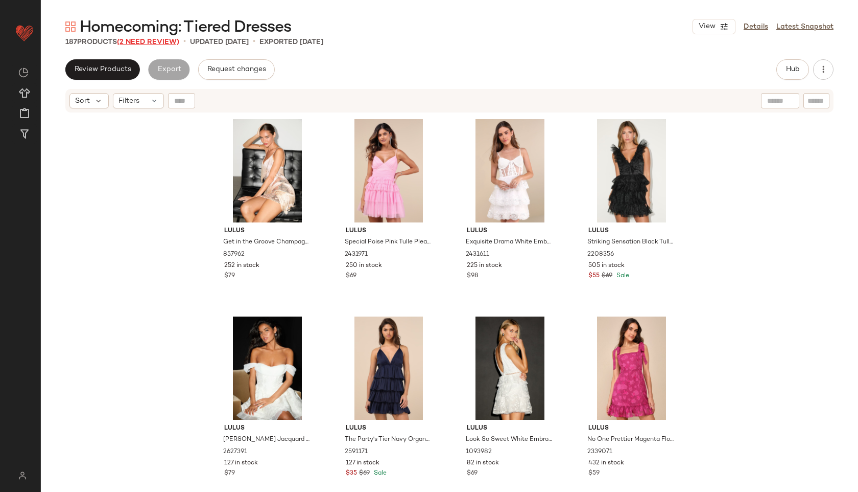
click at [143, 41] on span "(2 Need Review)" at bounding box center [148, 42] width 62 height 8
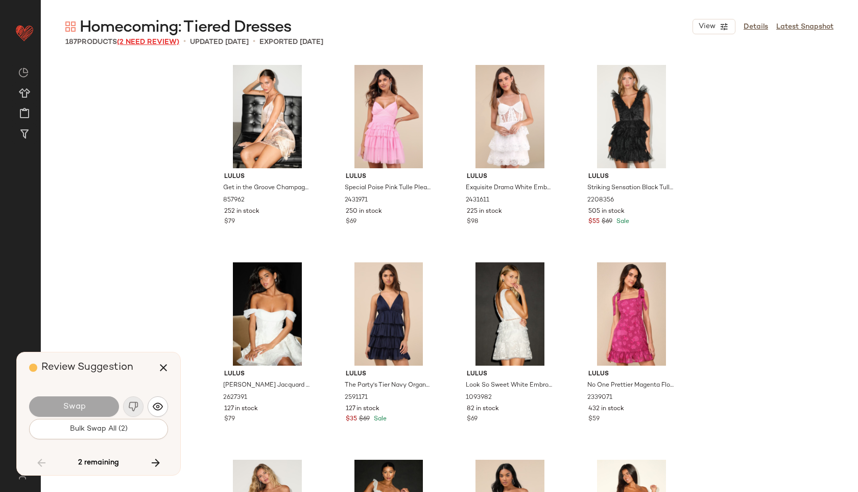
scroll to position [8086, 0]
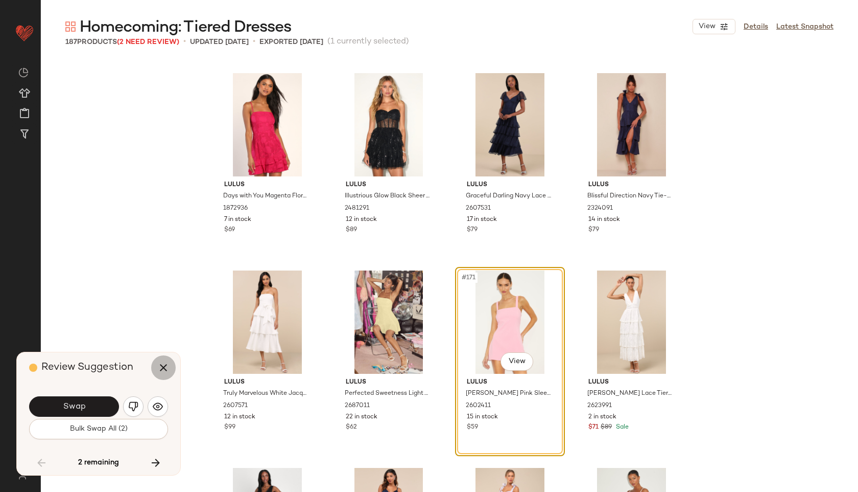
click at [160, 368] on icon "button" at bounding box center [163, 367] width 12 height 12
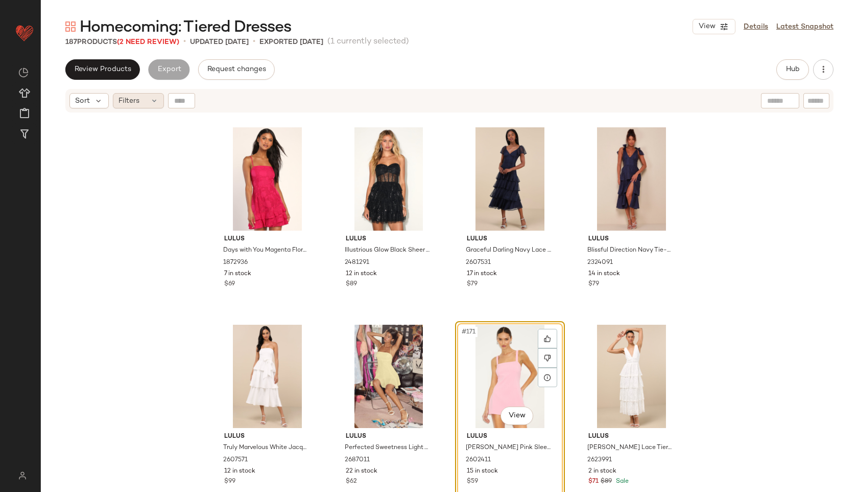
click at [150, 97] on icon at bounding box center [154, 101] width 8 height 8
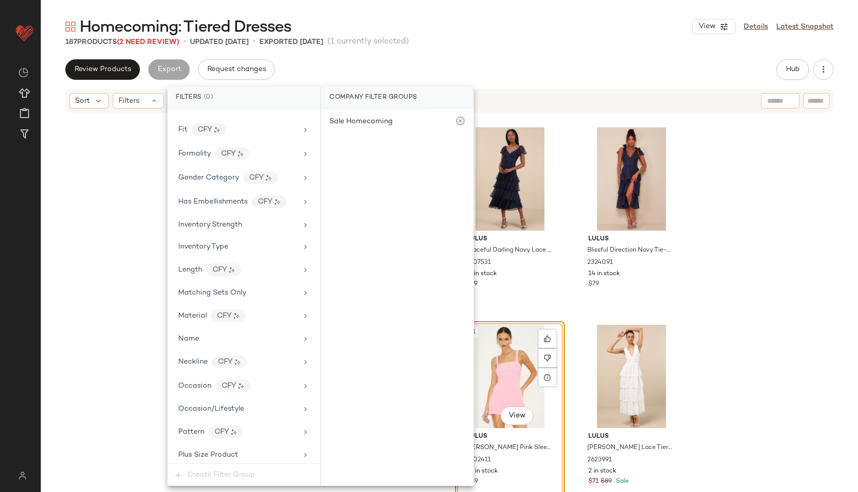
scroll to position [649, 0]
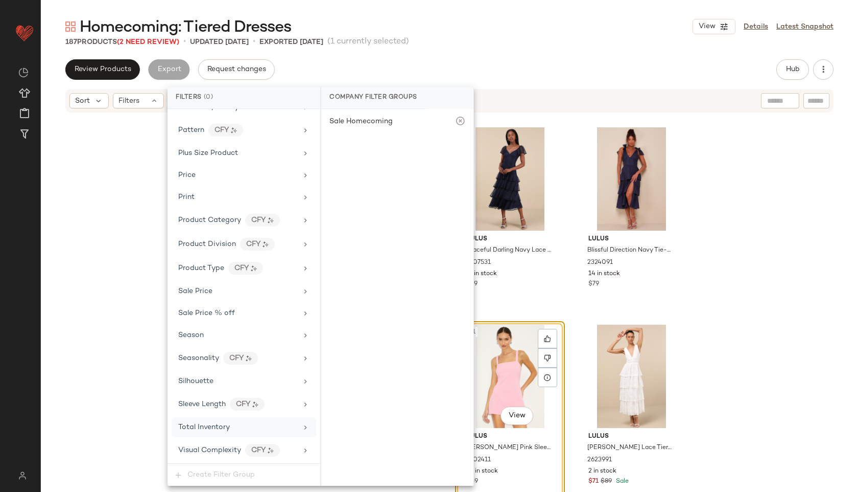
click at [222, 426] on span "Total Inventory" at bounding box center [204, 427] width 52 height 8
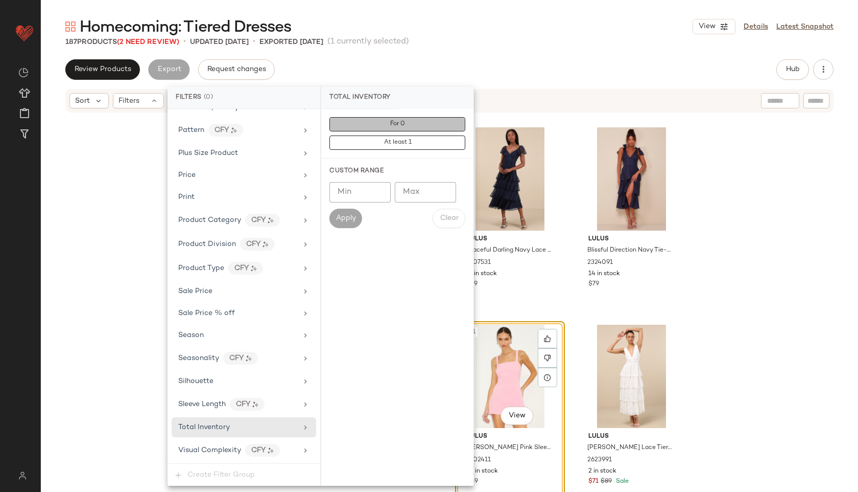
click at [391, 128] on button "For 0" at bounding box center [398, 124] width 136 height 14
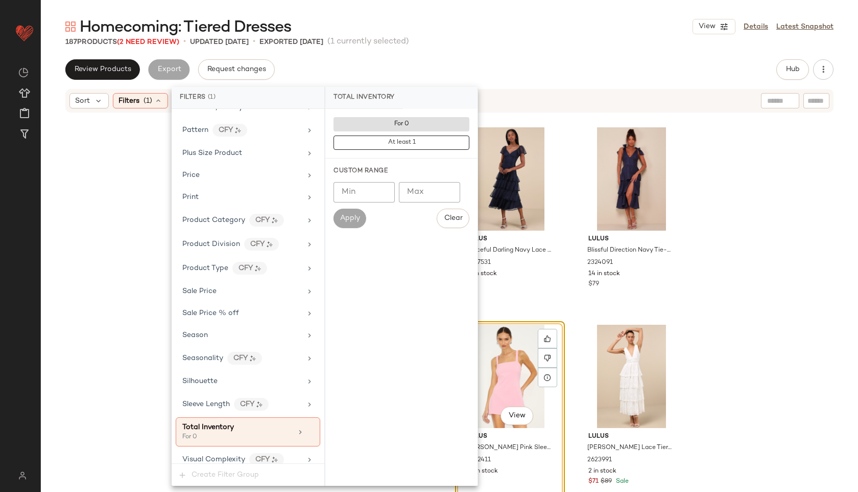
click at [479, 35] on div "Homecoming: Tiered Dresses View Details Latest Snapshot" at bounding box center [450, 26] width 818 height 20
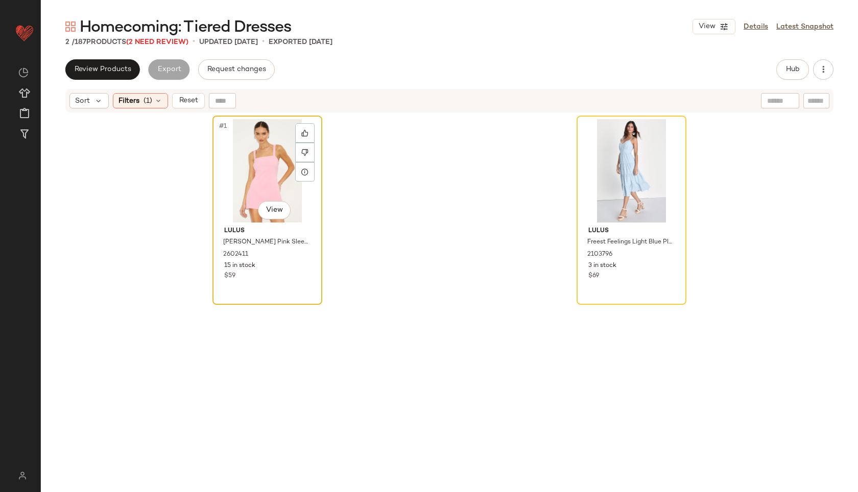
click at [257, 171] on div "#1 View" at bounding box center [267, 170] width 103 height 103
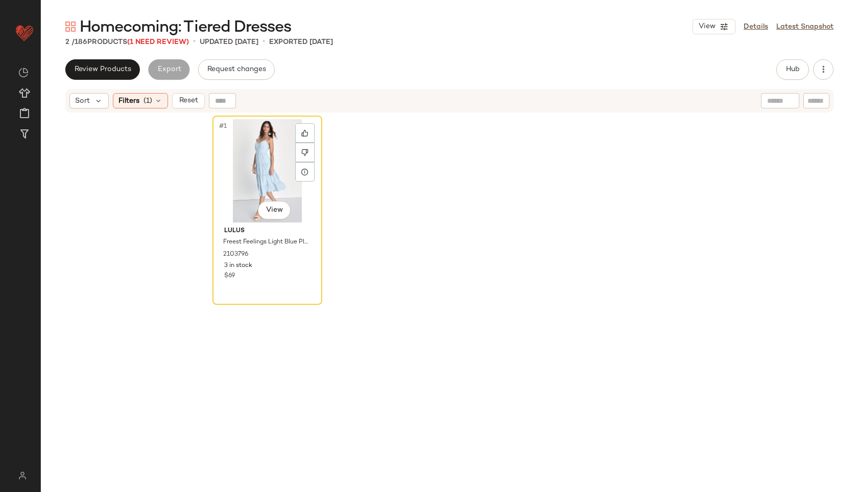
click at [257, 171] on div "#1 View" at bounding box center [267, 170] width 103 height 103
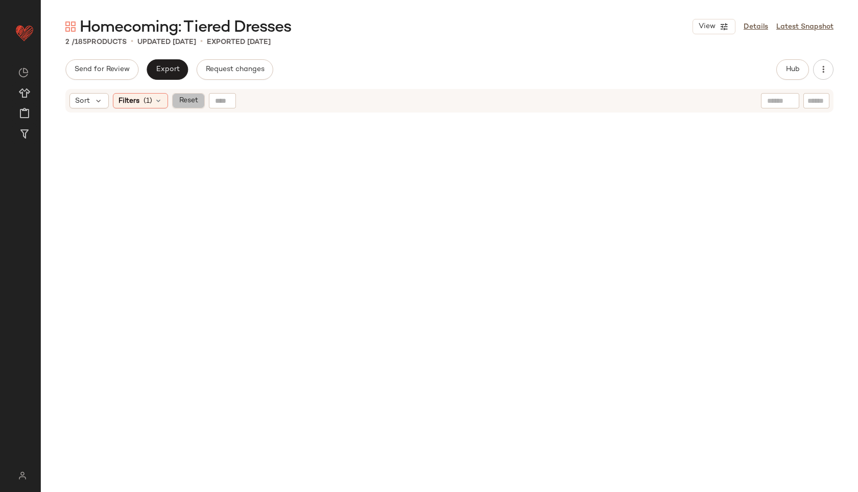
click at [191, 104] on span "Reset" at bounding box center [187, 101] width 19 height 8
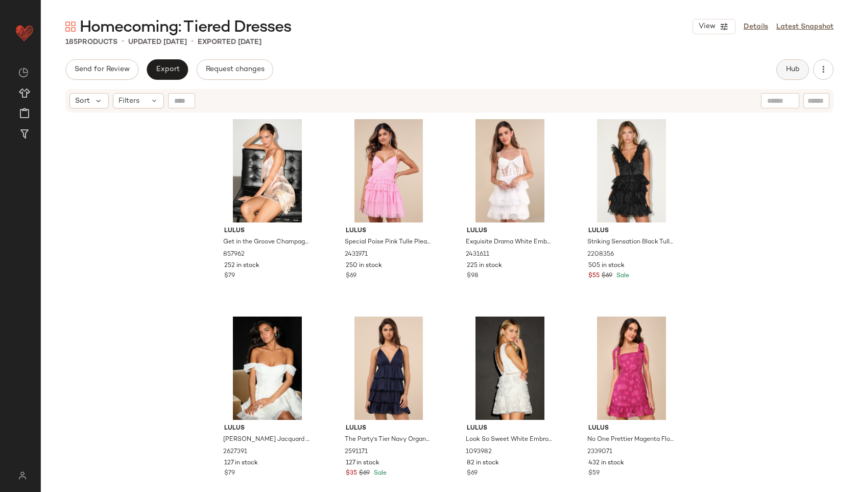
click at [789, 69] on span "Hub" at bounding box center [793, 69] width 14 height 8
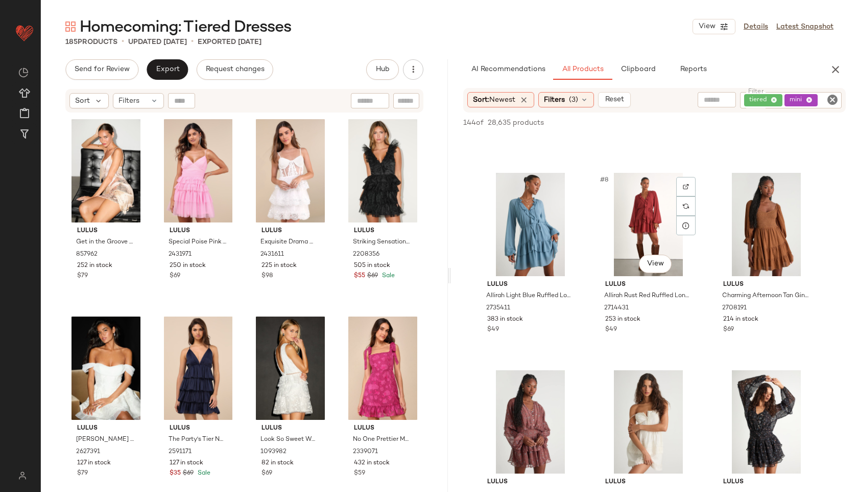
scroll to position [369, 0]
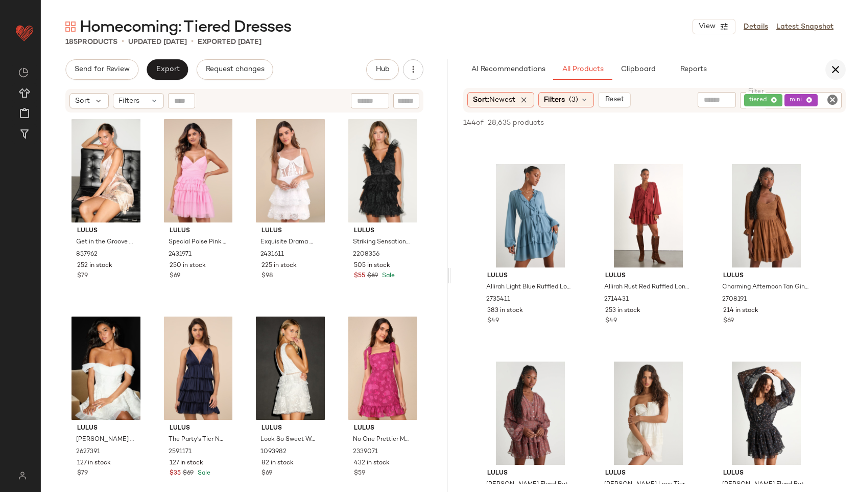
click at [834, 63] on icon "button" at bounding box center [836, 69] width 12 height 12
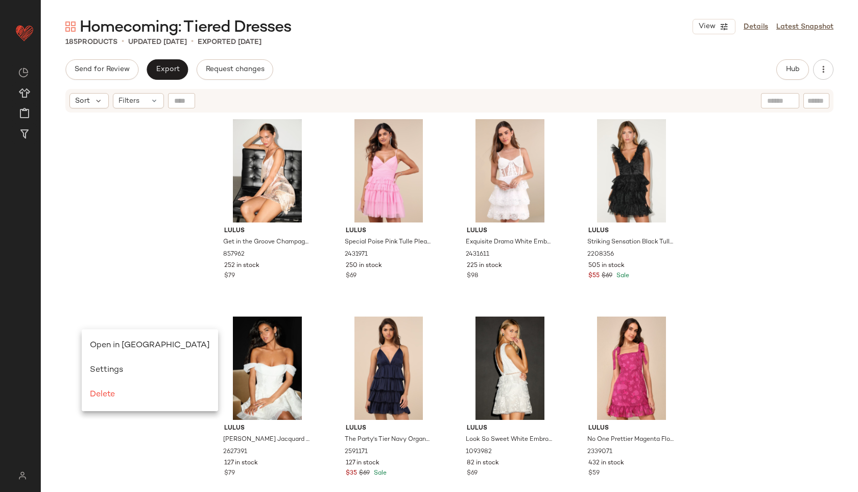
scroll to position [0, 0]
click at [98, 342] on span "Open in [GEOGRAPHIC_DATA]" at bounding box center [150, 345] width 120 height 9
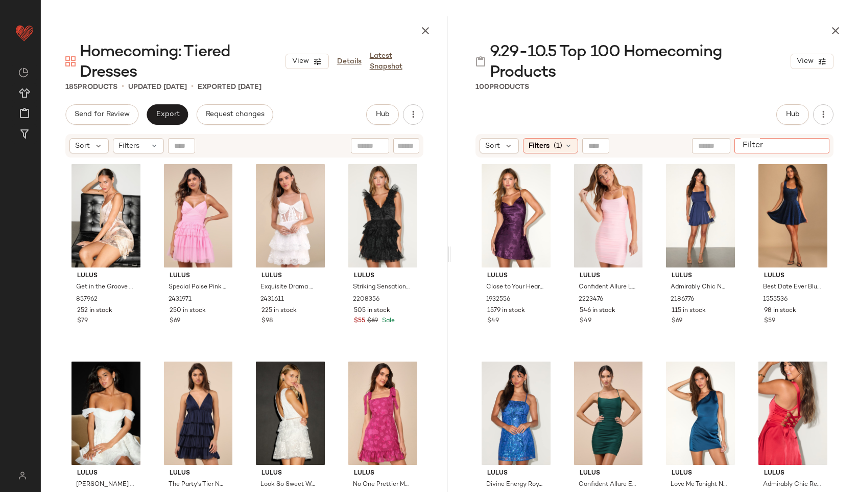
click at [814, 145] on input "Filter" at bounding box center [782, 146] width 87 height 11
type input "******"
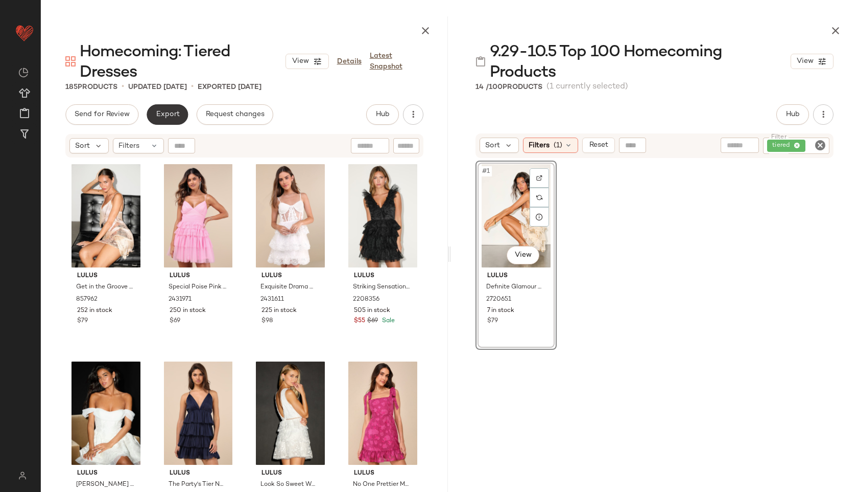
click at [169, 119] on button "Export" at bounding box center [167, 114] width 41 height 20
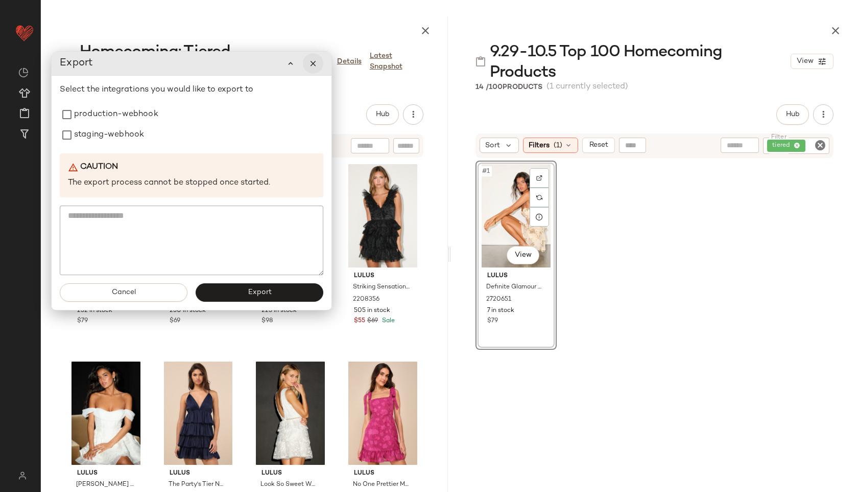
click at [313, 62] on icon "button" at bounding box center [313, 63] width 9 height 9
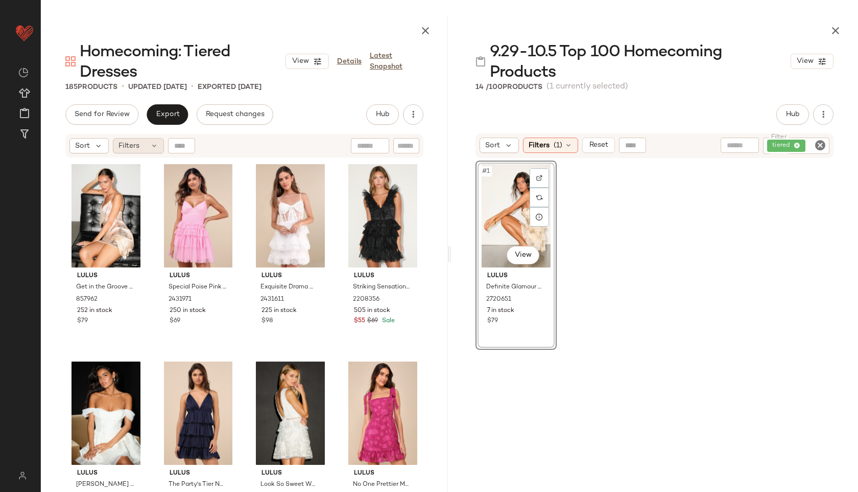
click at [150, 145] on icon at bounding box center [154, 146] width 8 height 8
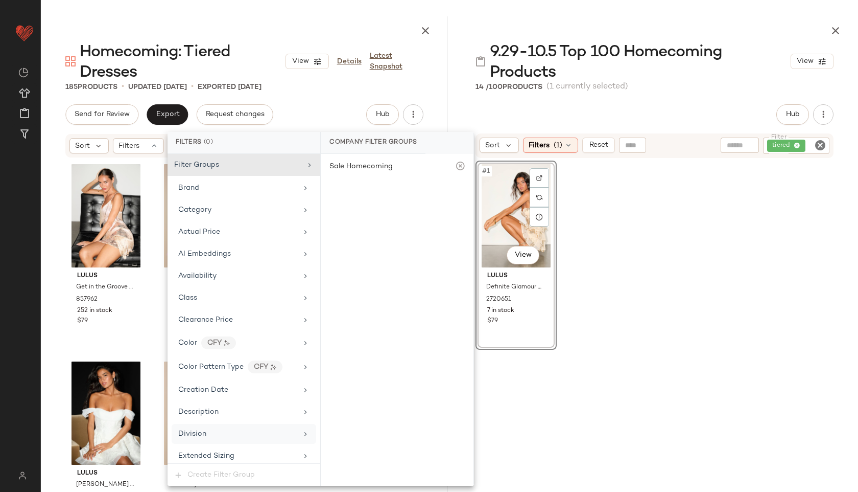
scroll to position [694, 0]
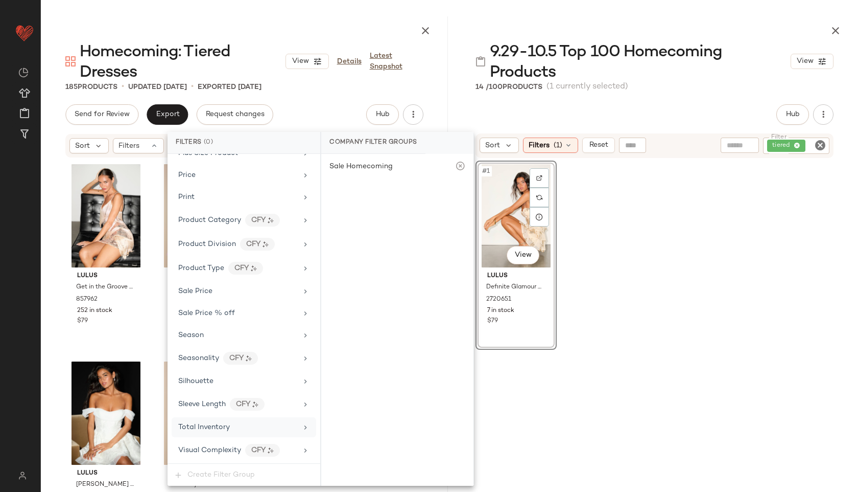
click at [224, 420] on div "Total Inventory" at bounding box center [244, 427] width 145 height 20
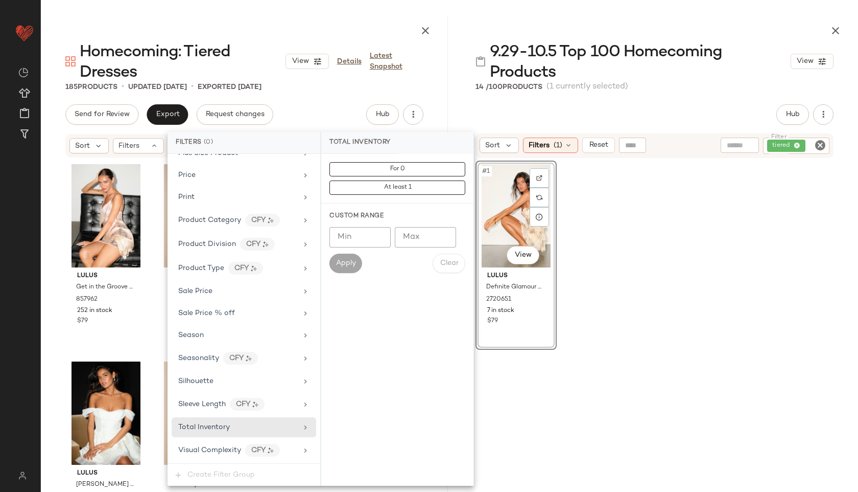
click at [421, 234] on input "Max" at bounding box center [425, 237] width 61 height 20
type input "**"
click at [353, 261] on span "Apply" at bounding box center [346, 263] width 20 height 8
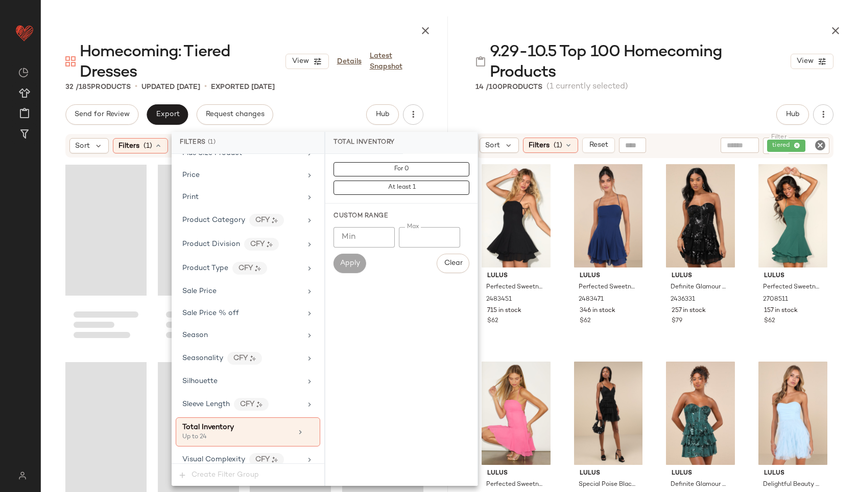
click at [478, 18] on div at bounding box center [654, 28] width 407 height 25
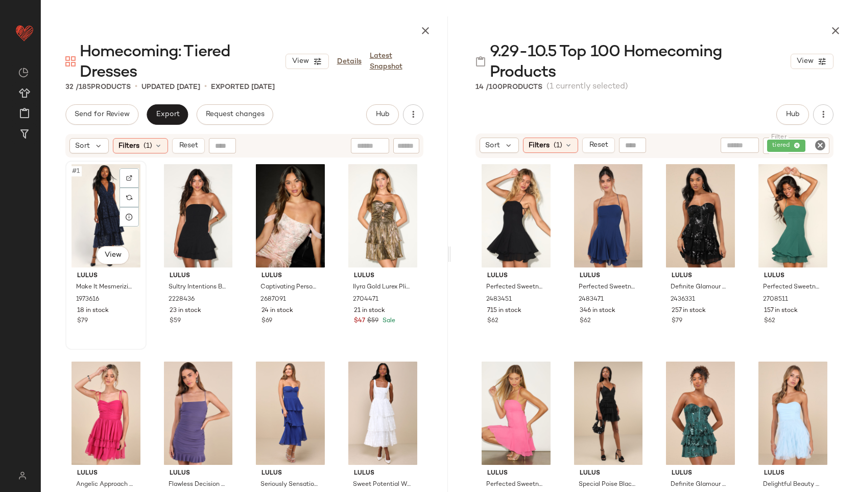
click at [97, 194] on div "#1 View" at bounding box center [106, 215] width 74 height 103
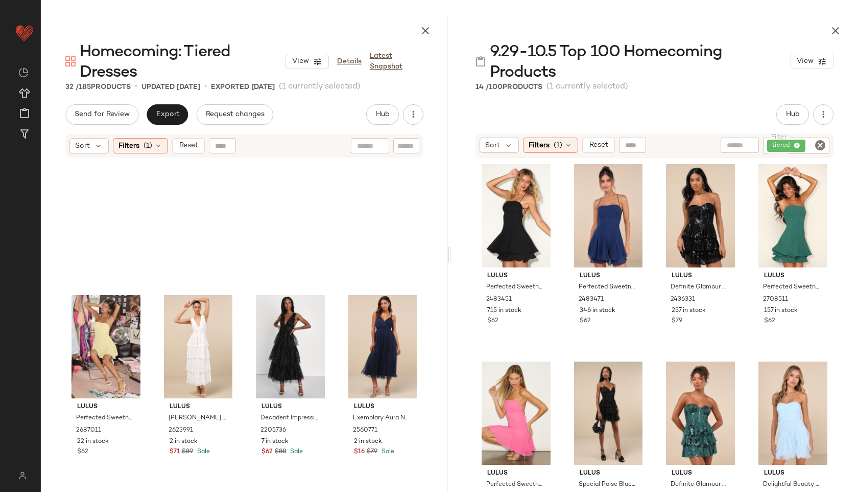
scroll to position [1176, 0]
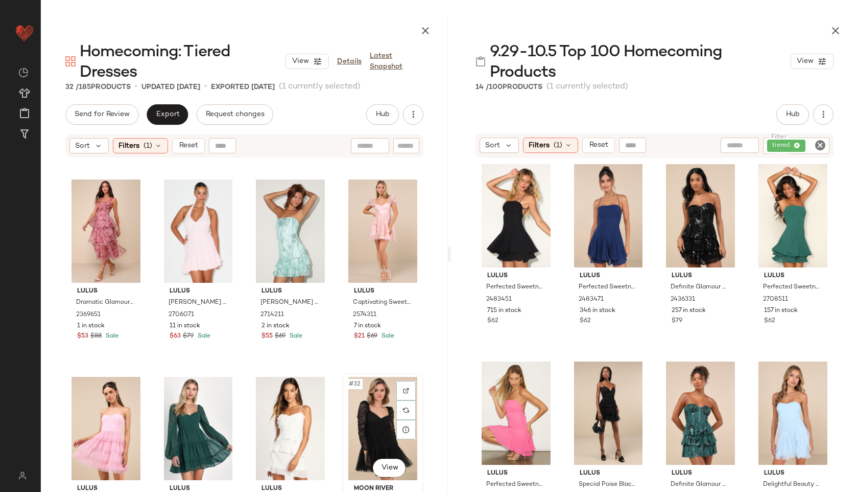
click at [374, 418] on div "#32 View" at bounding box center [383, 428] width 74 height 103
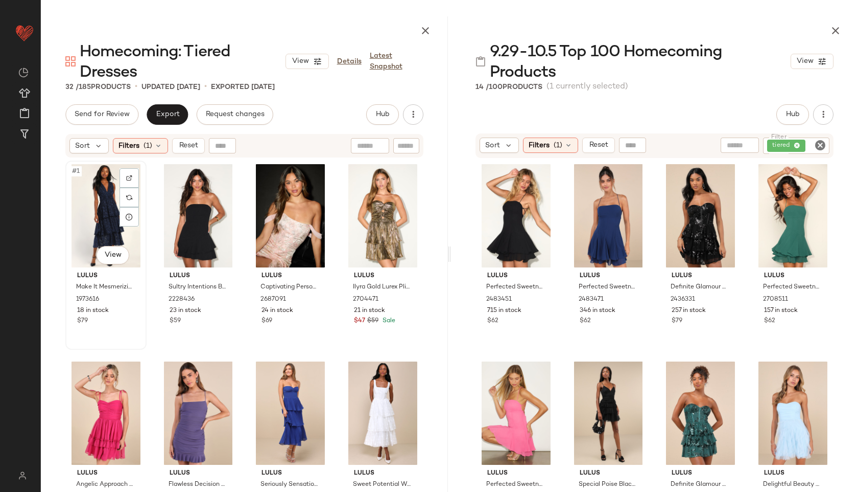
click at [105, 226] on div "#1 View" at bounding box center [106, 215] width 74 height 103
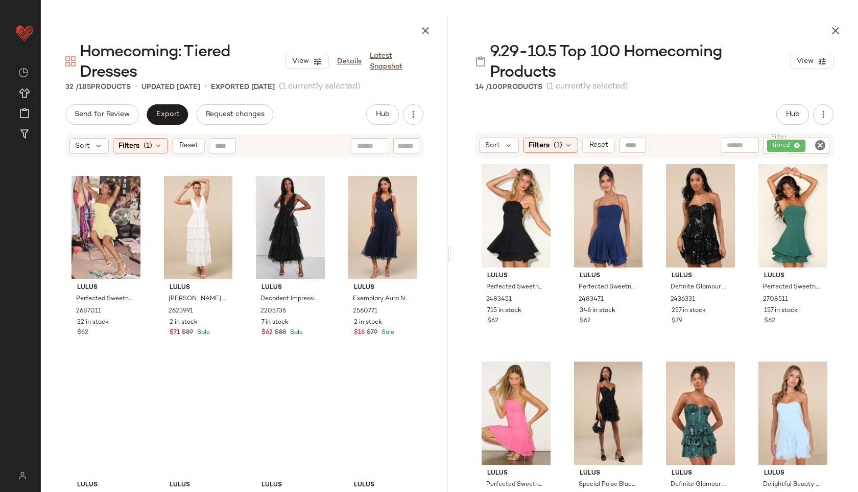
scroll to position [1176, 0]
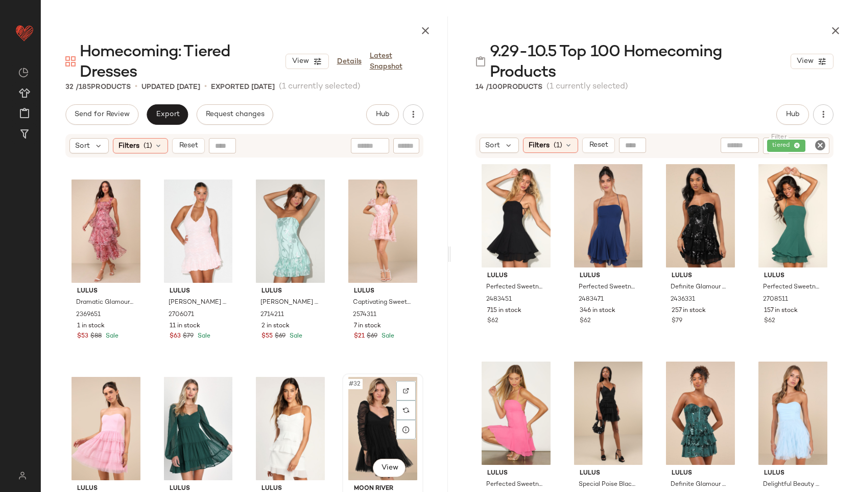
click at [363, 404] on div "#32 View" at bounding box center [383, 428] width 74 height 103
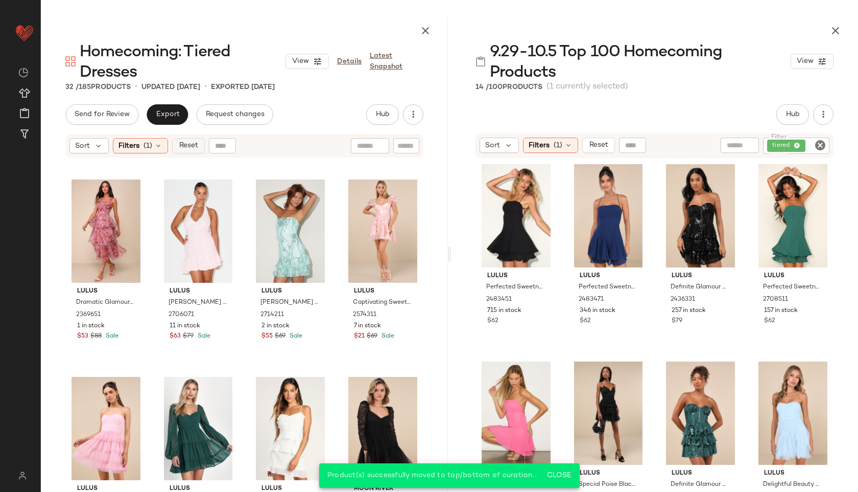
click at [184, 142] on span "Reset" at bounding box center [187, 146] width 19 height 8
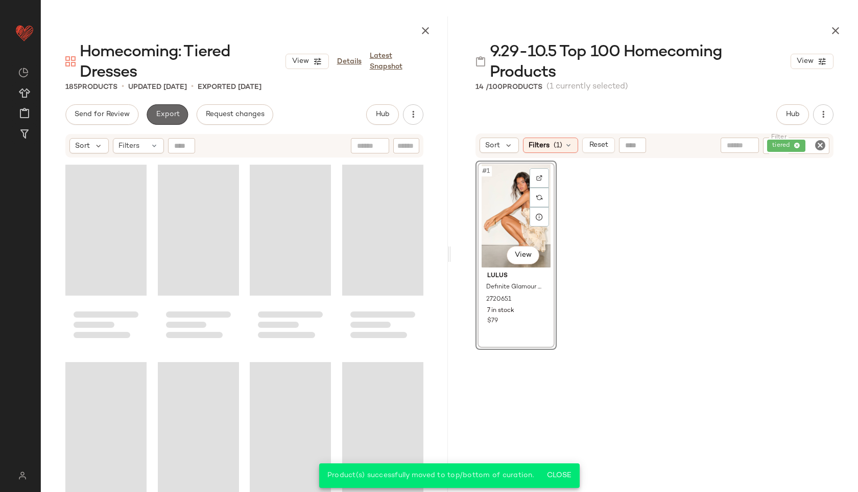
click at [166, 114] on span "Export" at bounding box center [167, 114] width 24 height 8
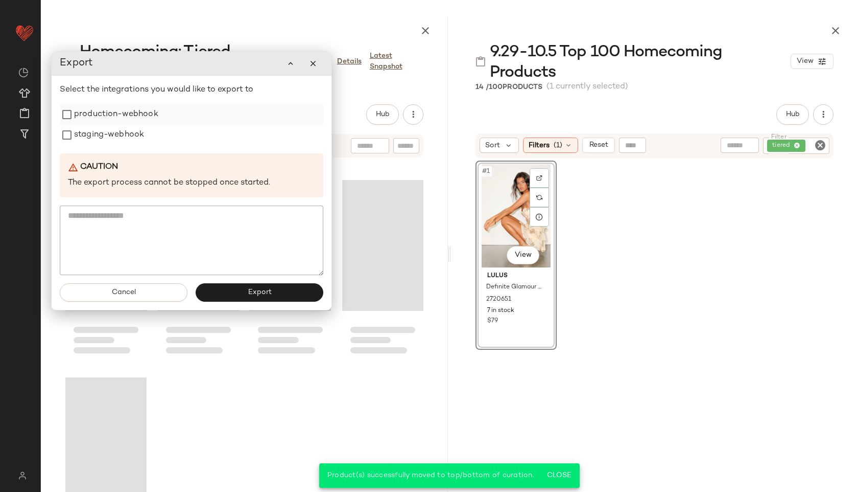
click at [127, 110] on label "production-webhook" at bounding box center [116, 114] width 84 height 20
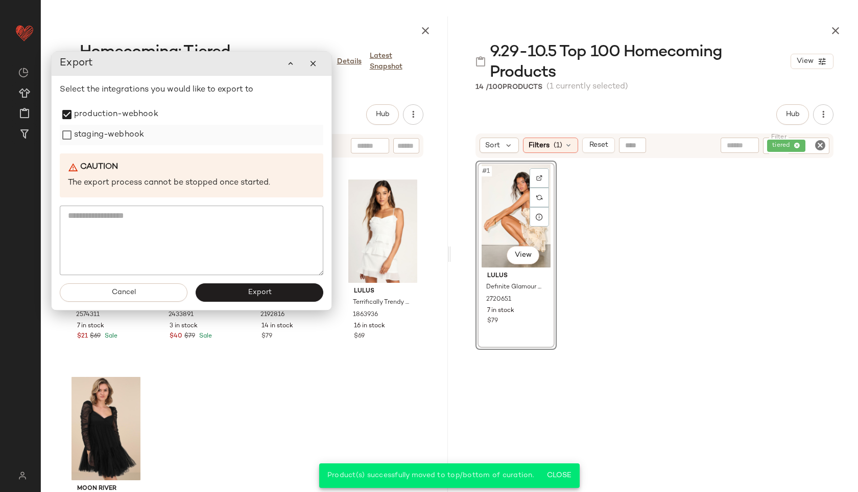
click at [120, 133] on label "staging-webhook" at bounding box center [109, 135] width 70 height 20
click at [243, 288] on button "Export" at bounding box center [260, 292] width 128 height 18
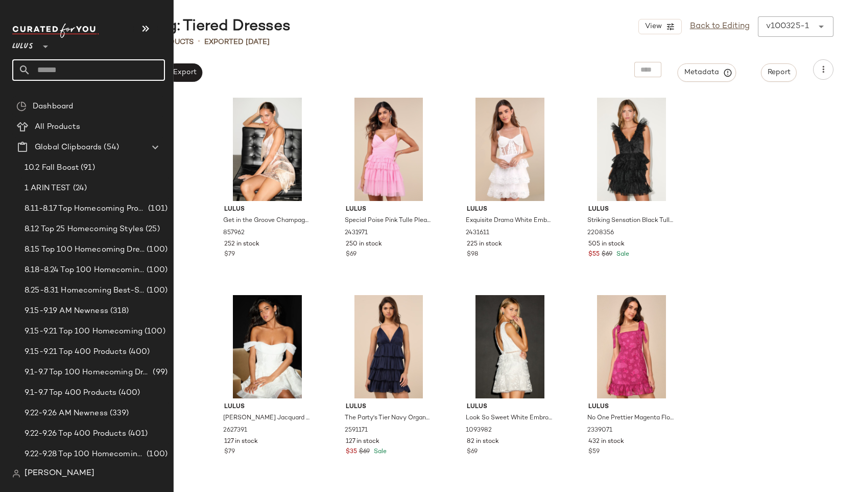
click at [57, 64] on input "text" at bounding box center [98, 69] width 134 height 21
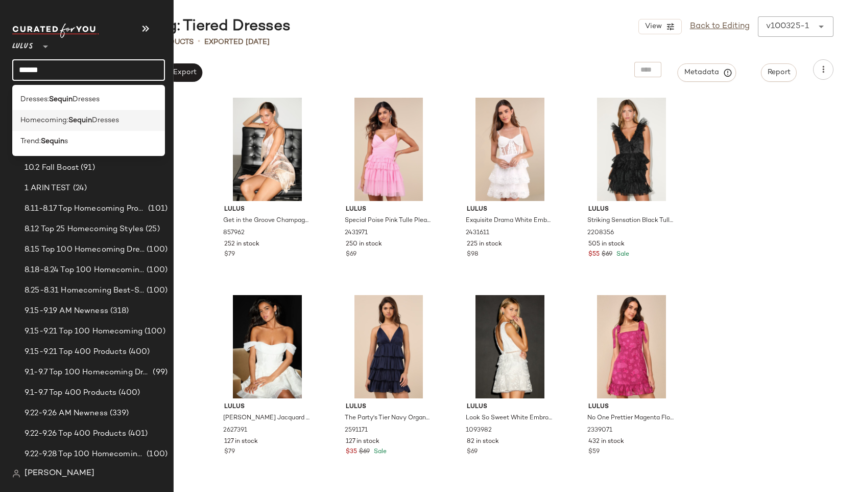
type input "******"
click at [43, 117] on span "Homecoming:" at bounding box center [44, 120] width 48 height 11
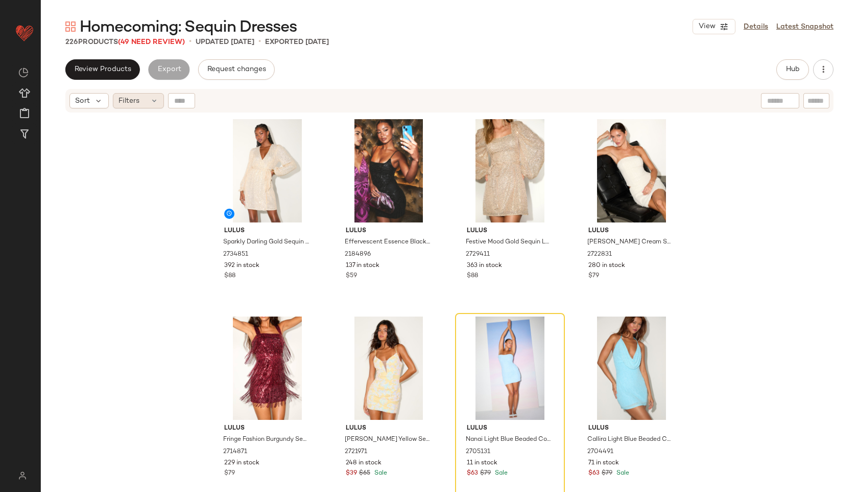
click at [141, 102] on div "Filters" at bounding box center [138, 100] width 51 height 15
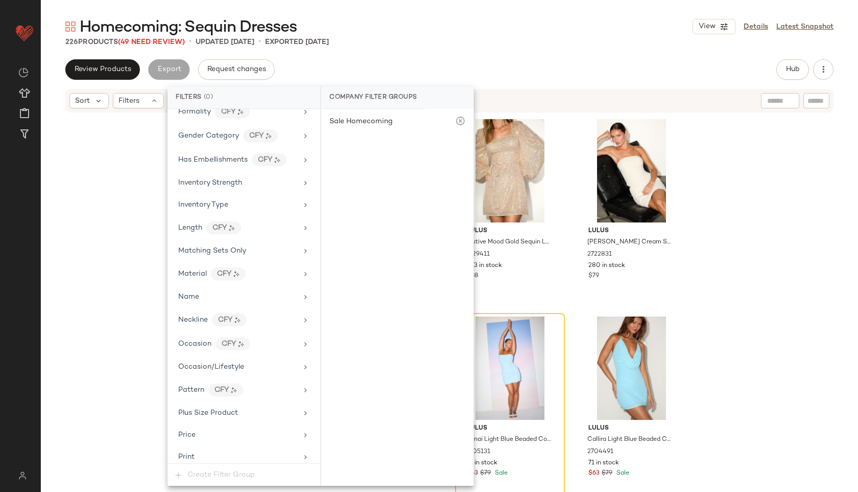
scroll to position [649, 0]
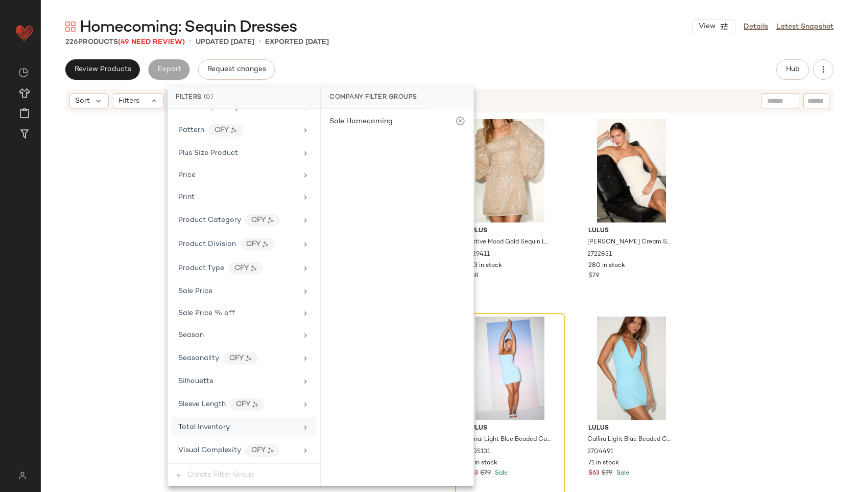
click at [198, 423] on span "Total Inventory" at bounding box center [204, 427] width 52 height 8
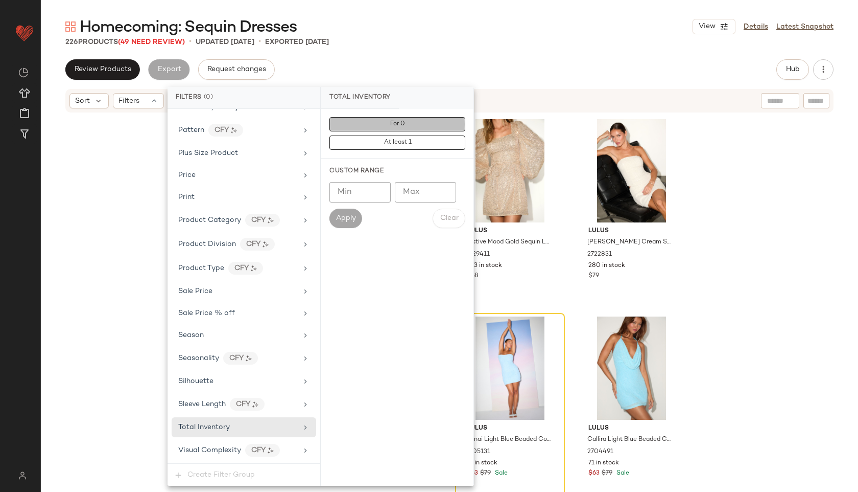
click at [401, 126] on span "For 0" at bounding box center [397, 124] width 15 height 7
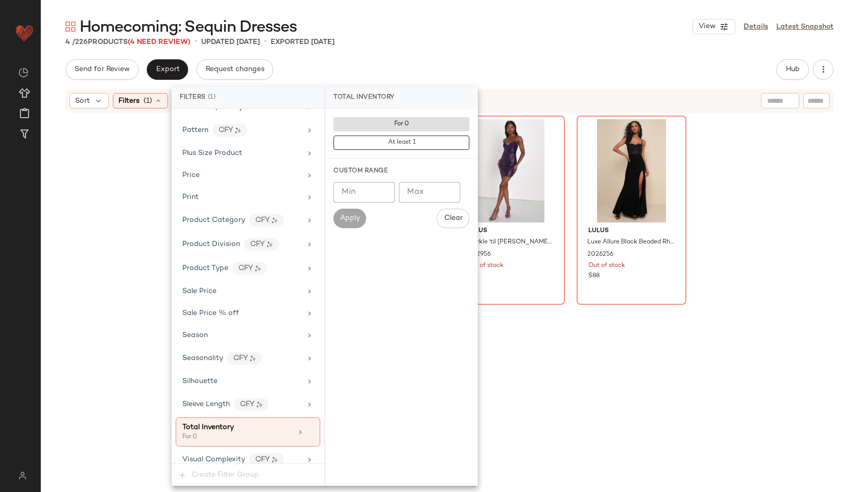
click at [461, 53] on div "Homecoming: Sequin Dresses View Details Latest Snapshot 4 / 226 Products (4 Nee…" at bounding box center [450, 253] width 818 height 475
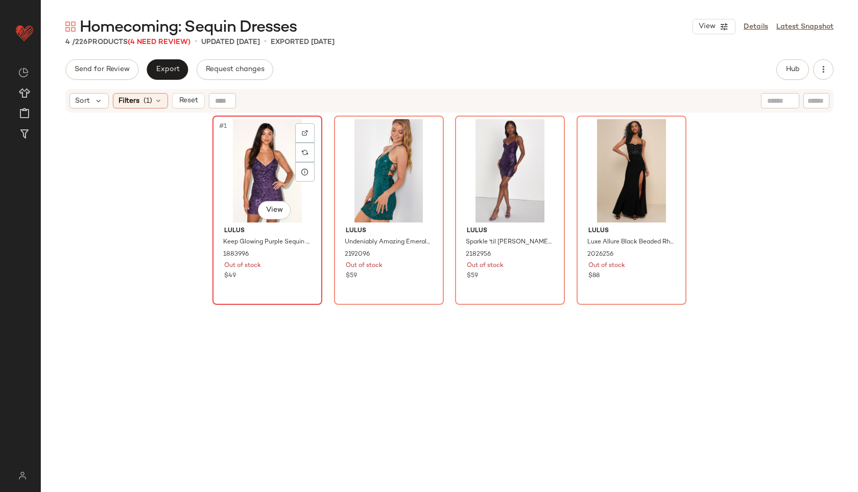
click at [221, 156] on div "#1 View" at bounding box center [267, 170] width 103 height 103
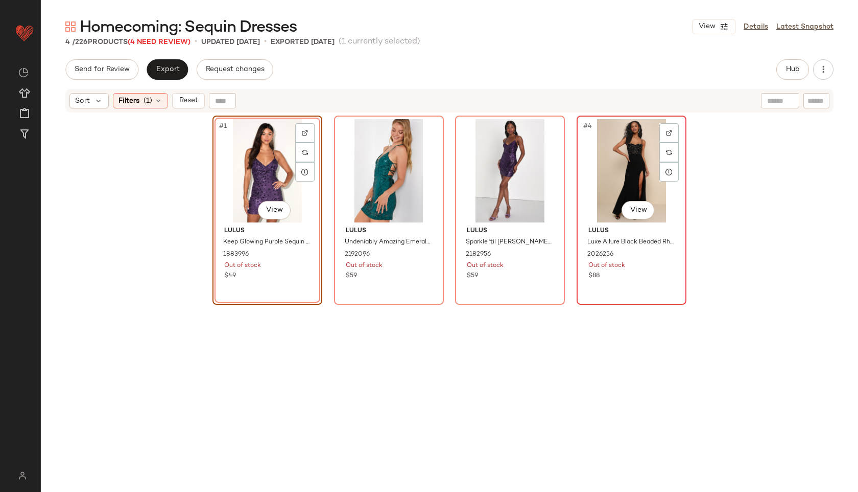
click at [629, 171] on div "#4 View" at bounding box center [631, 170] width 103 height 103
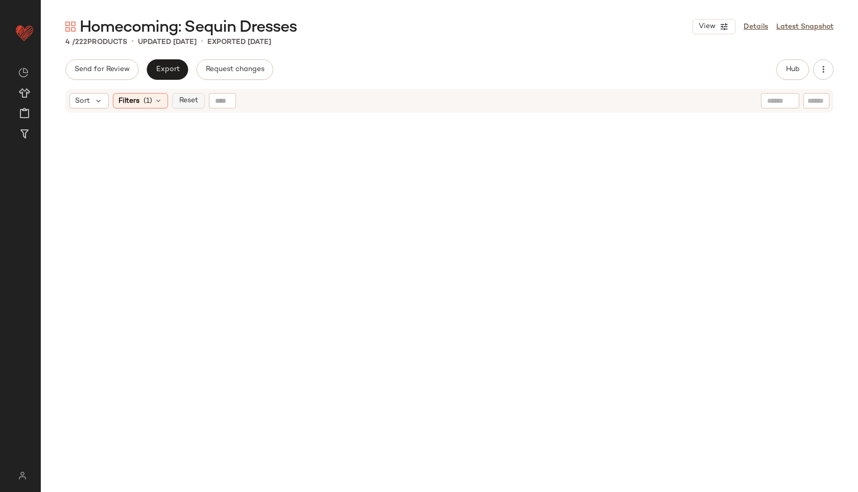
click at [188, 100] on span "Reset" at bounding box center [187, 101] width 19 height 8
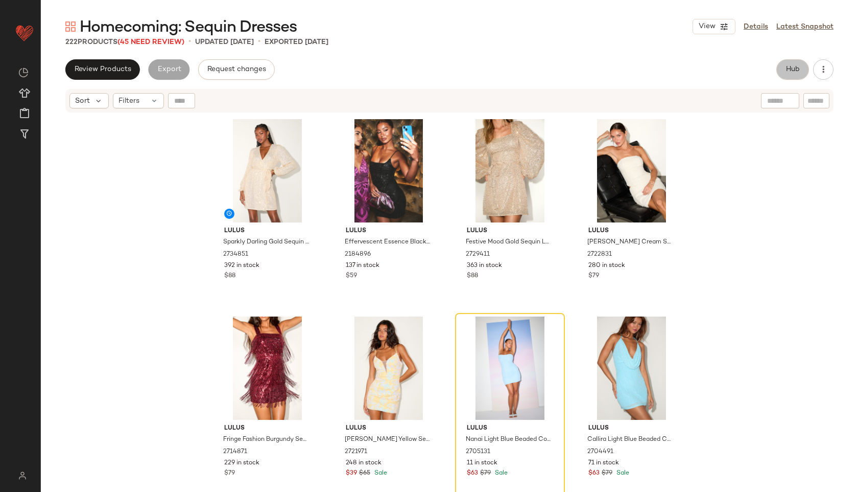
click at [783, 72] on button "Hub" at bounding box center [793, 69] width 33 height 20
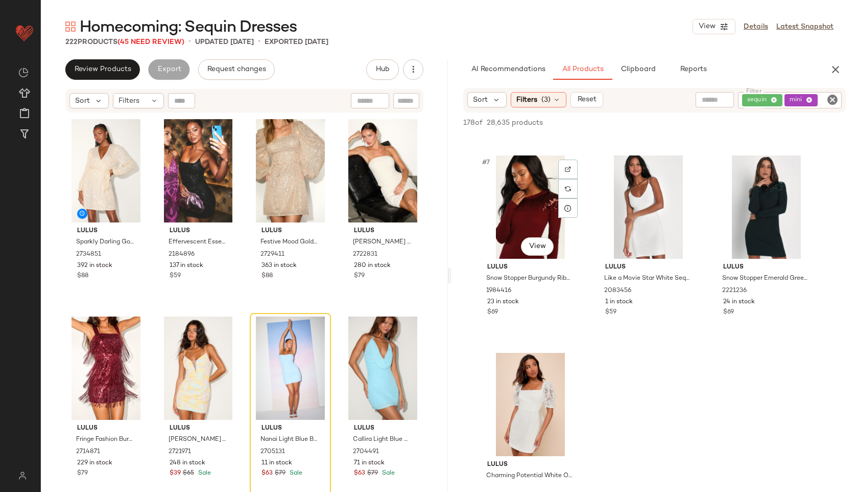
scroll to position [379, 0]
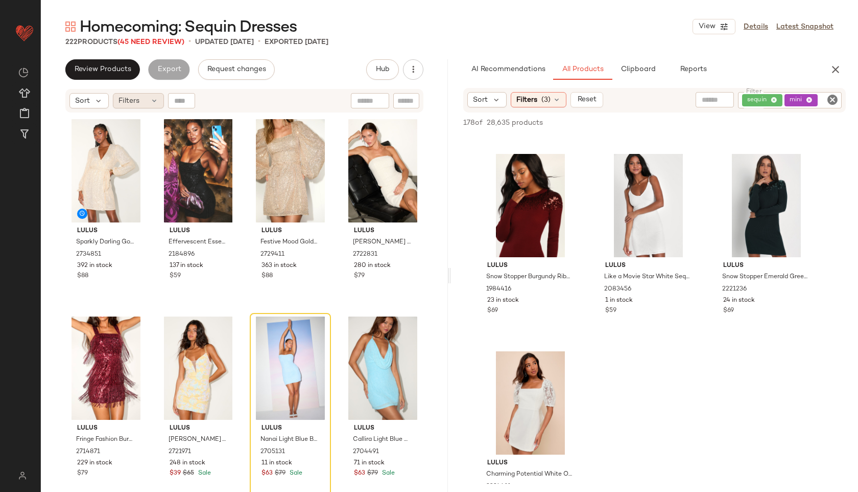
click at [141, 100] on div "Filters" at bounding box center [138, 100] width 51 height 15
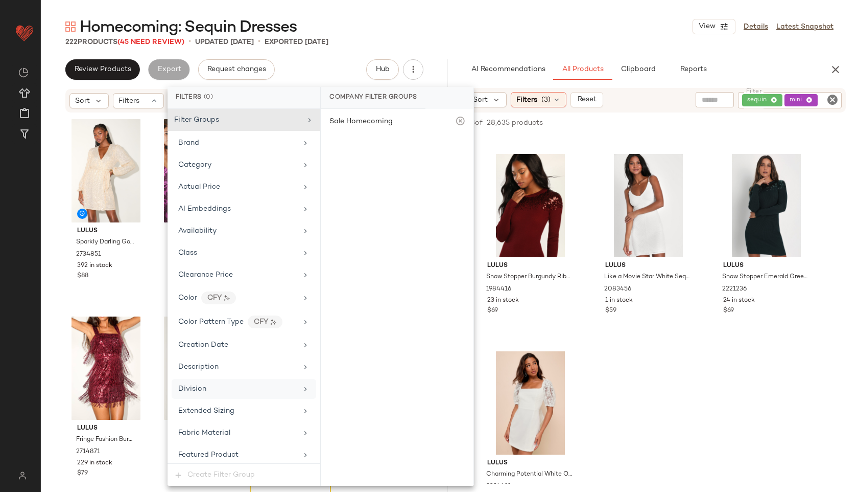
scroll to position [649, 0]
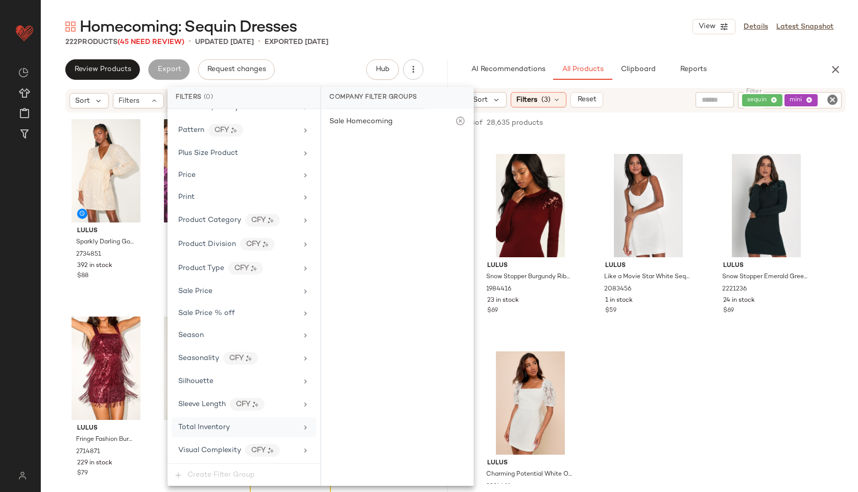
click at [216, 425] on span "Total Inventory" at bounding box center [204, 427] width 52 height 8
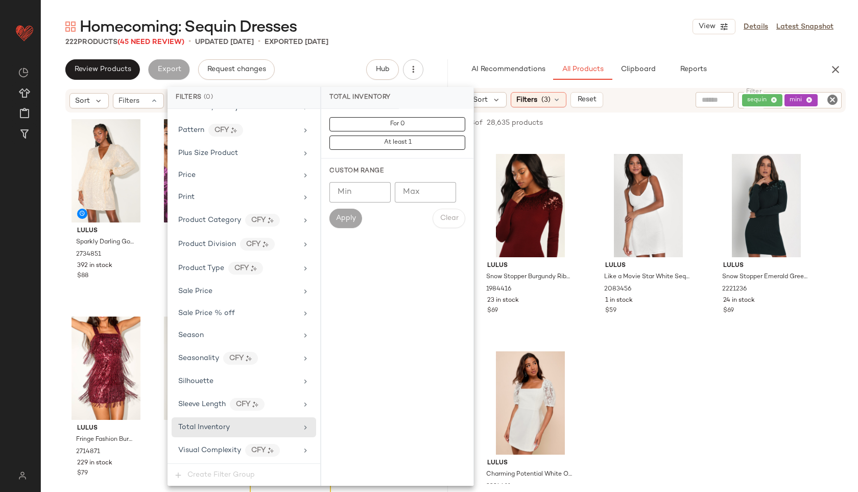
click at [429, 191] on input "Max" at bounding box center [425, 192] width 61 height 20
type input "**"
click at [348, 216] on span "Apply" at bounding box center [346, 218] width 20 height 8
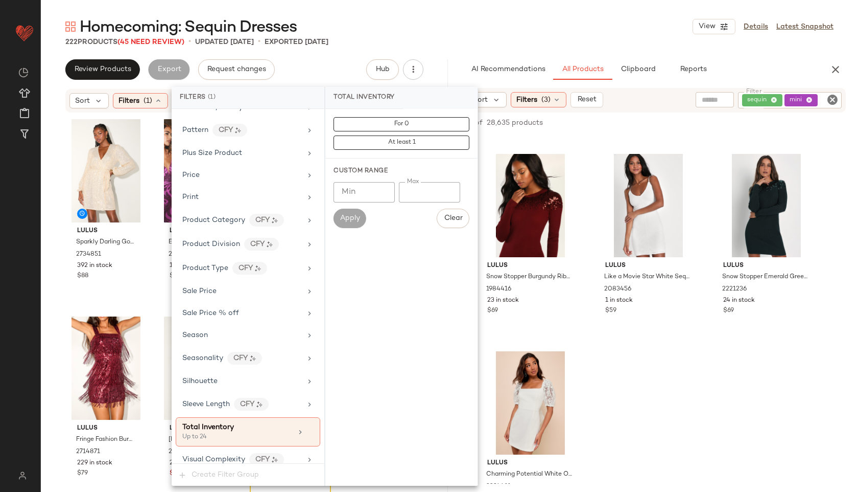
click at [434, 23] on div "Homecoming: Sequin Dresses View Details Latest Snapshot" at bounding box center [450, 26] width 818 height 20
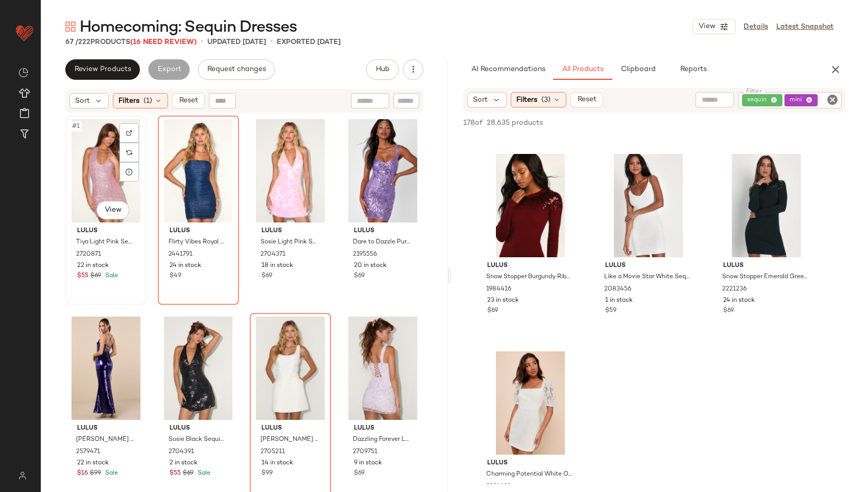
click at [94, 158] on div "#1 View" at bounding box center [106, 170] width 74 height 103
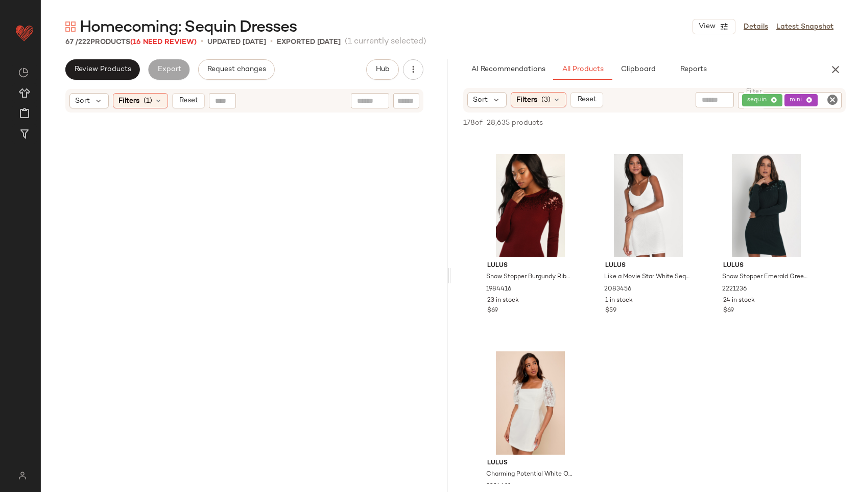
scroll to position [2951, 0]
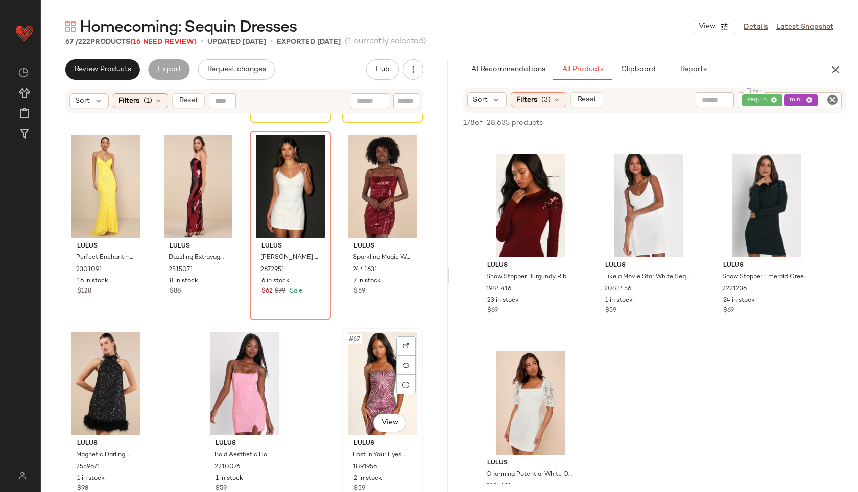
click at [359, 374] on div "#67 View" at bounding box center [383, 383] width 74 height 103
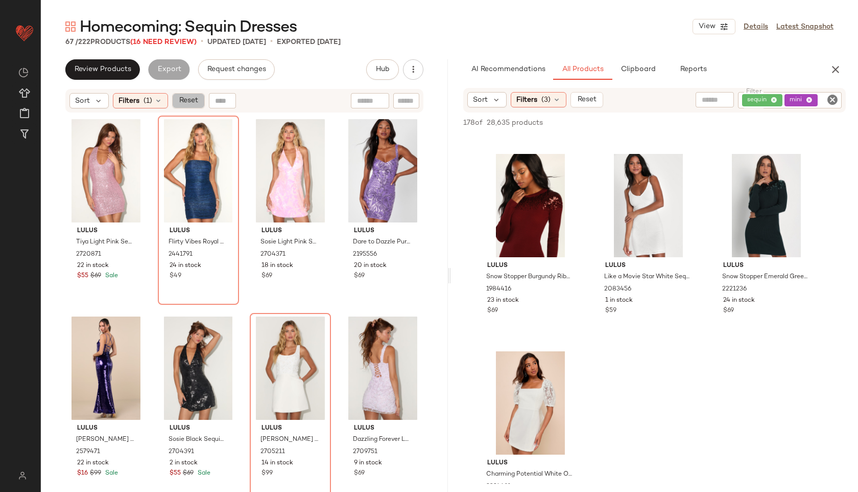
click at [188, 103] on span "Reset" at bounding box center [187, 101] width 19 height 8
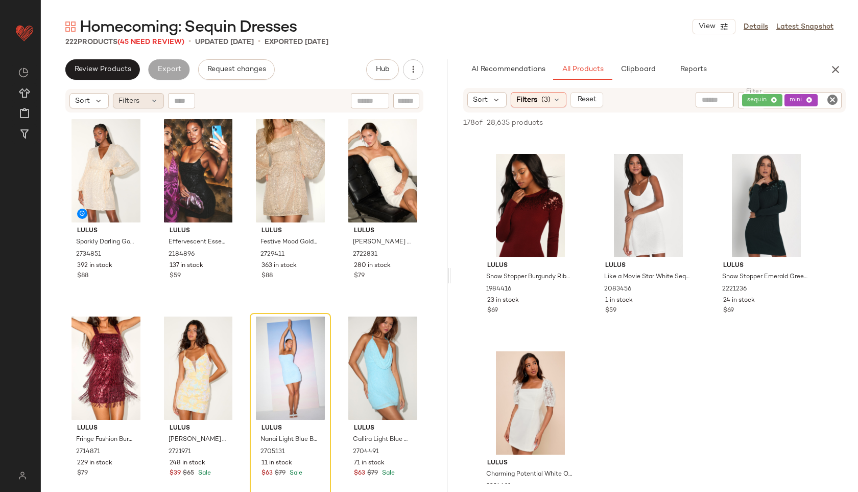
click at [136, 107] on div "Filters" at bounding box center [138, 100] width 51 height 15
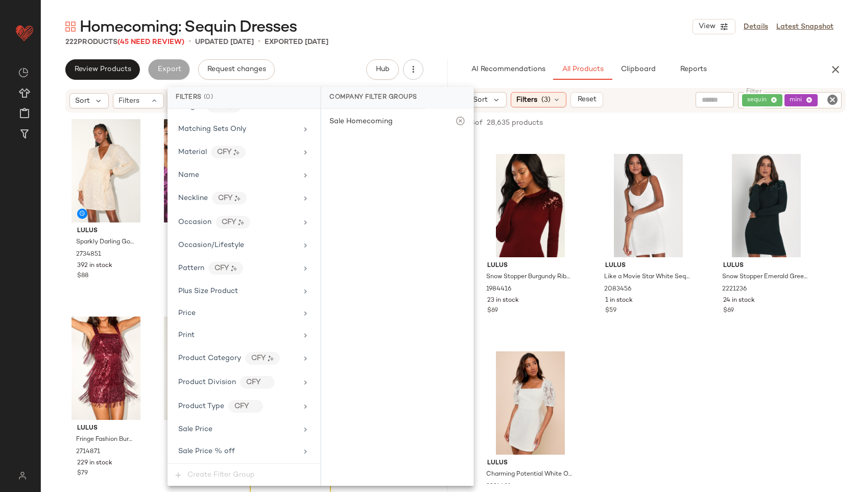
scroll to position [649, 0]
click at [214, 427] on span "Total Inventory" at bounding box center [204, 427] width 52 height 8
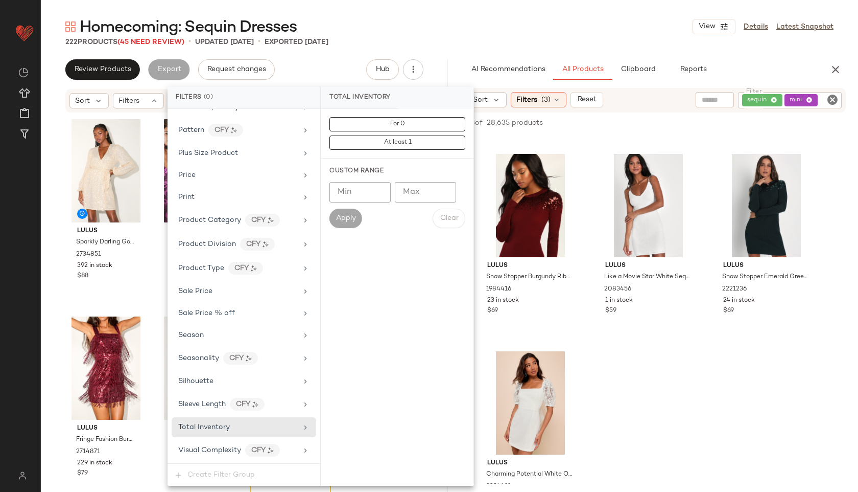
click at [424, 191] on input "Max" at bounding box center [425, 192] width 61 height 20
type input "**"
click at [338, 222] on span "Apply" at bounding box center [346, 218] width 20 height 8
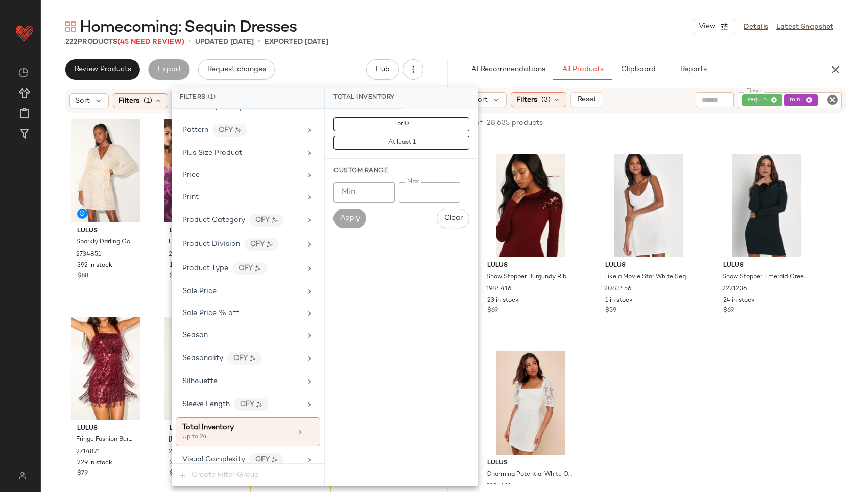
click at [449, 11] on main "Homecoming: Sequin Dresses View Details Latest Snapshot 222 Products (45 Need R…" at bounding box center [429, 246] width 858 height 492
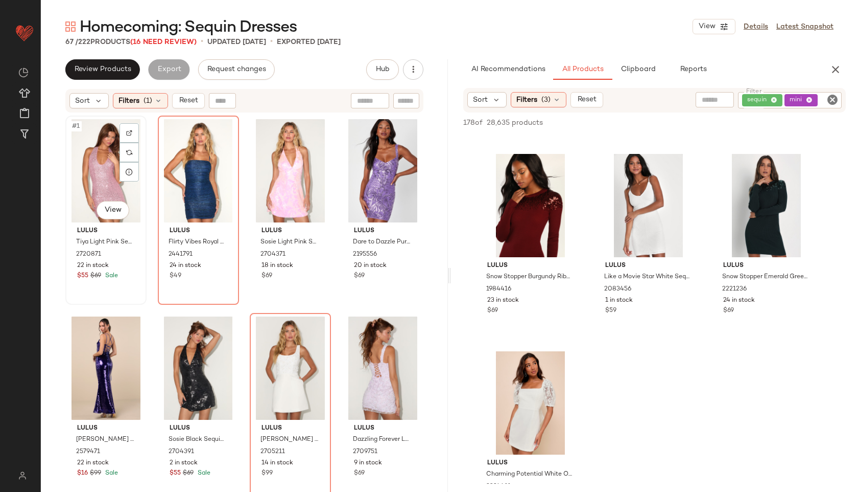
click at [104, 158] on div "#1 View" at bounding box center [106, 170] width 74 height 103
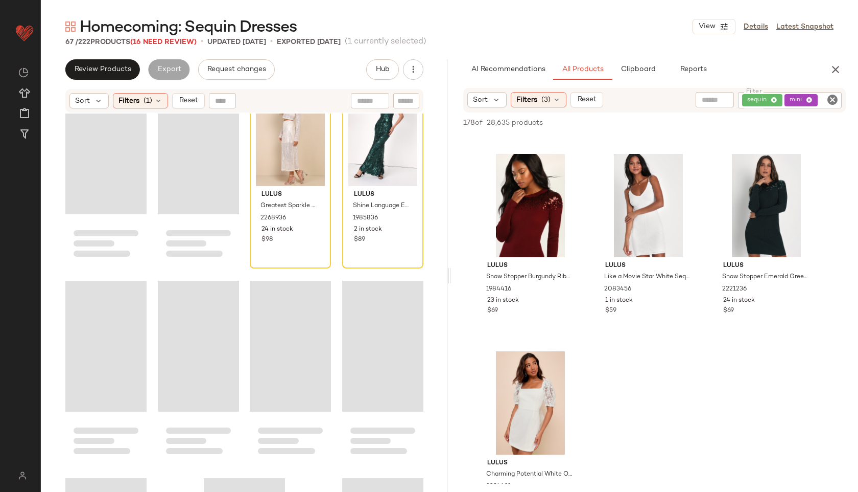
scroll to position [2951, 0]
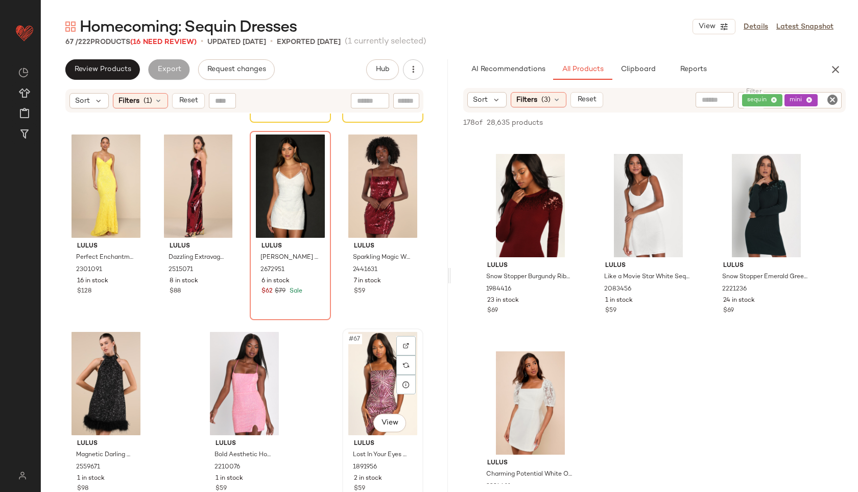
click at [356, 414] on div "#67 View" at bounding box center [383, 383] width 74 height 103
click at [836, 69] on icon "button" at bounding box center [836, 69] width 12 height 12
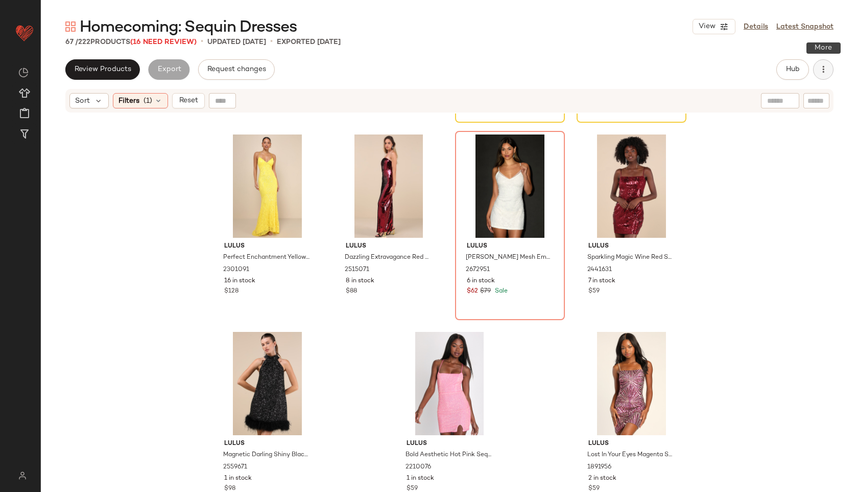
click at [824, 72] on icon "button" at bounding box center [824, 69] width 10 height 10
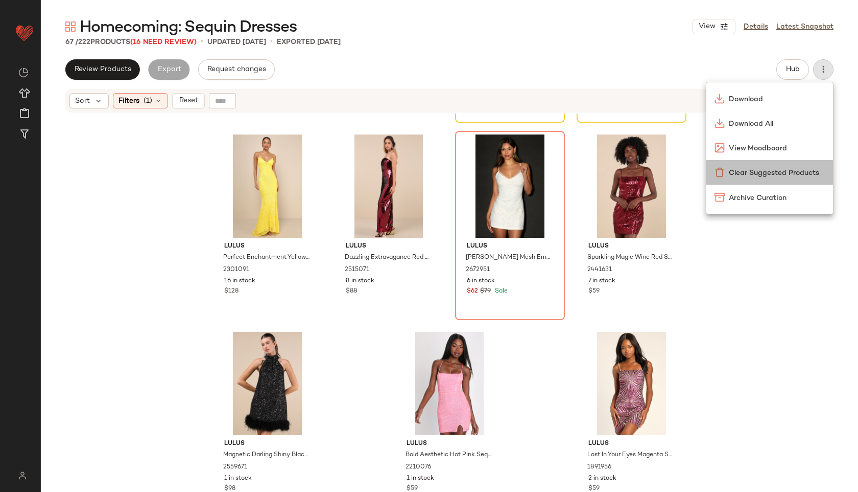
click at [787, 172] on span "Clear Suggested Products" at bounding box center [777, 173] width 96 height 11
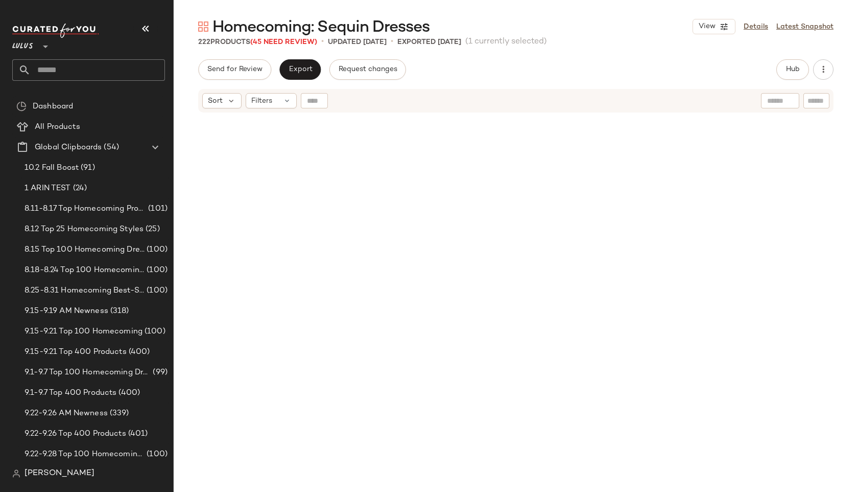
scroll to position [10643, 0]
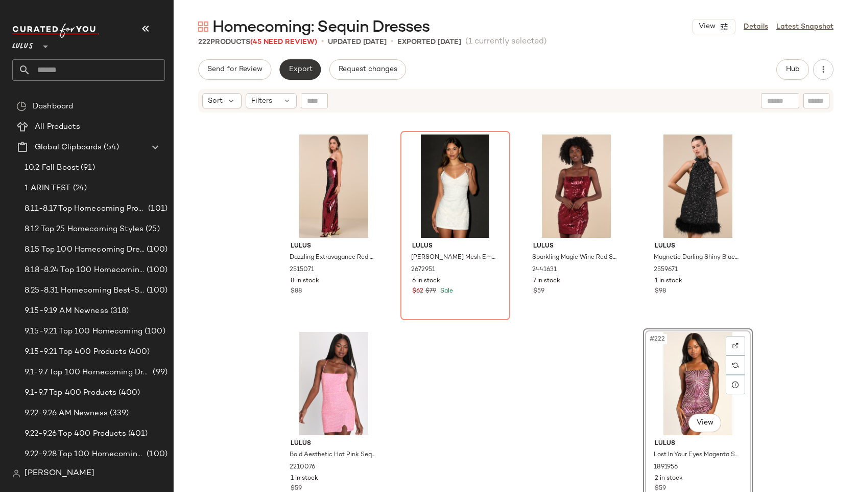
click at [298, 62] on button "Export" at bounding box center [299, 69] width 41 height 20
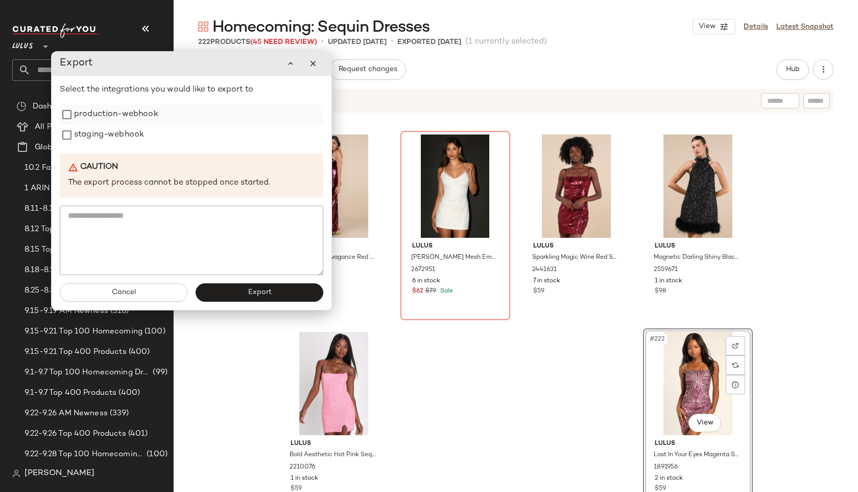
click at [124, 115] on label "production-webhook" at bounding box center [116, 114] width 84 height 20
click at [124, 133] on label "staging-webhook" at bounding box center [109, 135] width 70 height 20
click at [234, 290] on button "Export" at bounding box center [260, 292] width 128 height 18
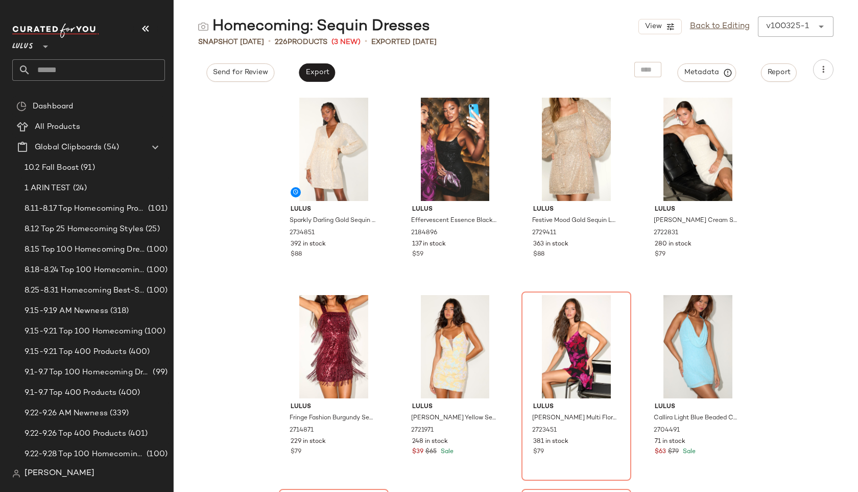
click at [52, 73] on input "text" at bounding box center [98, 69] width 134 height 21
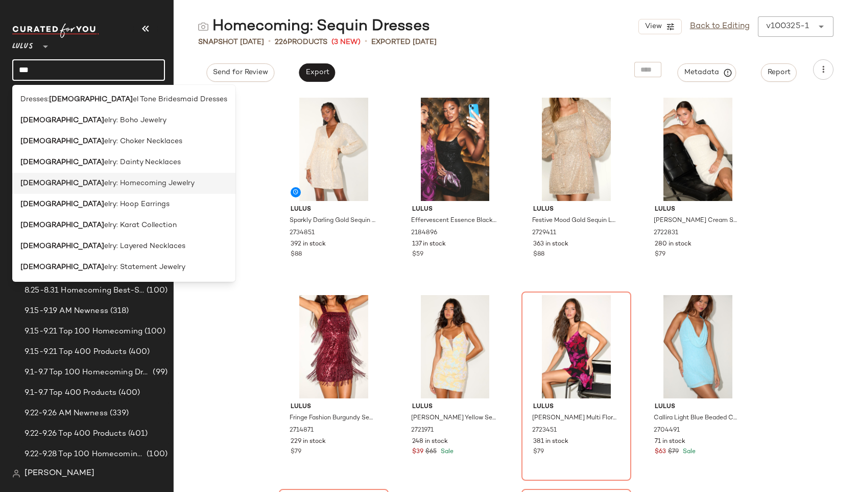
type input "***"
click at [104, 183] on span "elry: Homecoming Jewelry" at bounding box center [149, 183] width 90 height 11
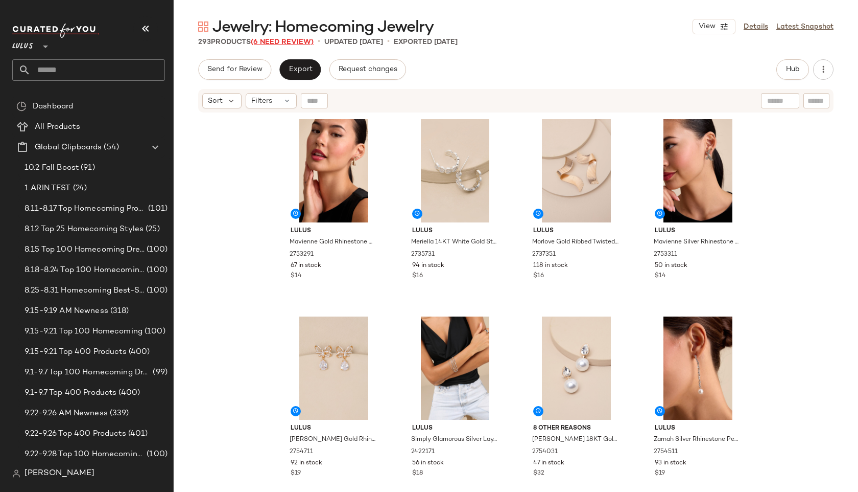
click at [295, 38] on span "(6 Need Review)" at bounding box center [282, 42] width 63 height 8
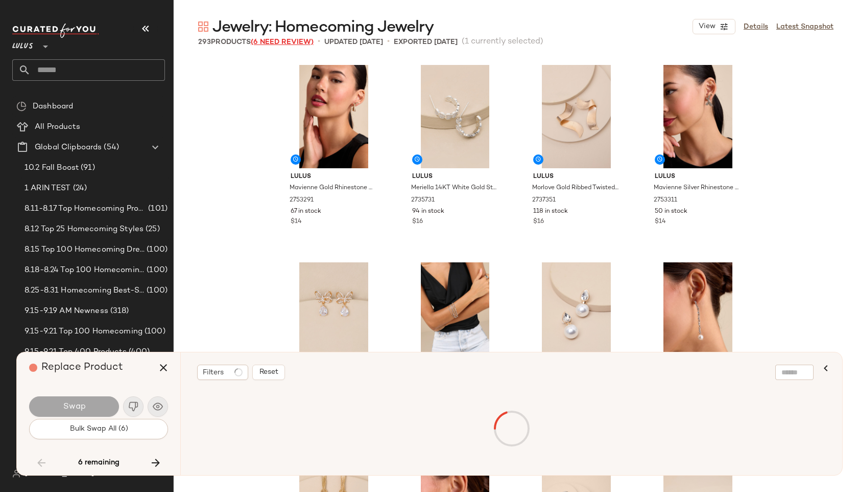
scroll to position [12425, 0]
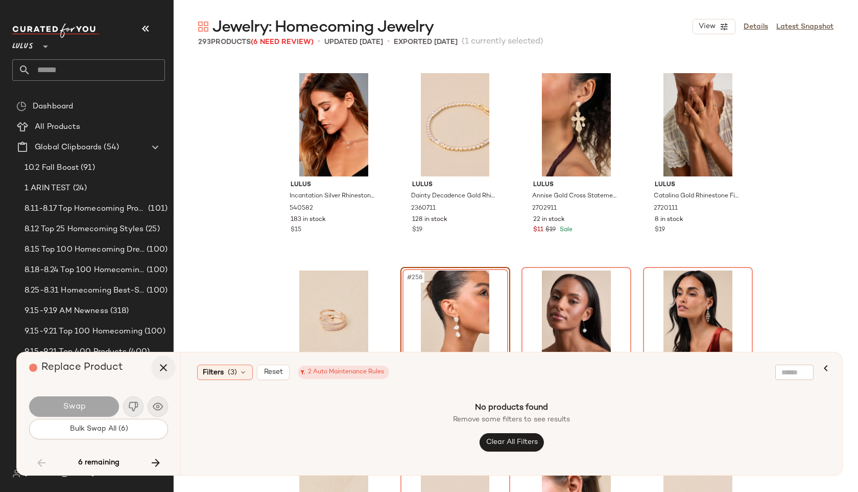
click at [156, 376] on button "button" at bounding box center [163, 367] width 25 height 25
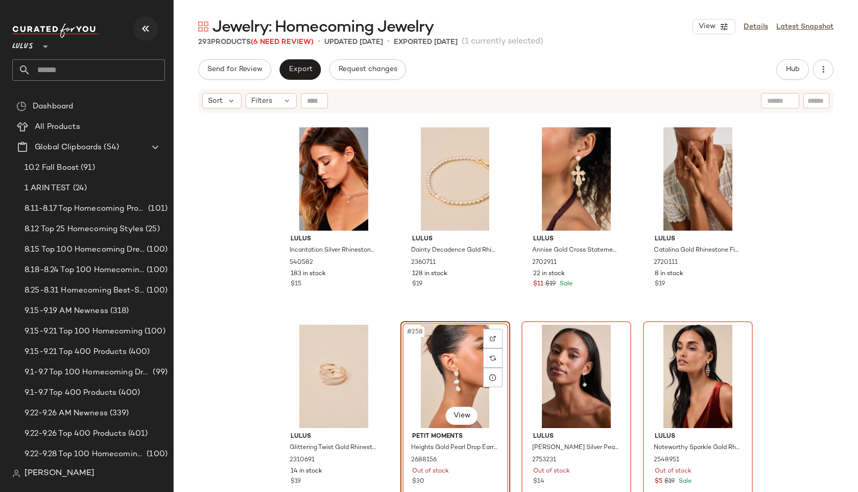
click at [151, 27] on icon "button" at bounding box center [145, 28] width 12 height 12
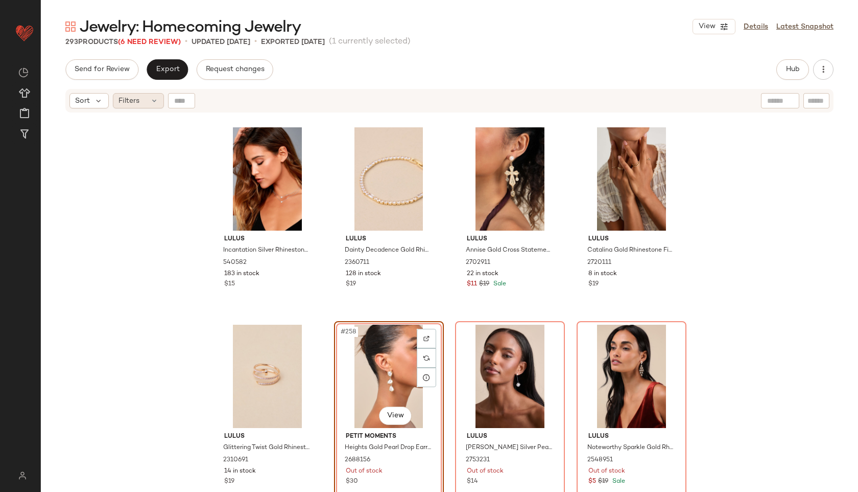
click at [139, 96] on div "Filters" at bounding box center [138, 100] width 51 height 15
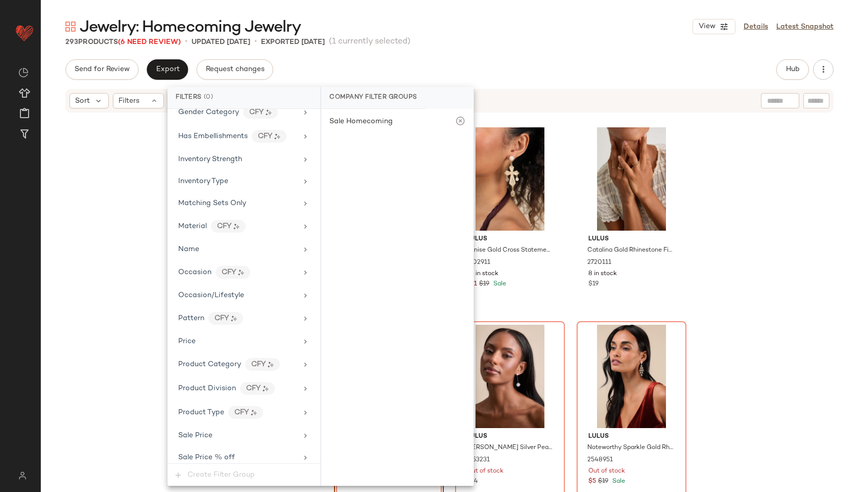
scroll to position [509, 0]
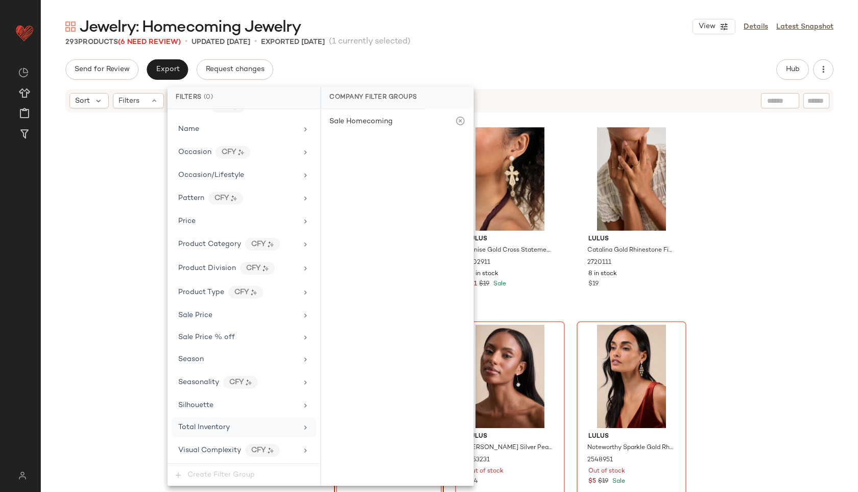
click at [239, 427] on div "Total Inventory" at bounding box center [237, 427] width 119 height 11
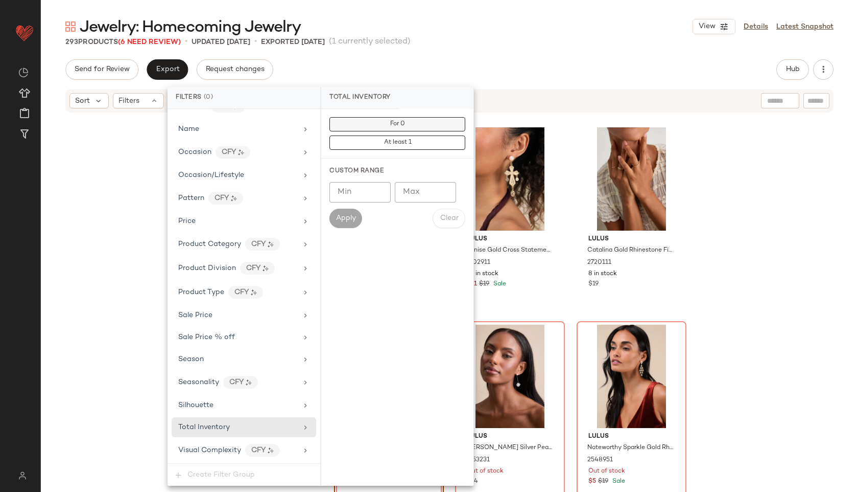
click at [424, 127] on button "For 0" at bounding box center [398, 124] width 136 height 14
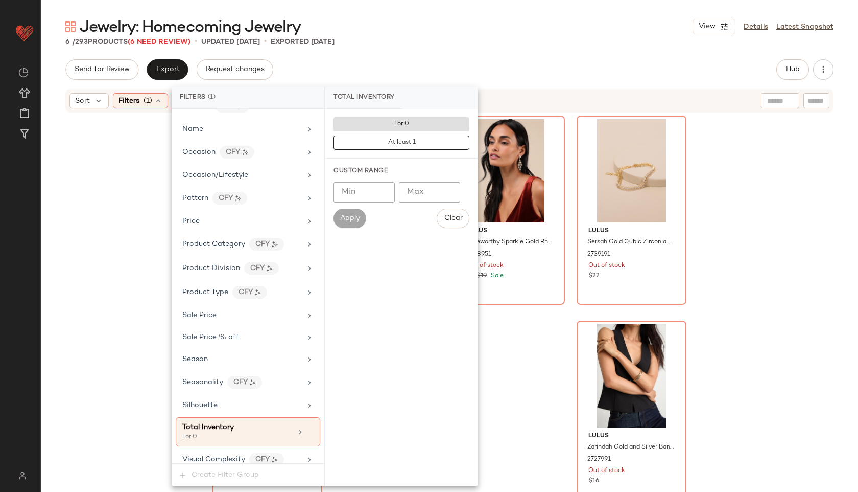
click at [527, 56] on div "Jewelry: Homecoming Jewelry View Details Latest Snapshot 6 / 293 Products (6 Ne…" at bounding box center [450, 253] width 818 height 475
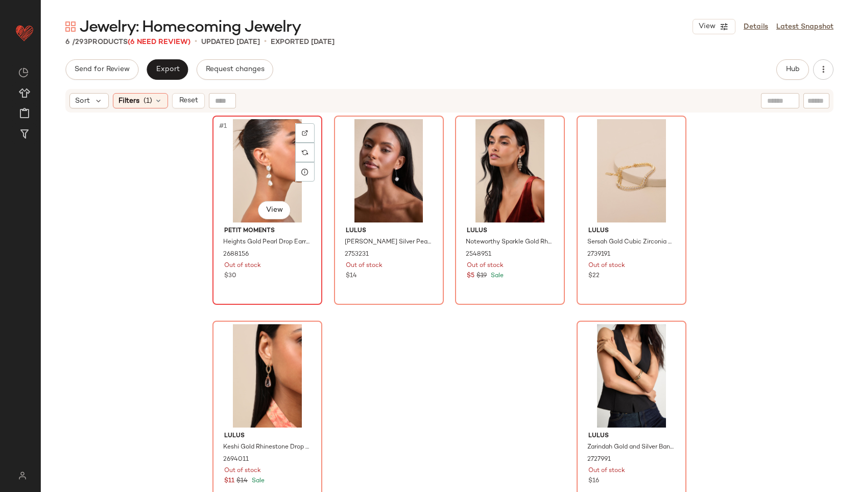
click at [250, 161] on div "#1 View" at bounding box center [267, 170] width 103 height 103
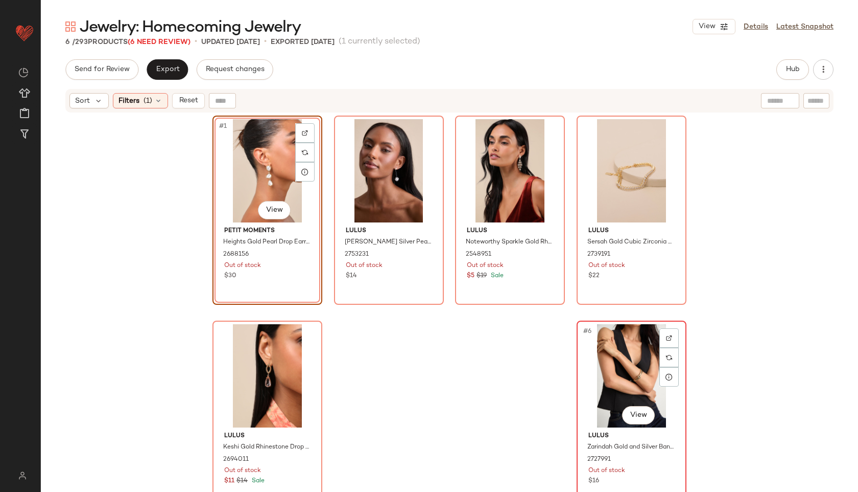
click at [645, 397] on div "#6 View" at bounding box center [631, 375] width 103 height 103
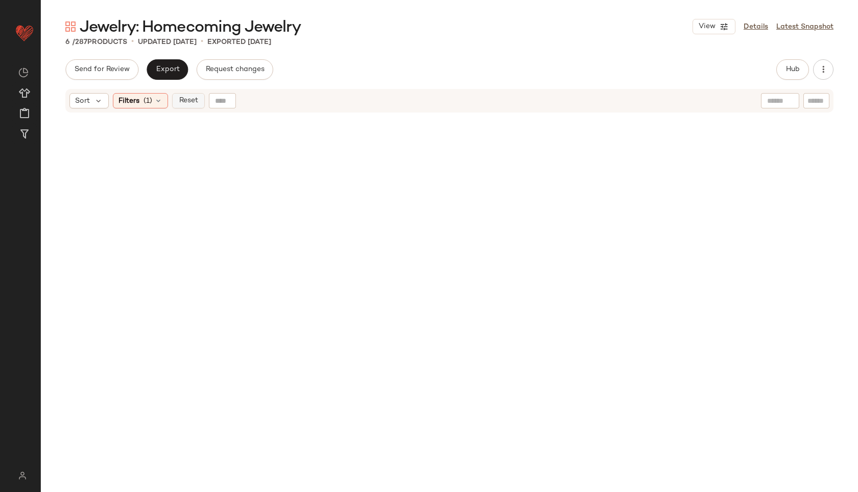
click at [186, 95] on button "Reset" at bounding box center [188, 100] width 33 height 15
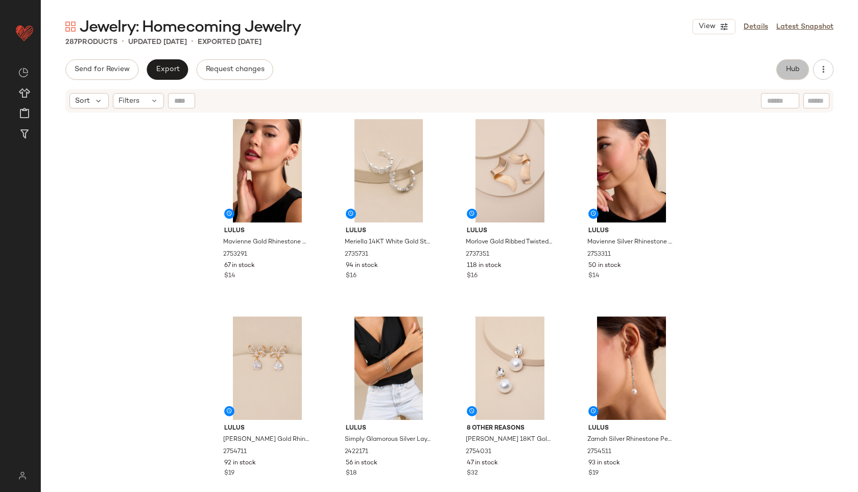
click at [796, 75] on button "Hub" at bounding box center [793, 69] width 33 height 20
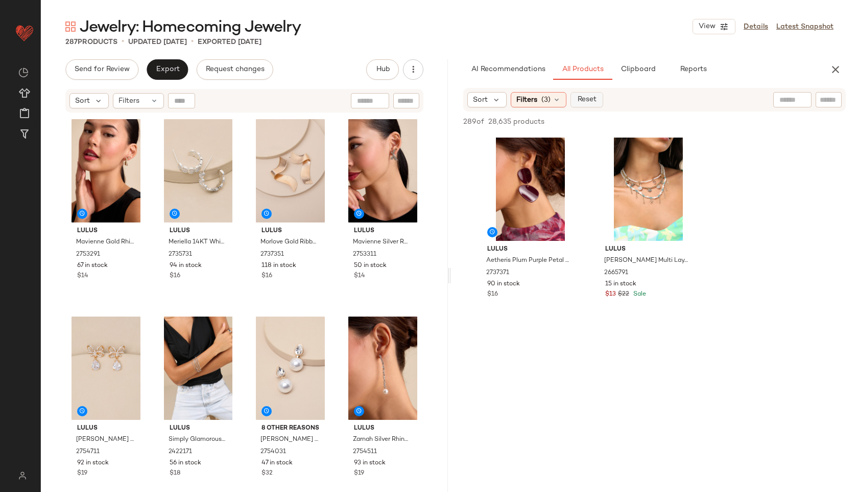
click at [597, 99] on button "Reset" at bounding box center [587, 99] width 33 height 15
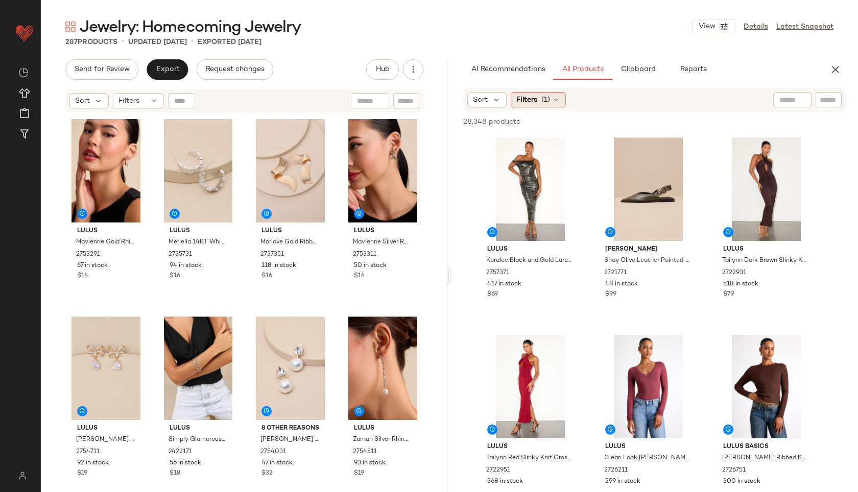
click at [556, 98] on icon at bounding box center [556, 100] width 8 height 8
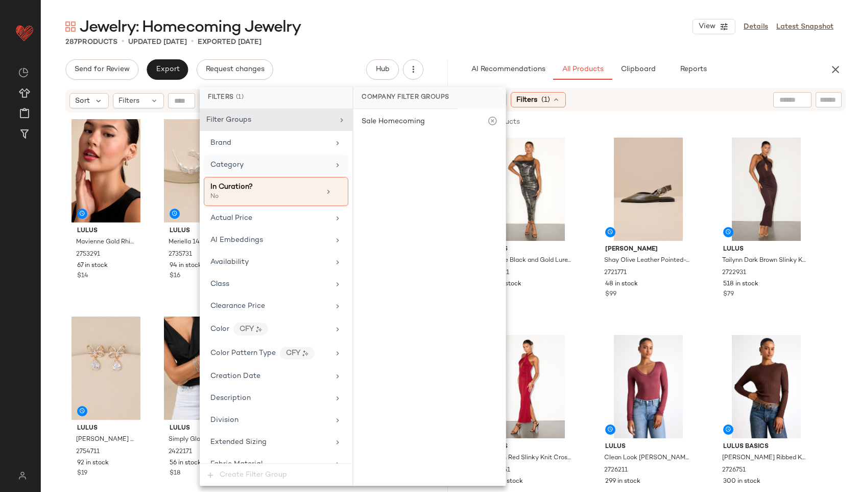
click at [269, 167] on div "Category" at bounding box center [270, 164] width 119 height 11
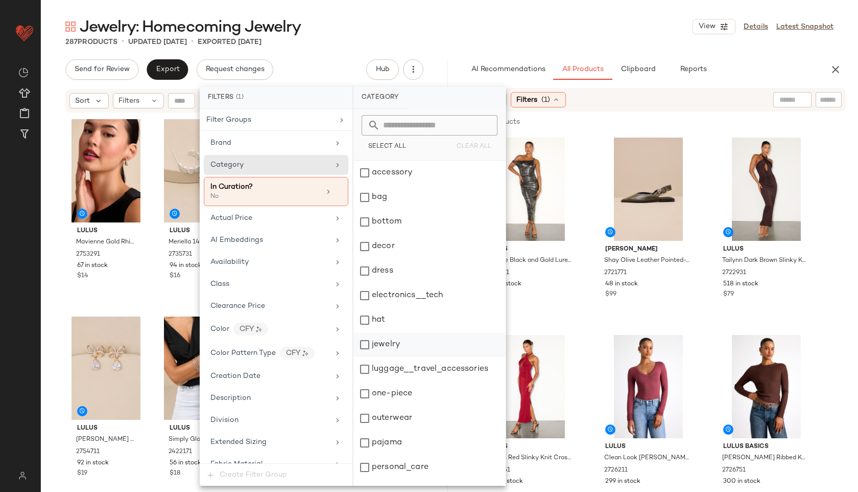
click at [398, 343] on div "jewelry" at bounding box center [430, 344] width 152 height 25
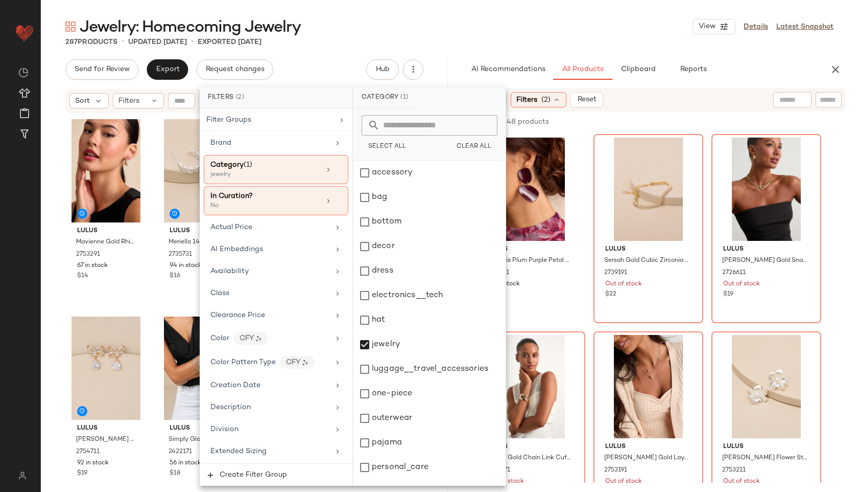
click at [473, 35] on div "Jewelry: Homecoming Jewelry View Details Latest Snapshot" at bounding box center [450, 26] width 818 height 20
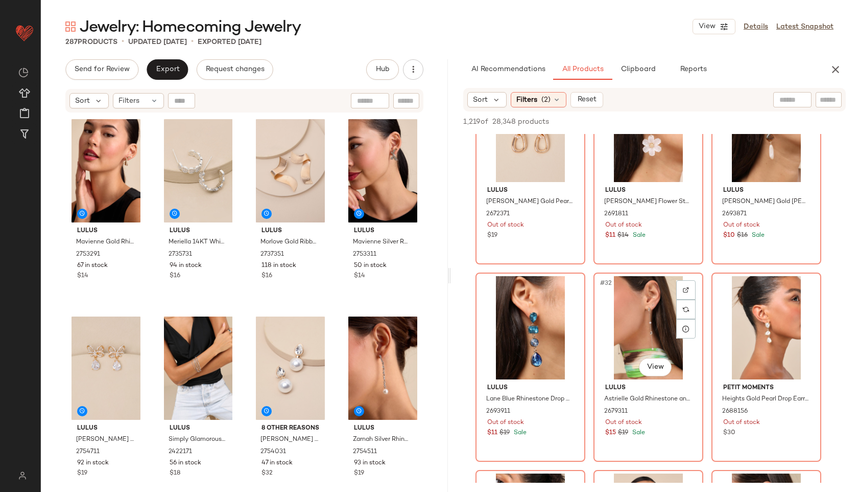
scroll to position [1835, 0]
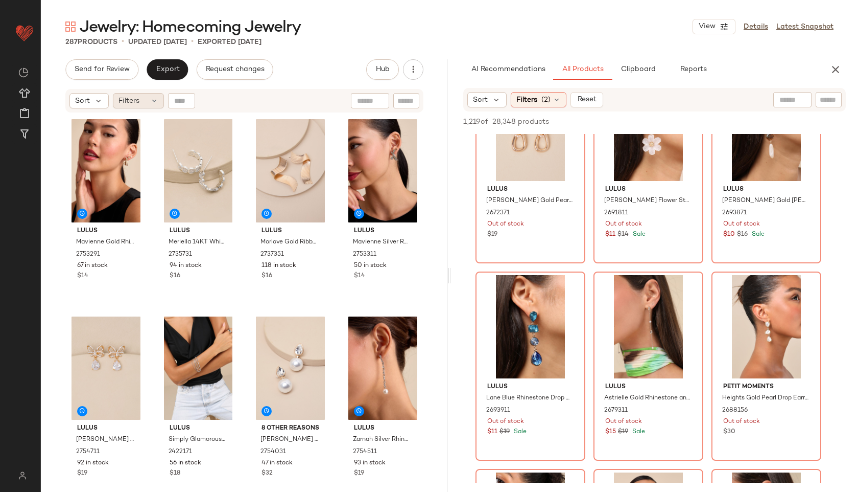
click at [141, 104] on div "Filters" at bounding box center [138, 100] width 51 height 15
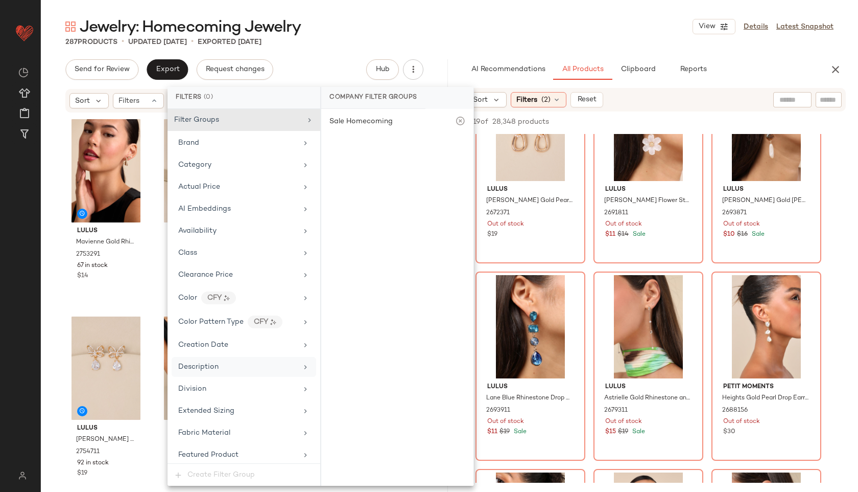
scroll to position [509, 0]
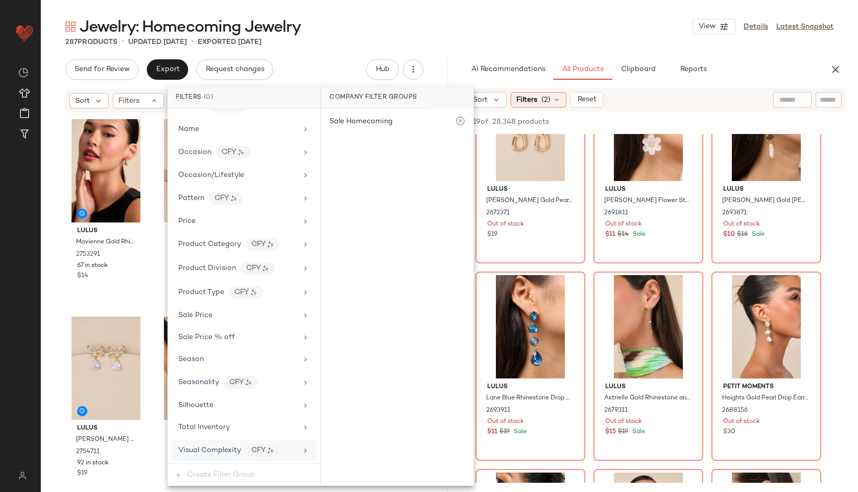
click at [212, 439] on div "Visual Complexity CFY" at bounding box center [244, 450] width 145 height 22
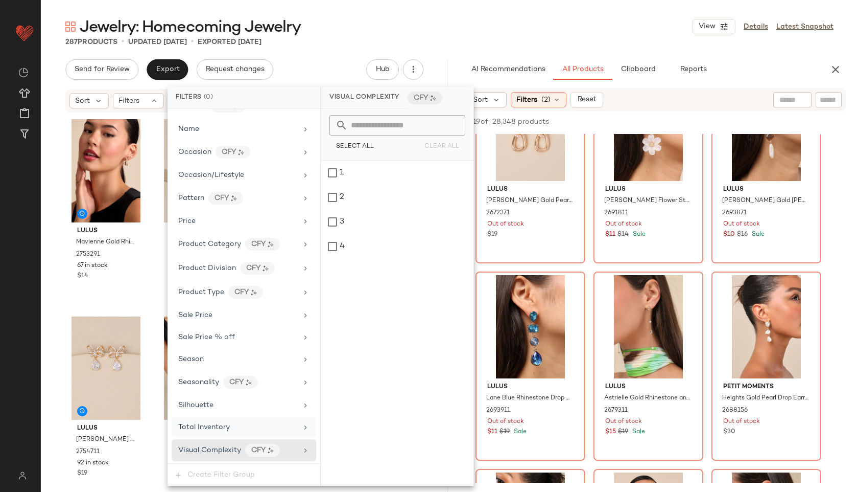
click at [211, 430] on span "Total Inventory" at bounding box center [204, 427] width 52 height 8
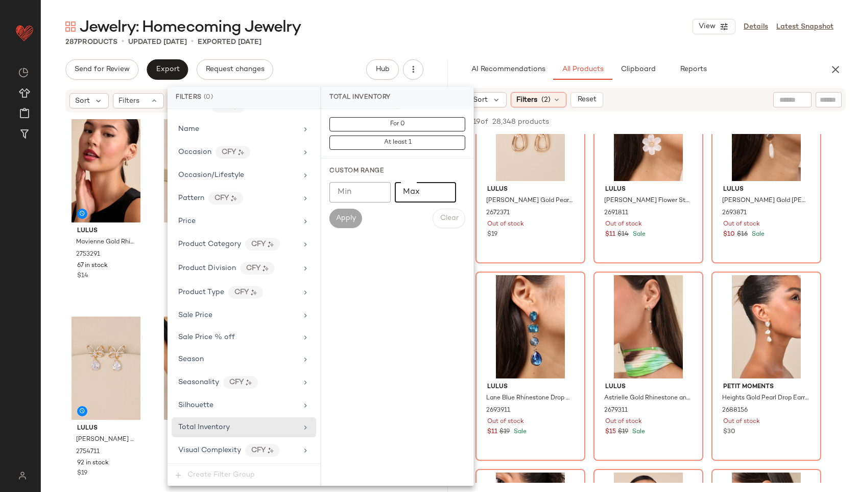
click at [422, 191] on input "Max" at bounding box center [425, 192] width 61 height 20
type input "**"
click at [343, 214] on span "Apply" at bounding box center [346, 218] width 20 height 8
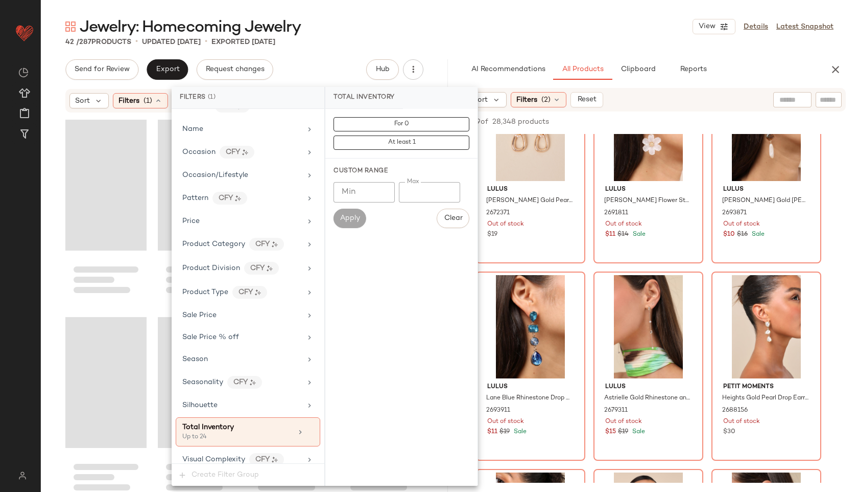
click at [510, 27] on div "Jewelry: Homecoming Jewelry View Details Latest Snapshot" at bounding box center [450, 26] width 818 height 20
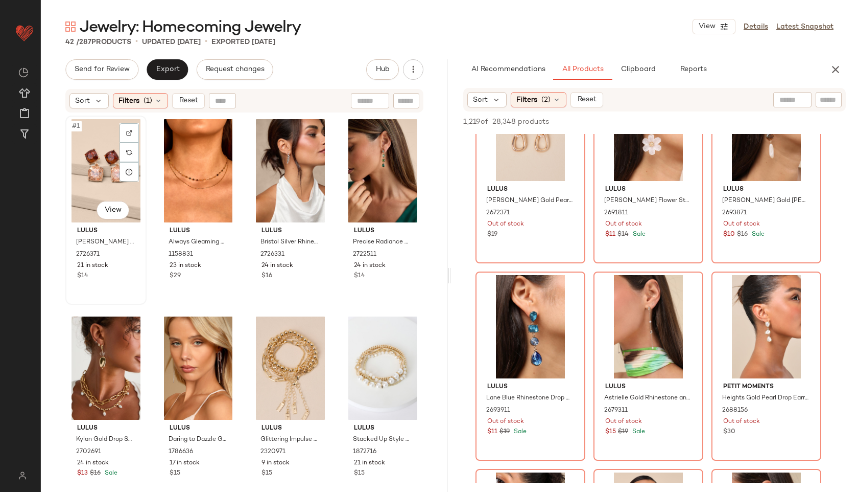
click at [82, 171] on div "#1 View" at bounding box center [106, 170] width 74 height 103
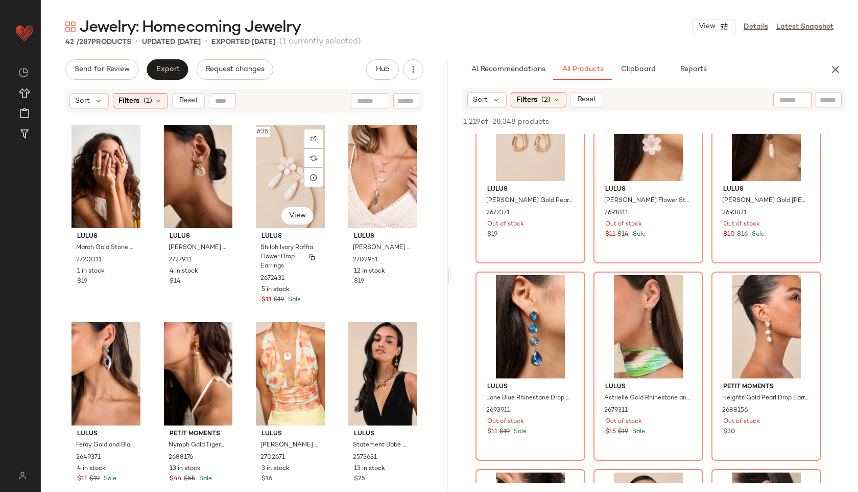
scroll to position [1768, 0]
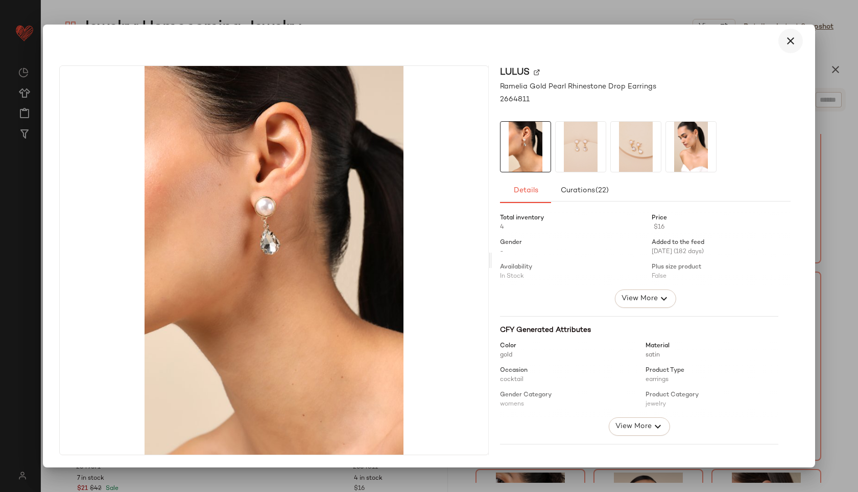
click at [794, 38] on icon "button" at bounding box center [791, 41] width 12 height 12
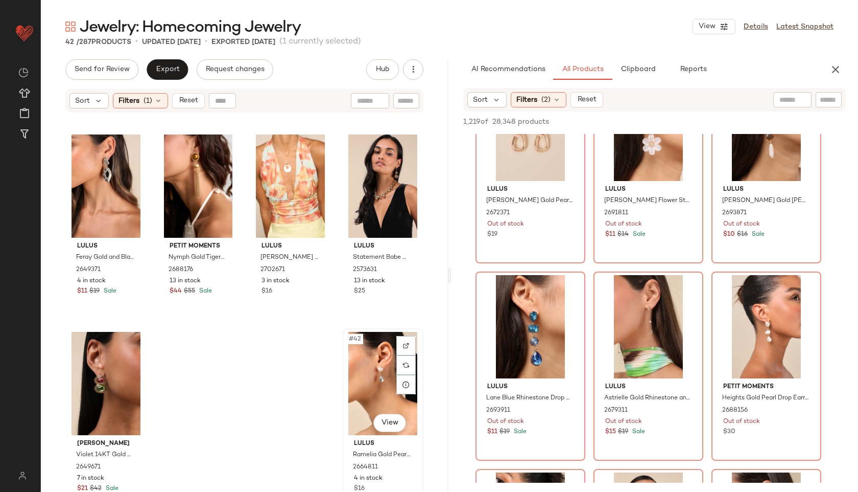
click at [362, 364] on div "#42 View" at bounding box center [383, 383] width 74 height 103
click at [170, 71] on span "Export" at bounding box center [167, 69] width 24 height 8
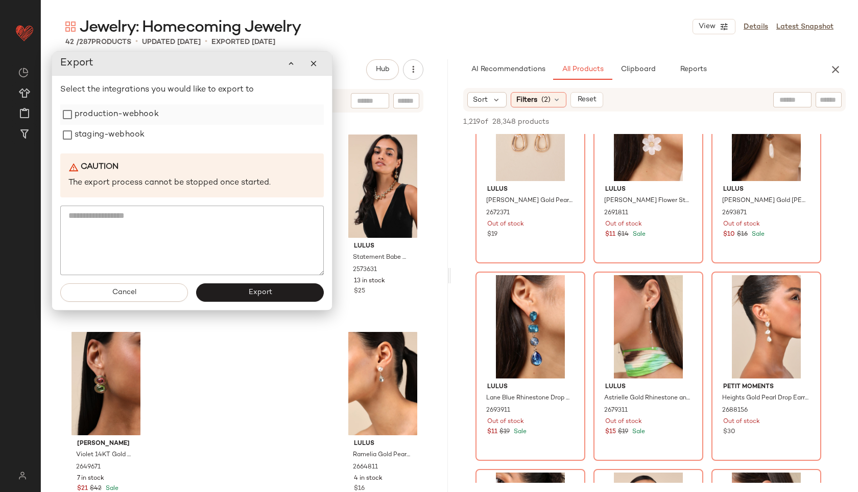
click at [122, 118] on label "production-webhook" at bounding box center [117, 114] width 84 height 20
click at [125, 129] on label "staging-webhook" at bounding box center [110, 135] width 70 height 20
click at [251, 291] on span "Export" at bounding box center [260, 292] width 24 height 8
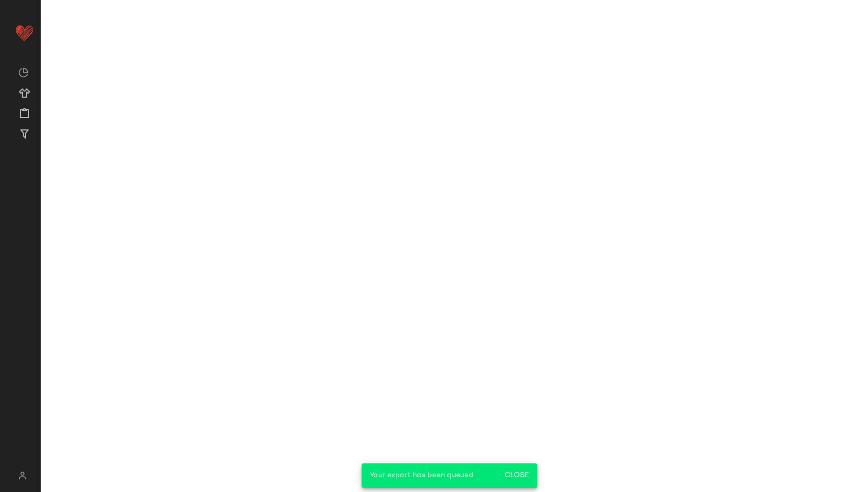
scroll to position [2624, 0]
